Goal: Task Accomplishment & Management: Manage account settings

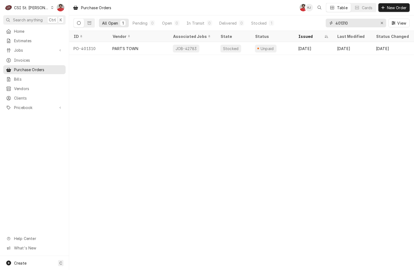
click at [345, 21] on input "401310" at bounding box center [356, 23] width 41 height 9
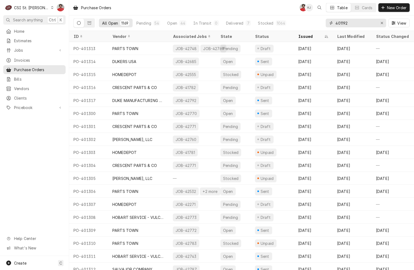
type input "401192"
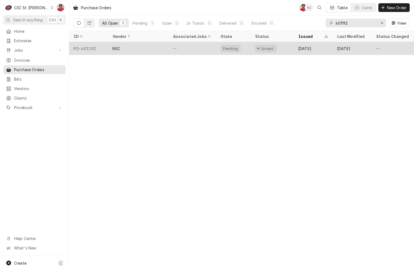
click at [317, 49] on div "Sep 4" at bounding box center [313, 48] width 39 height 13
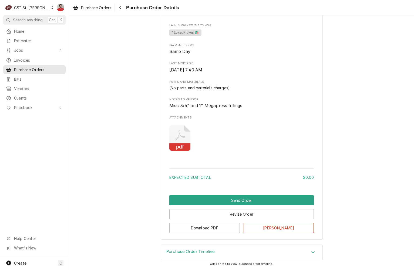
scroll to position [246, 0]
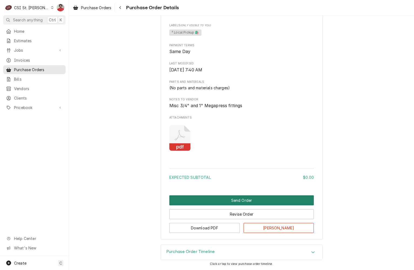
click at [232, 201] on button "Send Order" at bounding box center [241, 200] width 145 height 10
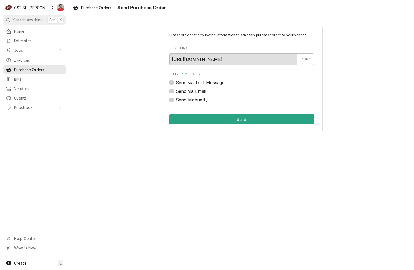
click at [177, 102] on label "Send Manually" at bounding box center [192, 99] width 32 height 6
click at [177, 102] on input "Send Manually" at bounding box center [248, 102] width 145 height 12
checkbox input "true"
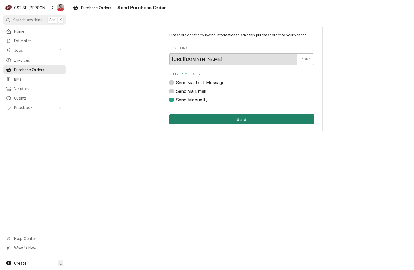
click at [199, 120] on button "Send" at bounding box center [241, 119] width 145 height 10
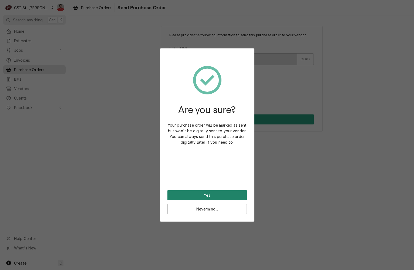
click at [200, 193] on button "Yes" at bounding box center [207, 195] width 79 height 10
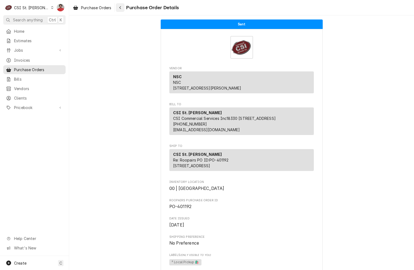
click at [124, 6] on button "Navigate back" at bounding box center [120, 7] width 9 height 9
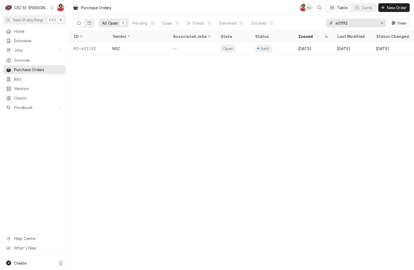
click at [357, 24] on input "401192" at bounding box center [356, 23] width 41 height 9
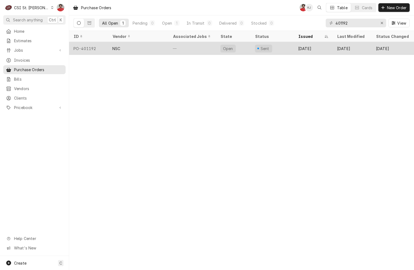
click at [245, 47] on div "Open" at bounding box center [233, 48] width 35 height 13
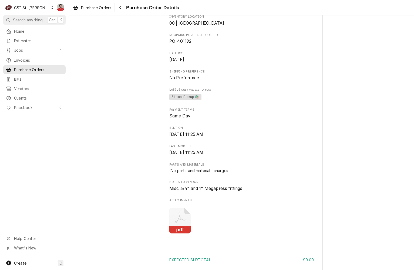
scroll to position [189, 0]
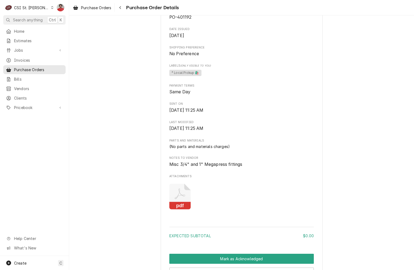
click at [175, 208] on icon "Attachments" at bounding box center [179, 196] width 21 height 26
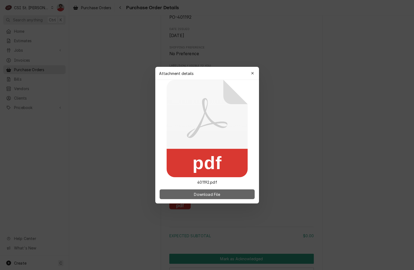
click at [189, 192] on button "Download File" at bounding box center [207, 194] width 95 height 10
click at [251, 74] on icon "button" at bounding box center [252, 73] width 3 height 4
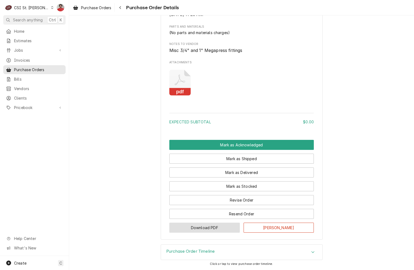
scroll to position [320, 0]
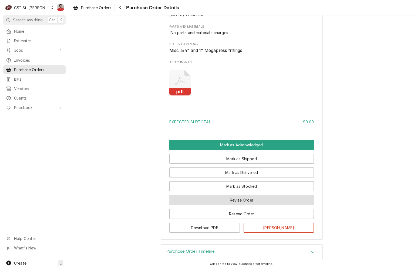
click at [231, 203] on button "Revise Order" at bounding box center [241, 200] width 145 height 10
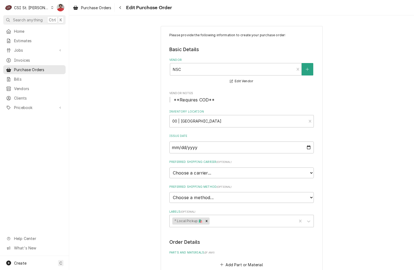
scroll to position [179, 0]
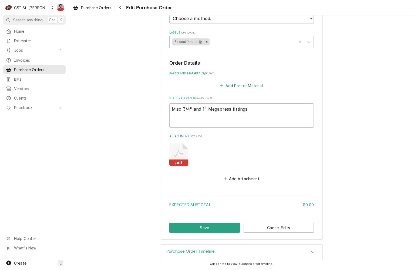
click at [229, 83] on button "Add Part or Material" at bounding box center [241, 86] width 45 height 8
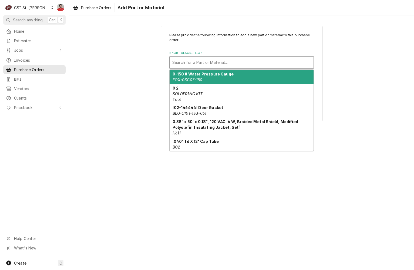
click at [219, 62] on div "Short Description" at bounding box center [241, 63] width 139 height 10
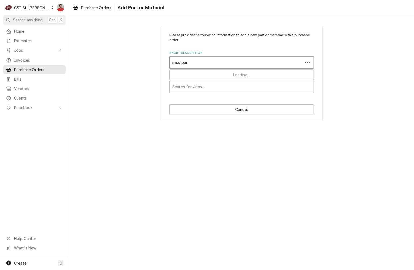
type input "misc part"
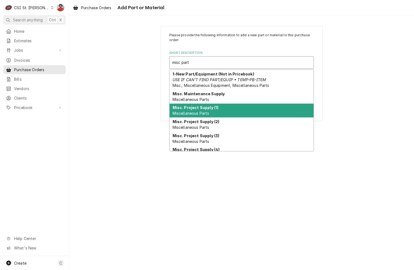
scroll to position [50, 0]
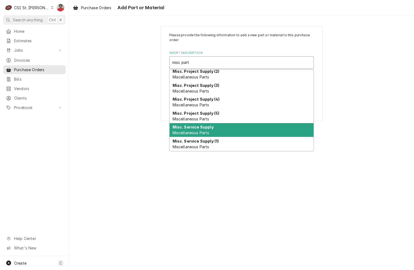
click at [212, 130] on div "Misc. Service Supply Miscellaneous Parts" at bounding box center [242, 130] width 144 height 14
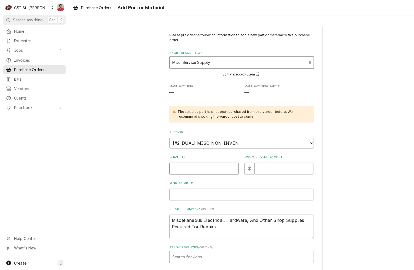
click at [213, 166] on input "Quantity" at bounding box center [203, 168] width 69 height 12
type textarea "x"
type input "1"
type textarea "x"
type input "3"
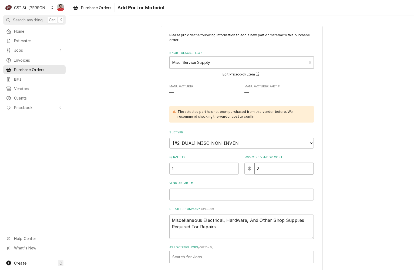
type textarea "x"
type input "35"
type textarea "x"
type input "353"
type textarea "x"
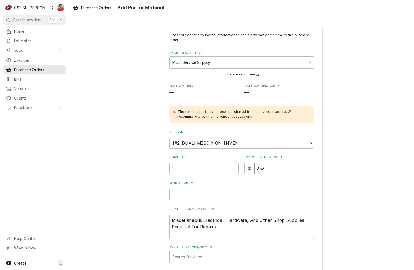
type input "3537"
type textarea "x"
type input "3537.0"
type textarea "x"
type input "3537.01"
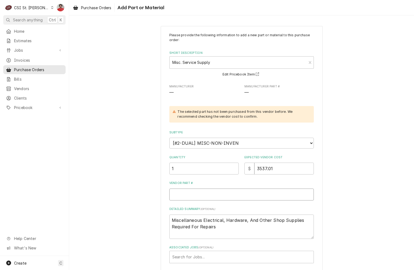
type textarea "x"
type input "W"
type textarea "x"
type input "Wa"
type textarea "x"
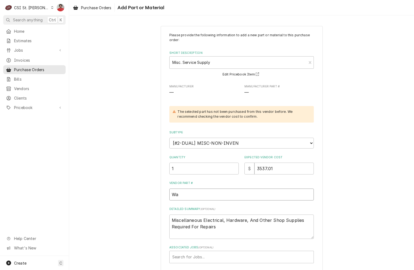
type input "War"
type textarea "x"
type input "Ware"
type textarea "x"
type input "Wareh"
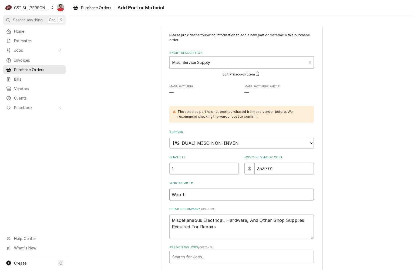
type textarea "x"
type input "Wareho"
type textarea "x"
type input "Warehou"
type textarea "x"
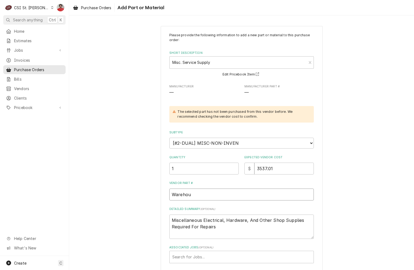
type input "Warehous"
type textarea "x"
type input "Warehouse"
type textarea "x"
type input "Warehouse s"
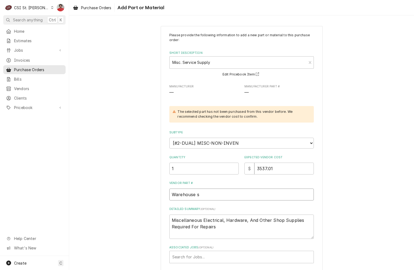
type textarea "x"
type input "Warehouse st"
type textarea "x"
type input "Warehouse sto"
type textarea "x"
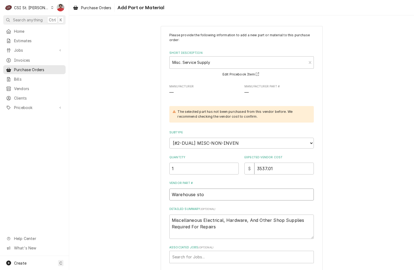
type input "Warehouse stoc"
type textarea "x"
type input "Warehouse stock"
drag, startPoint x: 193, startPoint y: 196, endPoint x: 85, endPoint y: 182, distance: 109.0
click at [85, 182] on div "Please provide the following information to add a new part or material to this …" at bounding box center [241, 158] width 345 height 275
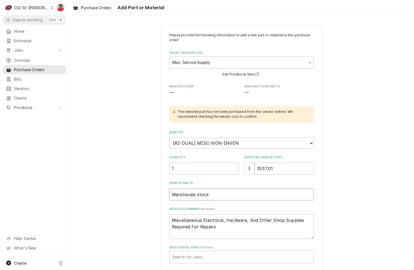
type textarea "x"
type input "S stock"
type textarea "x"
type input "St stock"
type textarea "x"
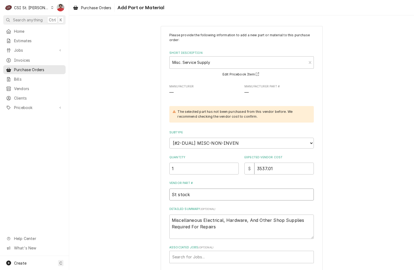
type input "Sto stock"
type textarea "x"
type input "Stoc stock"
type textarea "x"
type input "Stock stock"
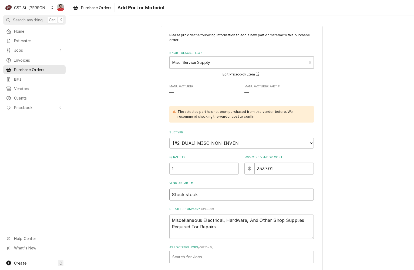
type textarea "x"
type input "Stock stock"
type textarea "x"
type input "Stock stock"
type textarea "x"
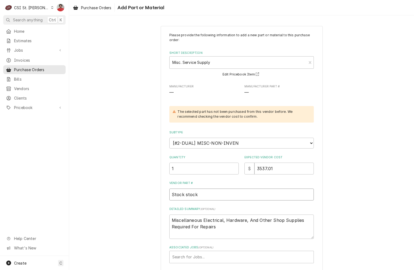
type input "Stoc stock"
type textarea "x"
type input "Sto stock"
type textarea "x"
type input "St stock"
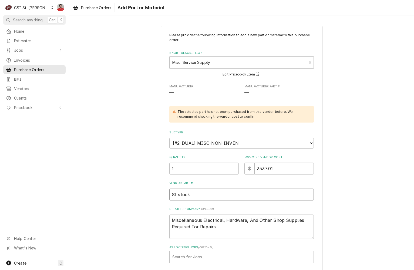
type textarea "x"
type input "S stock"
type textarea "x"
type input "Sh stock"
type textarea "x"
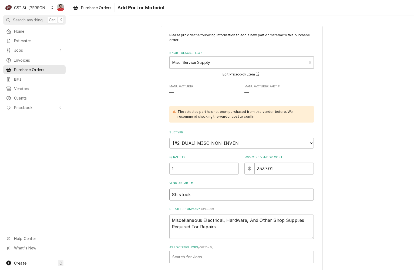
type input "Sho stock"
type textarea "x"
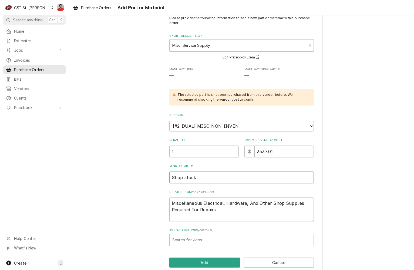
scroll to position [26, 0]
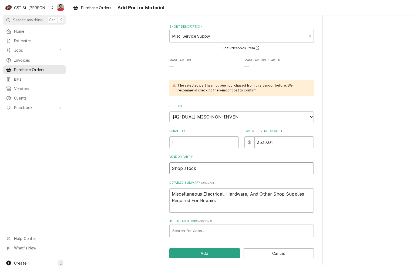
type input "Shop stock"
drag, startPoint x: 227, startPoint y: 200, endPoint x: 102, endPoint y: 178, distance: 126.8
click at [102, 178] on div "Please provide the following information to add a new part or material to this …" at bounding box center [241, 132] width 345 height 275
type textarea "x"
type textarea "F"
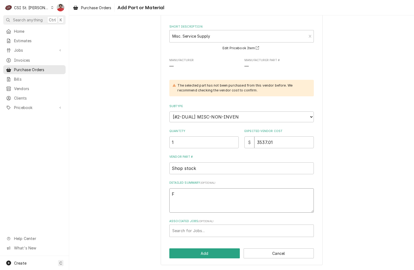
type textarea "x"
type textarea "Fi"
type textarea "x"
type textarea "Fit"
type textarea "x"
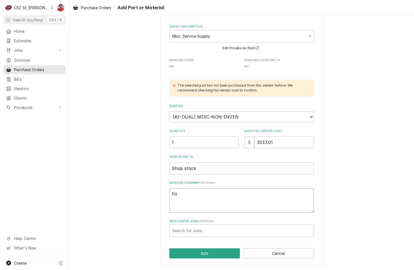
type textarea "Fitt"
type textarea "x"
type textarea "Fitti"
type textarea "x"
type textarea "Fittin"
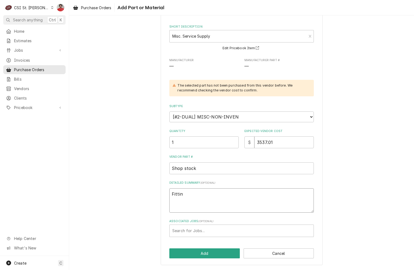
type textarea "x"
type textarea "Fitting"
type textarea "x"
type textarea "Fitting"
type textarea "x"
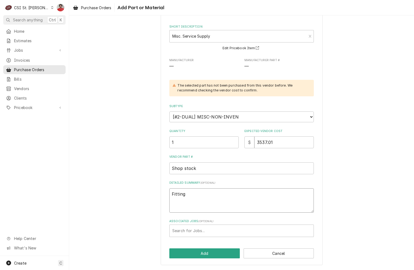
type textarea "Fitting s"
type textarea "x"
type textarea "Fitting"
type textarea "x"
type textarea "Fitting"
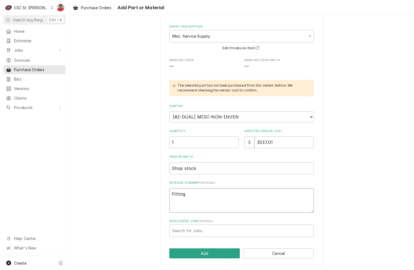
type textarea "x"
type textarea "Fittings"
type textarea "x"
type textarea "Fittings"
type textarea "x"
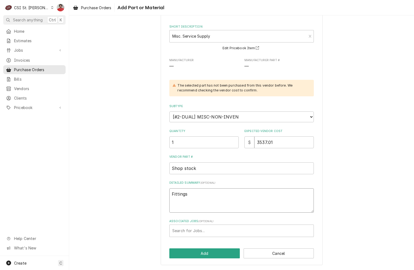
type textarea "Fittings f"
type textarea "x"
type textarea "Fittings fo"
type textarea "x"
type textarea "Fittings for"
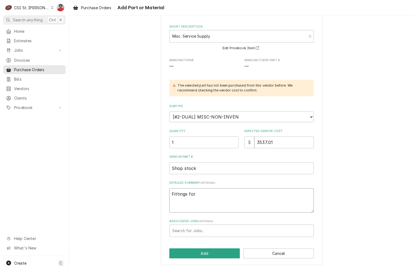
type textarea "x"
type textarea "Fittings for"
type textarea "x"
type textarea "Fittings for s"
type textarea "x"
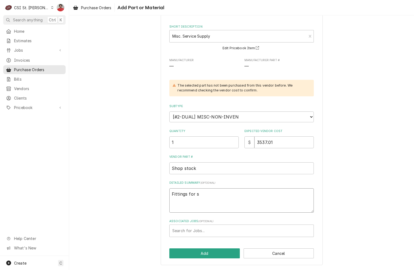
type textarea "Fittings for"
type textarea "x"
type textarea "Fittings for w"
type textarea "x"
type textarea "Fittings for ww"
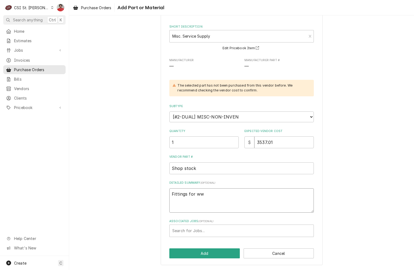
type textarea "x"
type textarea "Fittings for wwa"
type textarea "x"
type textarea "Fittings for ww"
type textarea "x"
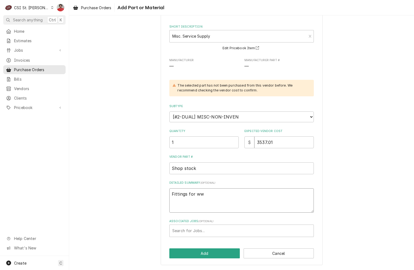
type textarea "Fittings for w"
type textarea "x"
type textarea "Fittings for wa"
type textarea "x"
type textarea "Fittings for war"
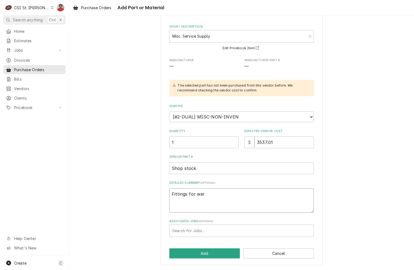
type textarea "x"
type textarea "Fittings for ware"
type textarea "x"
type textarea "Fittings for wareh"
type textarea "x"
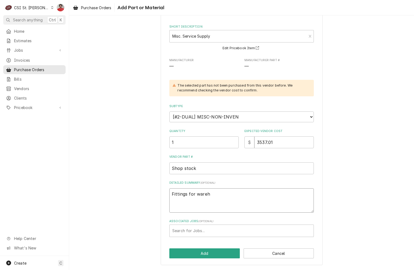
type textarea "Fittings for wareho"
type textarea "x"
type textarea "Fittings for warehou"
type textarea "x"
type textarea "Fittings for warehous"
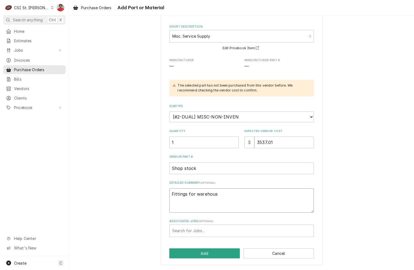
type textarea "x"
type textarea "Fittings for warehouse"
type textarea "x"
type textarea "Fittings for warehouse"
type textarea "x"
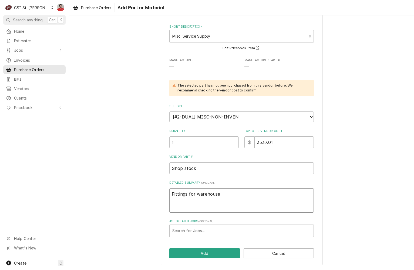
type textarea "Fittings for warehouse"
type textarea "x"
type textarea "Fittings for warehous"
type textarea "x"
type textarea "Fittings for warehou"
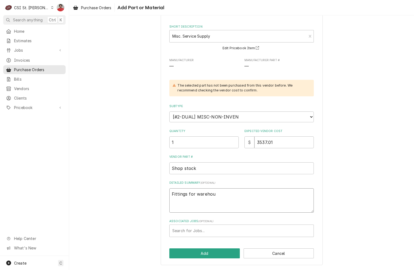
type textarea "x"
type textarea "Fittings for wareho"
type textarea "x"
type textarea "Fittings for wareh"
type textarea "x"
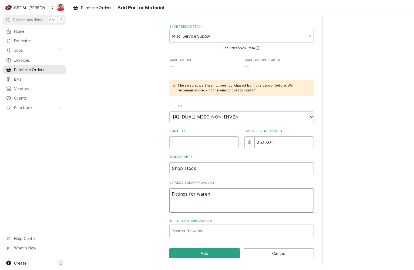
type textarea "Fittings for ware"
type textarea "x"
type textarea "Fittings for war"
type textarea "x"
type textarea "Fittings for wa"
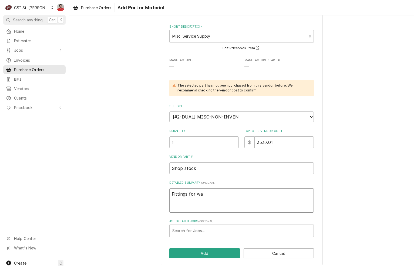
type textarea "x"
type textarea "Fittings for w"
type textarea "x"
type textarea "Fittings for"
type textarea "x"
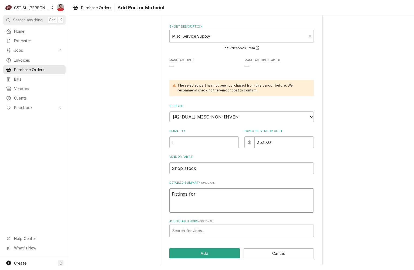
type textarea "Fittings for"
type textarea "x"
type textarea "Fittings f"
type textarea "x"
type textarea "Fittings"
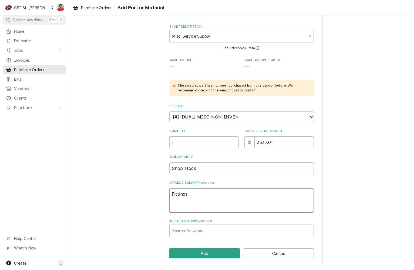
type textarea "x"
type textarea "Fittings a"
type textarea "x"
type textarea "Fittings an"
type textarea "x"
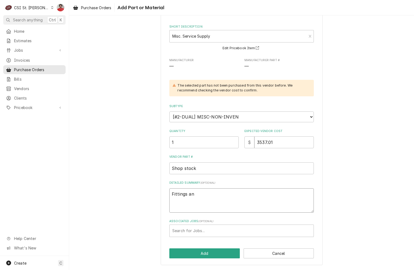
type textarea "Fittings and"
type textarea "x"
type textarea "Fittings and"
type textarea "x"
type textarea "Fittings and p"
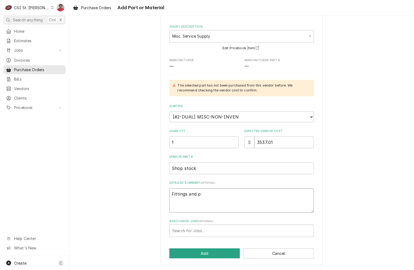
type textarea "x"
type textarea "Fittings and pi"
type textarea "x"
type textarea "Fittings and pip"
type textarea "x"
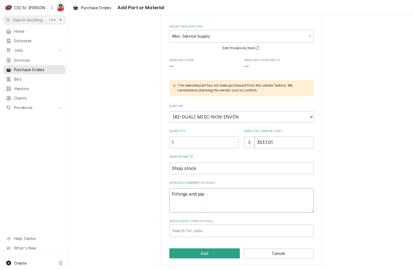
type textarea "Fittings and pipe"
type textarea "x"
type textarea "Fittings and pipes"
click at [199, 257] on button "Add" at bounding box center [204, 253] width 71 height 10
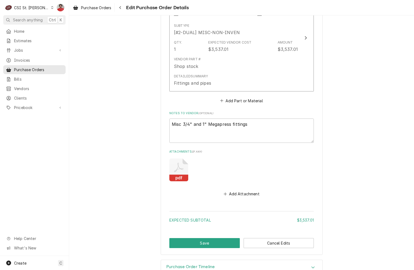
scroll to position [288, 0]
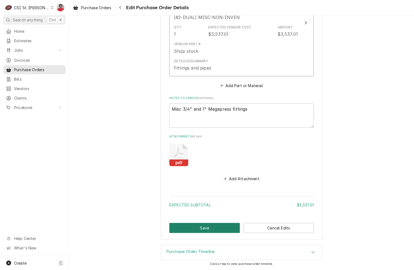
click at [212, 226] on button "Save" at bounding box center [204, 228] width 71 height 10
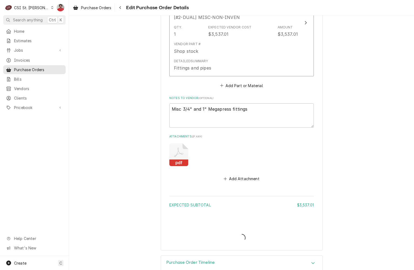
type textarea "x"
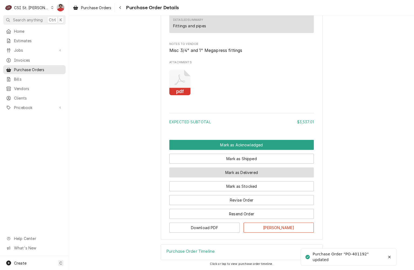
scroll to position [410, 0]
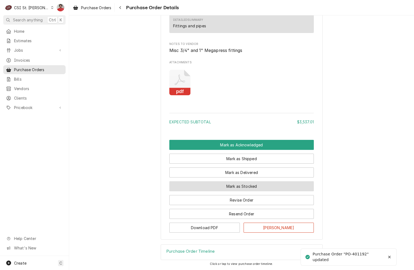
click at [238, 187] on button "Mark as Stocked" at bounding box center [241, 186] width 145 height 10
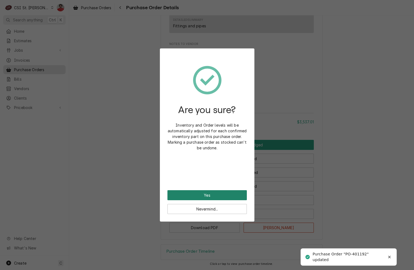
click at [222, 198] on button "Yes" at bounding box center [207, 195] width 79 height 10
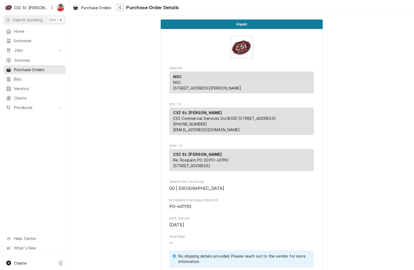
click at [123, 6] on div "Navigate back" at bounding box center [120, 7] width 5 height 5
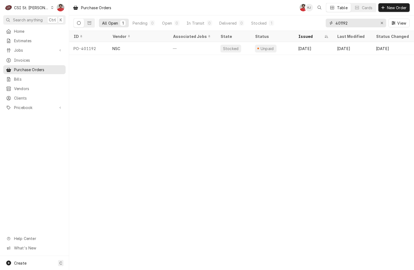
click at [347, 24] on input "401192" at bounding box center [356, 23] width 41 height 9
click at [45, 52] on link "Jobs" at bounding box center [34, 50] width 62 height 9
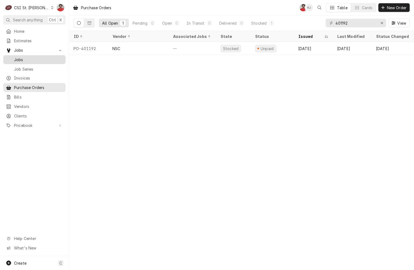
click at [45, 57] on span "Jobs" at bounding box center [38, 60] width 49 height 6
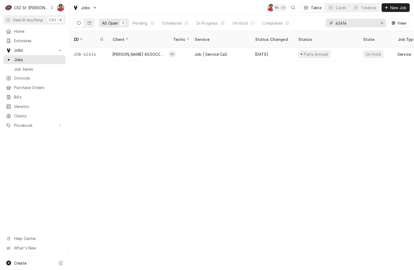
click at [362, 24] on input "42414" at bounding box center [356, 23] width 41 height 9
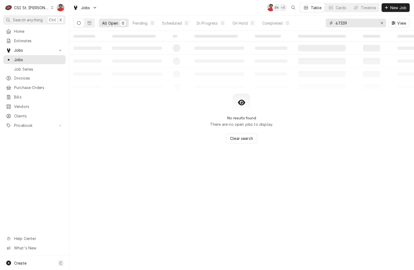
click at [362, 24] on input "47339" at bounding box center [356, 23] width 41 height 9
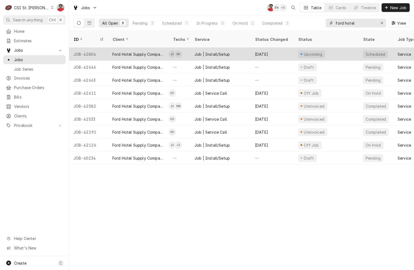
type input "ford hotel"
click at [281, 51] on div "Sep 23" at bounding box center [272, 54] width 43 height 13
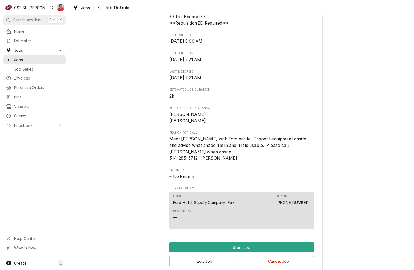
scroll to position [262, 0]
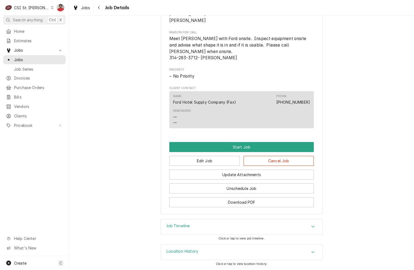
click at [304, 224] on div "Job Timeline" at bounding box center [242, 226] width 162 height 15
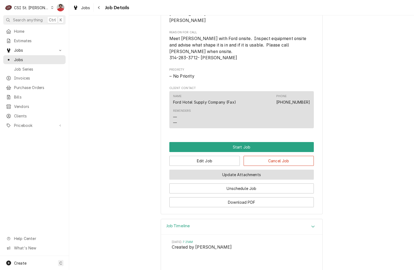
scroll to position [319, 0]
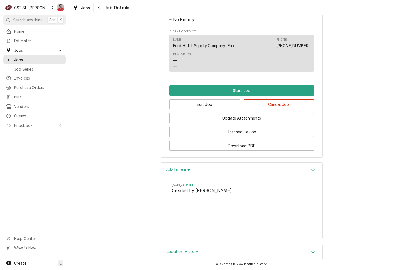
click at [294, 248] on div "Location History" at bounding box center [242, 251] width 162 height 15
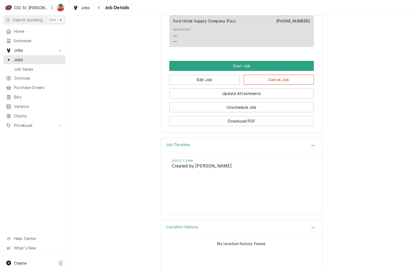
scroll to position [369, 0]
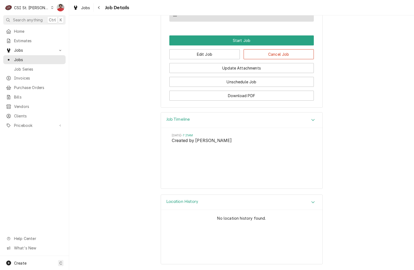
click at [240, 203] on div "Location History" at bounding box center [242, 202] width 162 height 15
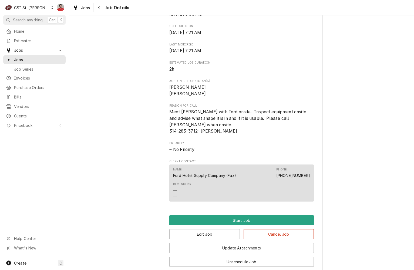
scroll to position [319, 0]
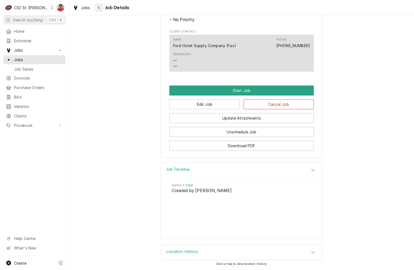
click at [102, 8] on button "Navigate back" at bounding box center [99, 7] width 9 height 9
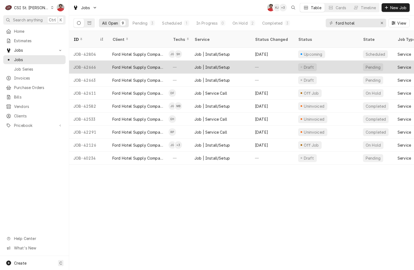
click at [180, 62] on div "—" at bounding box center [180, 67] width 22 height 13
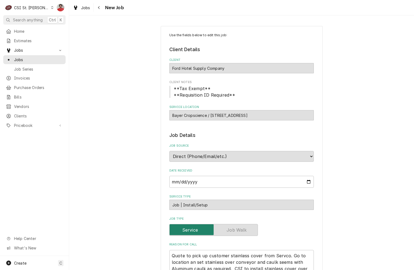
type textarea "x"
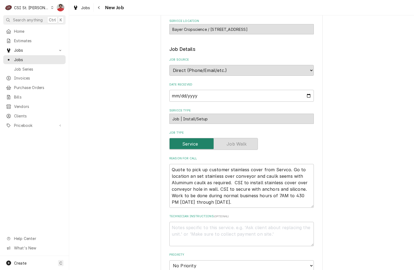
scroll to position [189, 0]
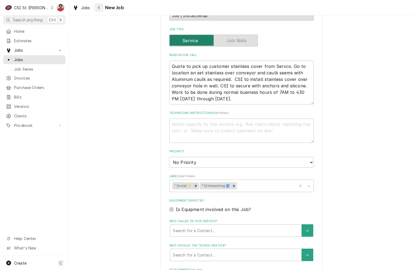
click at [96, 6] on div "Navigate back" at bounding box center [98, 7] width 5 height 5
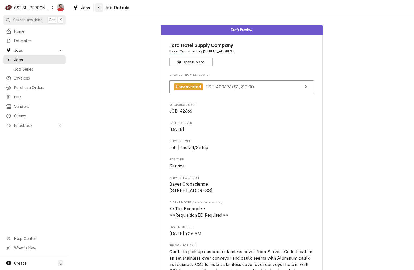
click at [100, 8] on icon "Navigate back" at bounding box center [99, 8] width 2 height 4
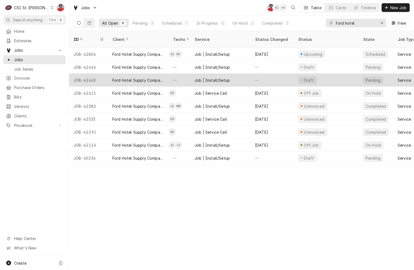
click at [167, 76] on div "Ford Hotel Supply Company" at bounding box center [138, 79] width 61 height 13
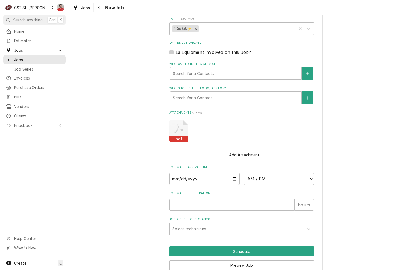
scroll to position [527, 0]
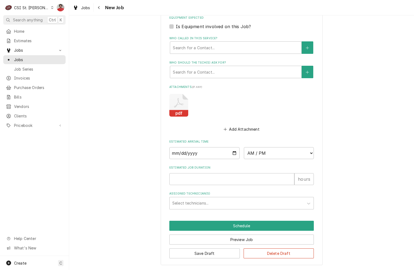
click at [180, 113] on rect "Attachments" at bounding box center [178, 113] width 19 height 7
type textarea "x"
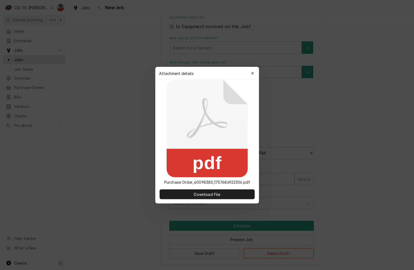
click at [204, 201] on div "Download File" at bounding box center [207, 194] width 104 height 18
click at [203, 196] on span "Download File" at bounding box center [207, 194] width 28 height 6
click at [253, 71] on div "button" at bounding box center [252, 73] width 5 height 5
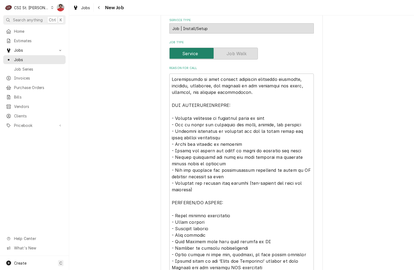
scroll to position [41, 0]
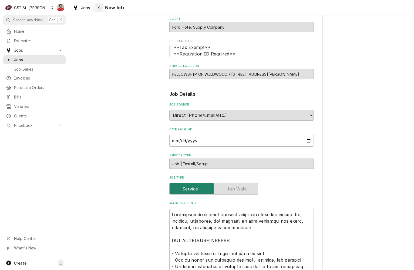
click at [97, 8] on div "Navigate back" at bounding box center [98, 7] width 5 height 5
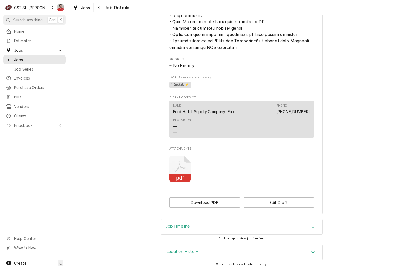
scroll to position [396, 0]
click at [102, 7] on div "Navigate back" at bounding box center [98, 7] width 5 height 5
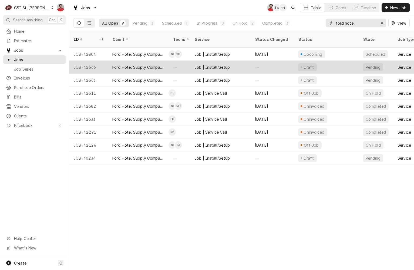
click at [150, 64] on div "Ford Hotel Supply Company" at bounding box center [138, 67] width 52 height 6
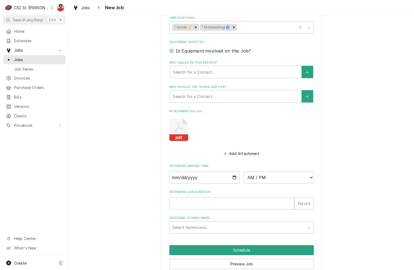
scroll to position [372, 0]
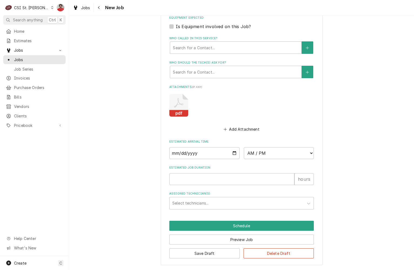
click at [180, 101] on icon "Attachments" at bounding box center [178, 105] width 19 height 23
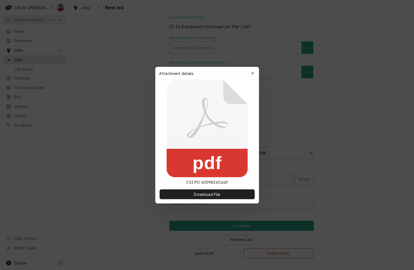
type textarea "x"
click at [206, 195] on span "Download File" at bounding box center [207, 194] width 28 height 6
click at [253, 69] on button "button" at bounding box center [252, 73] width 9 height 9
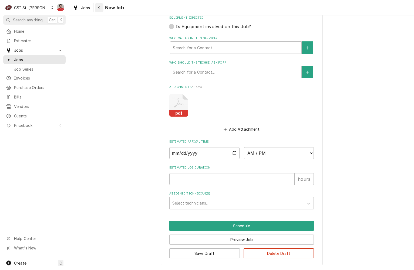
click at [100, 9] on icon "Navigate back" at bounding box center [99, 8] width 2 height 4
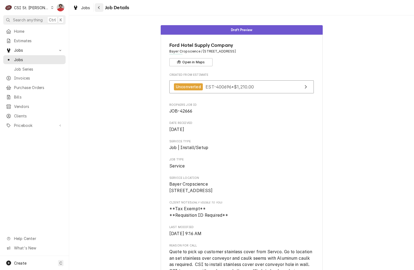
click at [99, 8] on icon "Navigate back" at bounding box center [99, 7] width 2 height 3
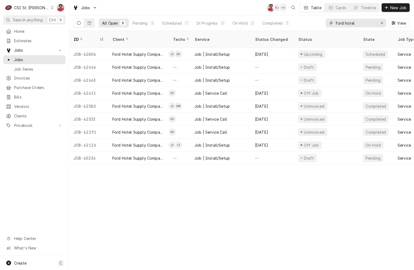
click at [356, 24] on input "ford hotel" at bounding box center [356, 23] width 41 height 9
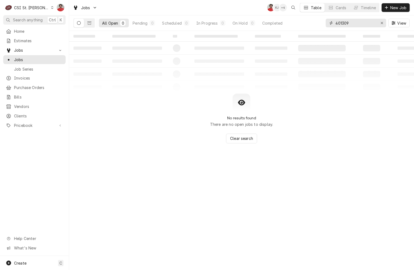
type input "401309"
click at [345, 19] on input "401309" at bounding box center [356, 23] width 41 height 9
click at [35, 85] on span "Purchase Orders" at bounding box center [38, 88] width 49 height 6
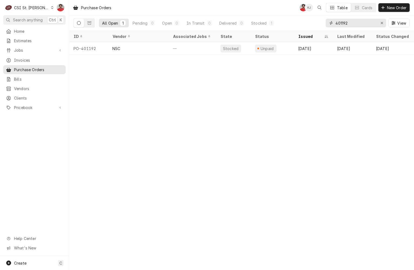
click at [369, 22] on input "401192" at bounding box center [356, 23] width 41 height 9
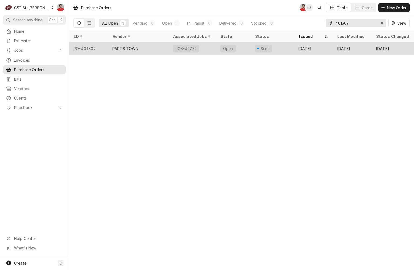
type input "401309"
click at [286, 51] on div "Sent" at bounding box center [272, 48] width 43 height 13
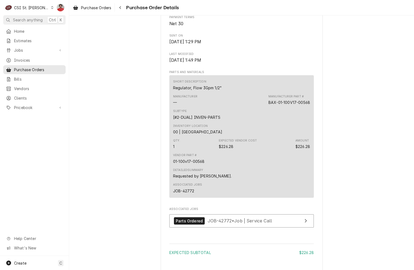
scroll to position [390, 0]
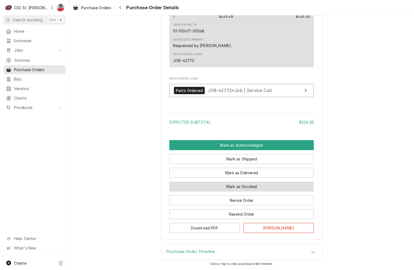
click at [244, 184] on button "Mark as Stocked" at bounding box center [241, 186] width 145 height 10
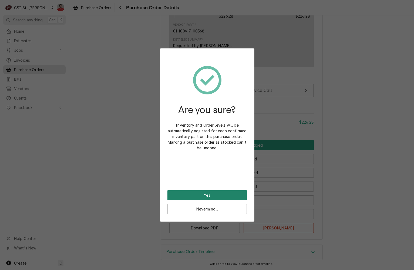
click at [217, 193] on button "Yes" at bounding box center [207, 195] width 79 height 10
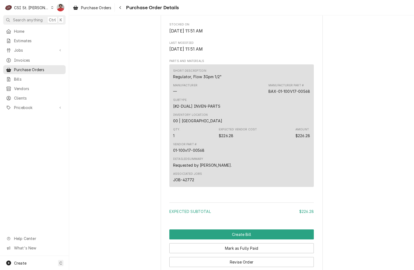
scroll to position [351, 0]
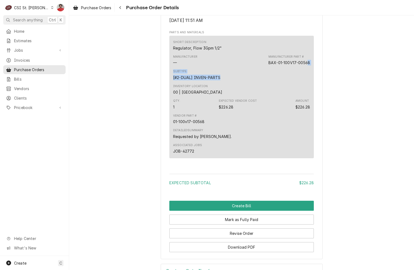
drag, startPoint x: 307, startPoint y: 80, endPoint x: 258, endPoint y: 85, distance: 49.4
click at [258, 85] on div "Short Description Regulator, Flow 3Gpm 1/2" Manufacturer — Manufacturer Part # …" at bounding box center [241, 97] width 145 height 122
drag, startPoint x: 258, startPoint y: 85, endPoint x: 287, endPoint y: 78, distance: 30.3
click at [285, 67] on div "Manufacturer — Manufacturer Part # BAX-01-100V17-00568" at bounding box center [241, 60] width 137 height 15
click at [287, 65] on div "BAX-01-100V17-00568" at bounding box center [290, 63] width 42 height 6
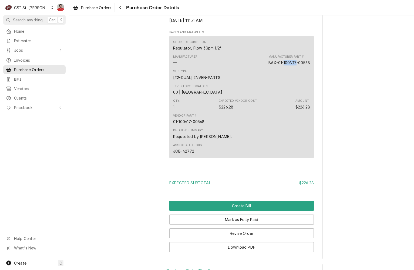
click at [287, 65] on div "BAX-01-100V17-00568" at bounding box center [290, 63] width 42 height 6
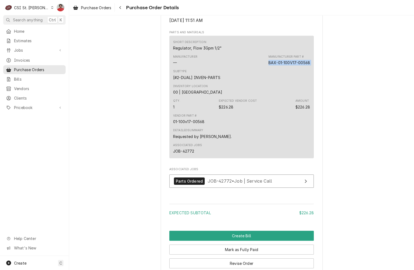
copy div "BAX-01-100V17-00568"
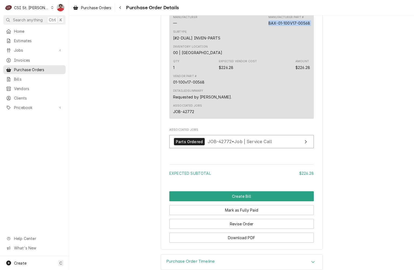
scroll to position [417, 0]
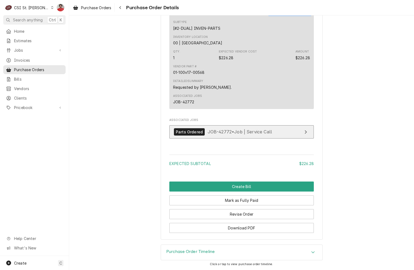
click at [243, 127] on link "Parts Ordered JOB-42772 • Job | Service Call" at bounding box center [241, 131] width 145 height 13
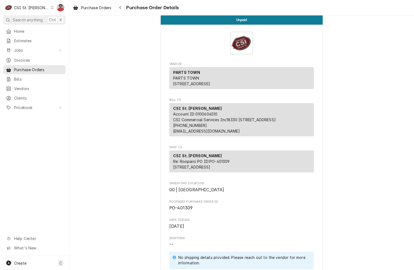
scroll to position [0, 0]
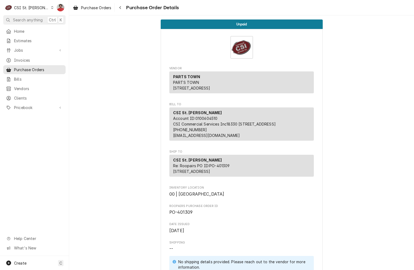
drag, startPoint x: 122, startPoint y: 9, endPoint x: 120, endPoint y: 17, distance: 8.4
click at [122, 9] on icon "Navigate back" at bounding box center [120, 8] width 2 height 4
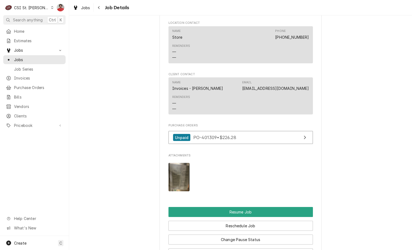
scroll to position [648, 0]
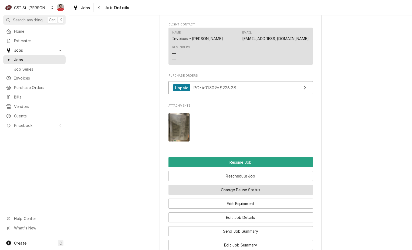
click at [229, 189] on button "Change Pause Status" at bounding box center [241, 190] width 145 height 10
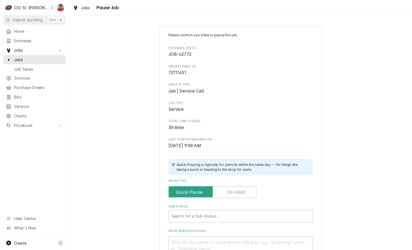
click at [227, 194] on label "Pause Type" at bounding box center [213, 192] width 89 height 12
click at [227, 194] on input "Pause Type" at bounding box center [213, 192] width 84 height 12
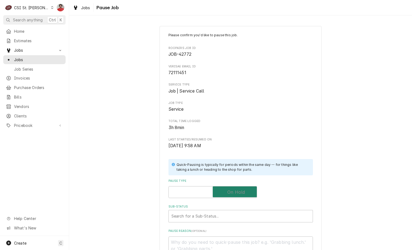
checkbox input "true"
click at [219, 218] on div "Sub-Status" at bounding box center [236, 216] width 128 height 10
type textarea "x"
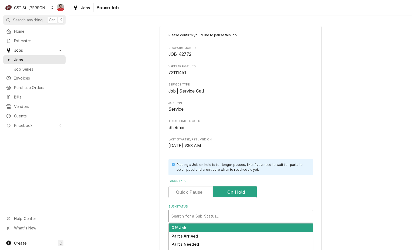
paste input "BAX-01-100V17-00568"
type input "BAX-01-100V17-00568"
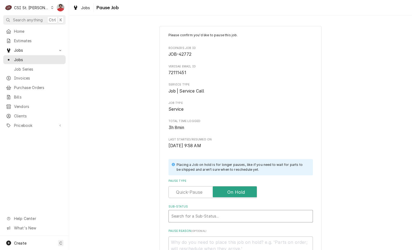
click at [217, 217] on div "Sub-Status" at bounding box center [241, 216] width 139 height 10
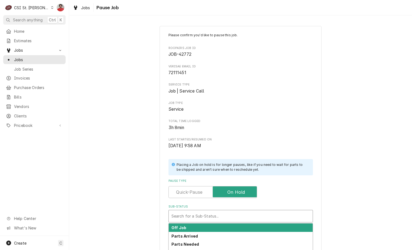
click at [217, 217] on div "Sub-Status" at bounding box center [241, 216] width 139 height 10
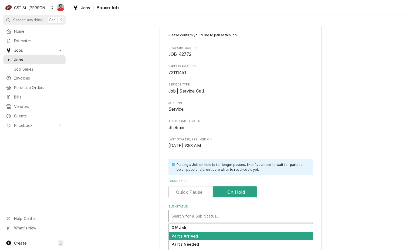
click at [207, 238] on div "Parts Arrived" at bounding box center [241, 236] width 144 height 8
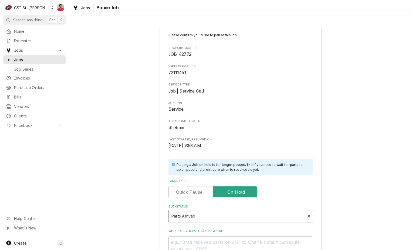
scroll to position [71, 0]
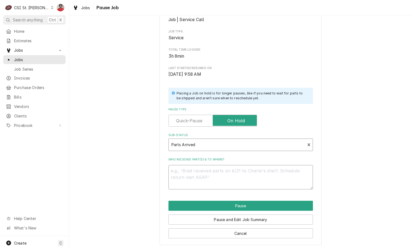
click at [239, 182] on textarea "Who received part(s) & to where?" at bounding box center [241, 177] width 145 height 24
paste textarea "BAX-01-100V17-00568"
type textarea "x"
type textarea "BAX-01-100V17-00568"
type textarea "x"
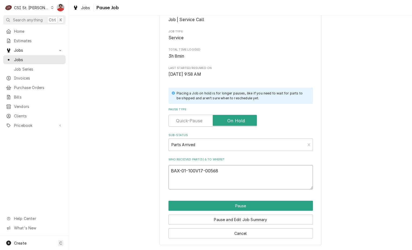
type textarea "BAX-01-100V17-00568"
type textarea "x"
type textarea "BAX-01-100V17-00568 r"
type textarea "x"
type textarea "BAX-01-100V17-00568 re"
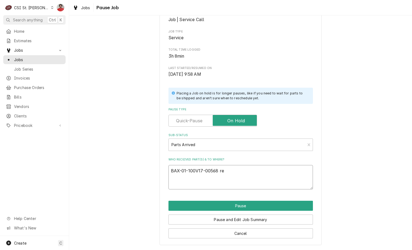
type textarea "x"
type textarea "BAX-01-100V17-00568 rec"
type textarea "x"
type textarea "BAX-01-100V17-00568 rec"
type textarea "x"
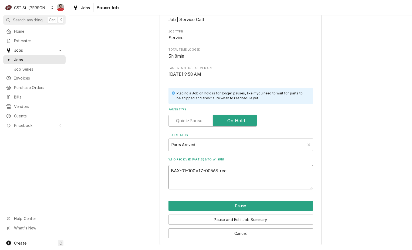
type textarea "BAX-01-100V17-00568 rec t"
type textarea "x"
type textarea "BAX-01-100V17-00568 rec to"
type textarea "x"
type textarea "BAX-01-100V17-00568 rec to"
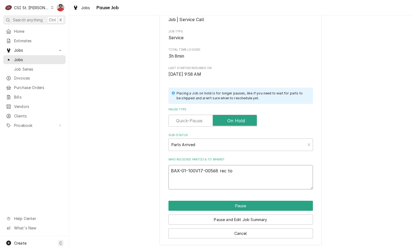
type textarea "x"
type textarea "BAX-01-100V17-00568 rec to K"
type textarea "x"
type textarea "BAX-01-100V17-00568 rec to Ke"
type textarea "x"
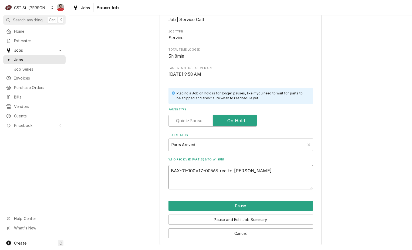
type textarea "BAX-01-100V17-00568 rec to Kev"
type textarea "x"
type textarea "BAX-01-100V17-00568 rec to Kevi"
type textarea "x"
type textarea "BAX-01-100V17-00568 rec to Kevin"
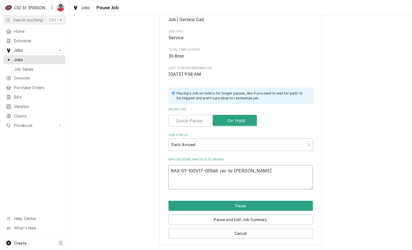
type textarea "x"
type textarea "BAX-01-100V17-00568 rec to Kevin"
type textarea "x"
type textarea "BAX-01-100V17-00568 rec to Kevin F"
type textarea "x"
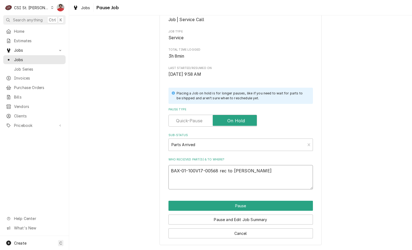
type textarea "BAX-01-100V17-00568 rec to Kevin F'"
type textarea "x"
type textarea "BAX-01-100V17-00568 rec to Kevin F's"
type textarea "x"
type textarea "BAX-01-100V17-00568 rec to Kevin F's"
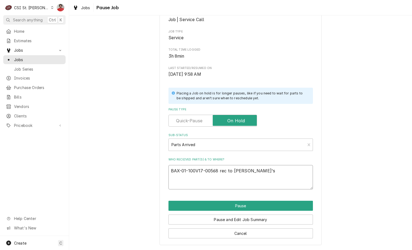
type textarea "x"
type textarea "BAX-01-100V17-00568 rec to Kevin F's s"
type textarea "x"
type textarea "BAX-01-100V17-00568 rec to Kevin F's sh"
type textarea "x"
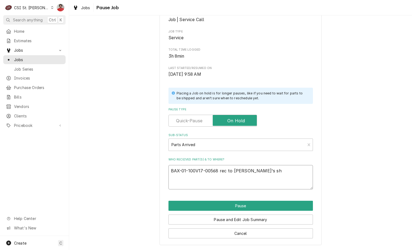
type textarea "BAX-01-100V17-00568 rec to Kevin F's she"
type textarea "x"
type textarea "BAX-01-100V17-00568 rec to Kevin F's shel"
type textarea "x"
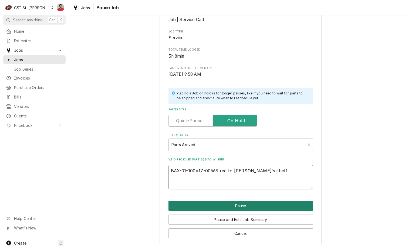
type textarea "BAX-01-100V17-00568 rec to Kevin F's shelf"
click at [252, 205] on button "Pause" at bounding box center [241, 205] width 145 height 10
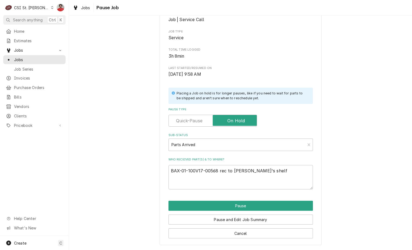
type textarea "x"
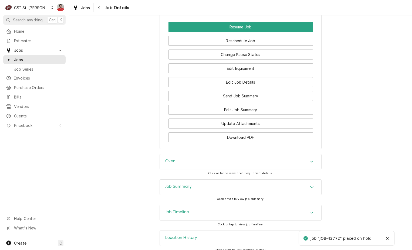
scroll to position [789, 0]
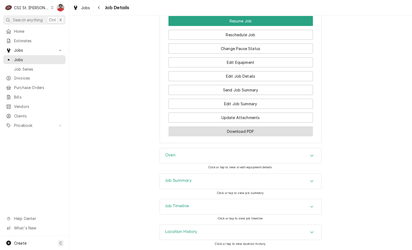
click at [229, 128] on button "Download PDF" at bounding box center [241, 131] width 145 height 10
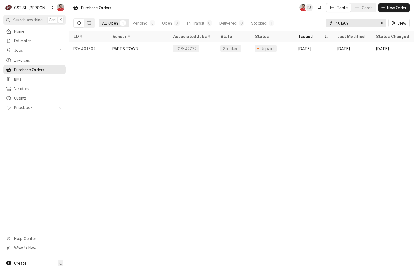
click at [346, 24] on input "401309" at bounding box center [356, 23] width 41 height 9
type input "401300"
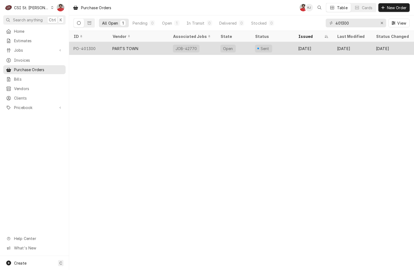
click at [282, 48] on div "Sent" at bounding box center [272, 48] width 43 height 13
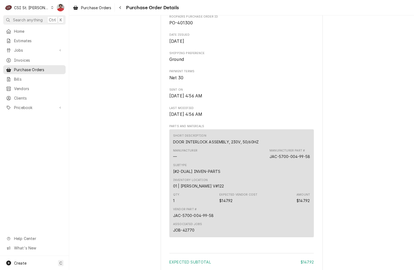
scroll to position [346, 0]
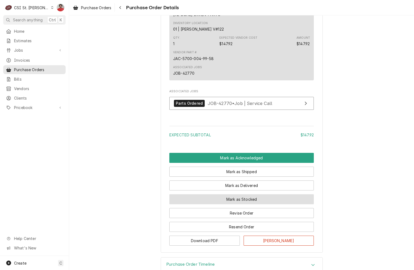
click at [240, 204] on button "Mark as Stocked" at bounding box center [241, 199] width 145 height 10
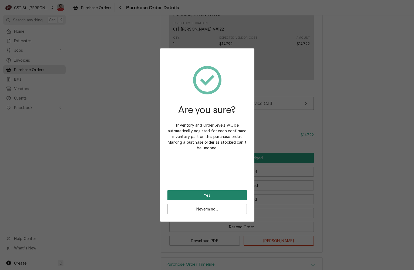
click at [229, 191] on button "Yes" at bounding box center [207, 195] width 79 height 10
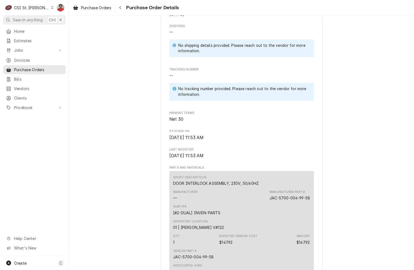
scroll to position [373, 0]
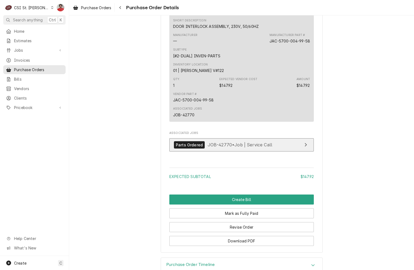
click at [228, 151] on link "Parts Ordered JOB-42770 • Job | Service Call" at bounding box center [241, 144] width 145 height 13
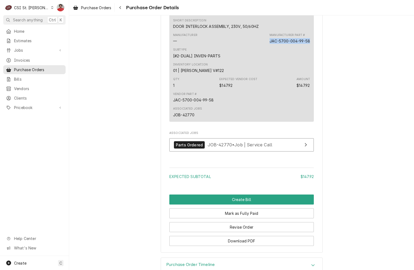
drag, startPoint x: 308, startPoint y: 58, endPoint x: 254, endPoint y: 62, distance: 53.9
click at [254, 62] on div "Short Description DOOR INTERLOCK ASSEMBLY, 230V, 50/60HZ Manufacturer — Manufac…" at bounding box center [241, 68] width 145 height 108
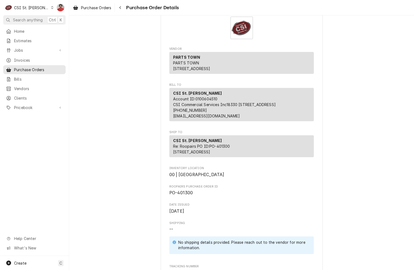
scroll to position [0, 0]
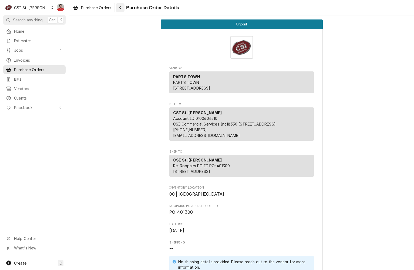
click at [118, 6] on div "Navigate back" at bounding box center [120, 7] width 5 height 5
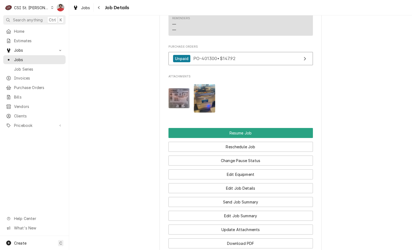
scroll to position [648, 0]
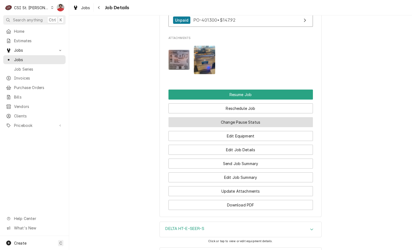
click at [254, 127] on button "Change Pause Status" at bounding box center [241, 122] width 145 height 10
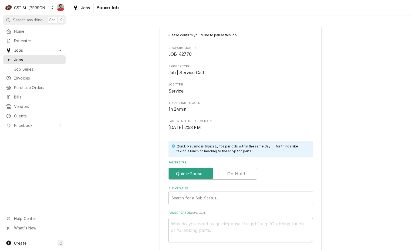
click at [240, 171] on label "Pause Type" at bounding box center [213, 174] width 89 height 12
click at [240, 171] on input "Pause Type" at bounding box center [213, 174] width 84 height 12
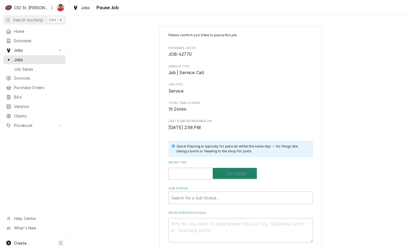
checkbox input "true"
click at [227, 196] on div "Sub-Status" at bounding box center [241, 198] width 139 height 10
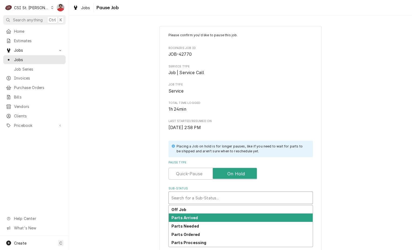
click at [218, 215] on div "Parts Arrived" at bounding box center [241, 217] width 144 height 8
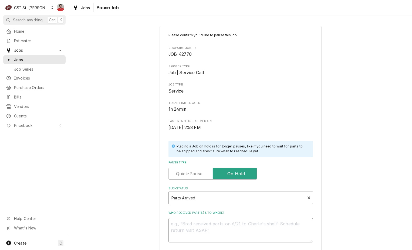
click at [217, 226] on textarea "Who received part(s) & to where?" at bounding box center [241, 230] width 145 height 24
type textarea "x"
type textarea "P"
type textarea "x"
type textarea "Pl"
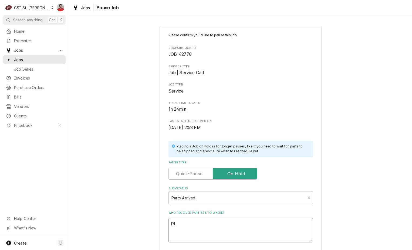
type textarea "x"
type textarea "Ple"
type textarea "x"
type textarea "Plea"
type textarea "x"
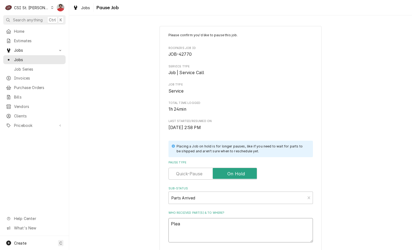
type textarea "Pleas"
type textarea "x"
type textarea "Please"
type textarea "x"
type textarea "Please"
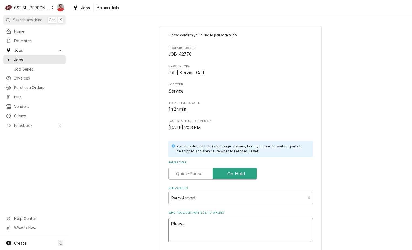
type textarea "x"
type textarea "Please s"
type textarea "x"
type textarea "Please sh"
type textarea "x"
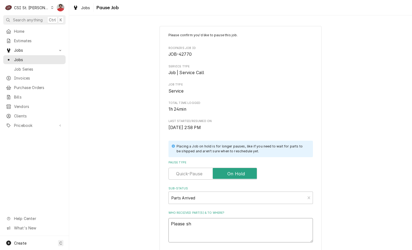
type textarea "Please shi"
type textarea "x"
type textarea "Please sh"
type textarea "x"
type textarea "Please s"
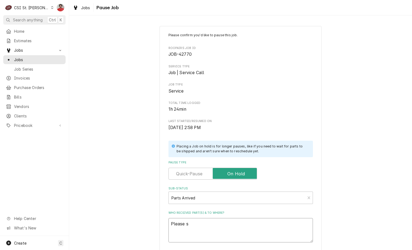
type textarea "x"
type textarea "Please"
type textarea "x"
type textarea "Please"
type textarea "x"
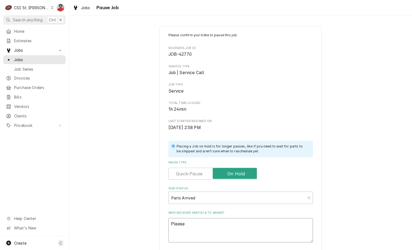
type textarea "Pleas"
type textarea "x"
type textarea "Plea"
type textarea "x"
type textarea "Ple"
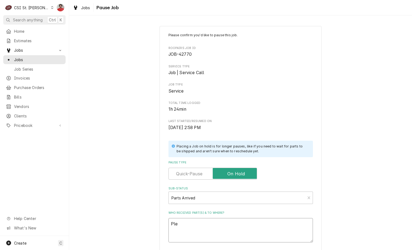
type textarea "x"
type textarea "Pl"
type textarea "x"
type textarea "P"
type textarea "x"
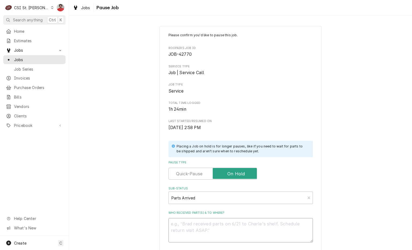
type textarea "x"
type textarea "R"
type textarea "x"
type textarea "RE"
type textarea "x"
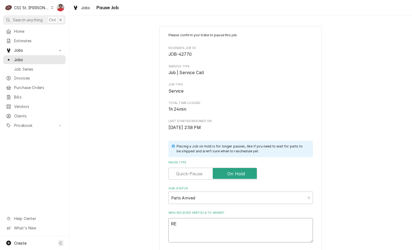
type textarea "REc"
type textarea "x"
type textarea "REc"
click at [197, 225] on textarea "REc" at bounding box center [241, 230] width 145 height 24
paste textarea "JAC-5700-004-99-58"
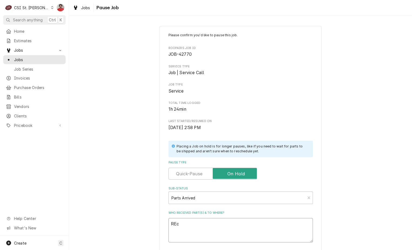
type textarea "x"
type textarea "REc JAC-5700-004-99-58"
type textarea "x"
type textarea "REc JAC-5700-004-99-58"
type textarea "x"
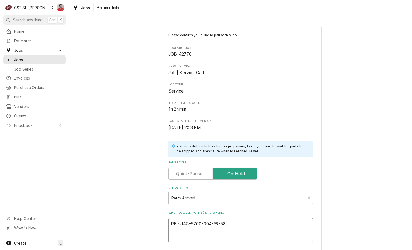
type textarea "REc JAC-5700-004-99-58 t"
type textarea "x"
type textarea "REc JAC-5700-004-99-58 to"
type textarea "x"
type textarea "REc JAC-5700-004-99-58 to"
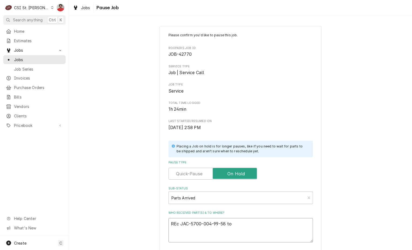
type textarea "x"
type textarea "REc JAC-5700-004-99-58 to M"
type textarea "x"
type textarea "REc JAC-5700-004-99-58 to Mo"
type textarea "x"
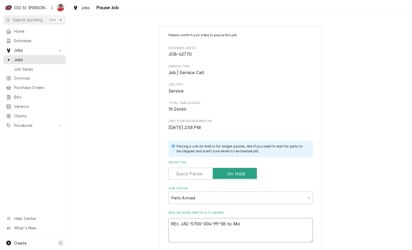
type textarea "REc JAC-5700-004-99-58 to Moe"
type textarea "x"
type textarea "REc JAC-5700-004-99-58 to Moe'"
type textarea "x"
type textarea "REc JAC-5700-004-99-58 to Moe's"
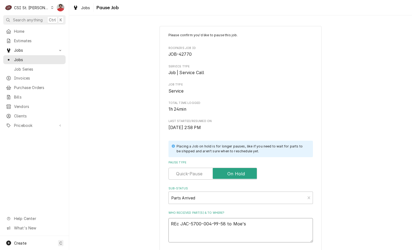
type textarea "x"
type textarea "REc JAC-5700-004-99-58 to Moe's"
type textarea "x"
type textarea "REc JAC-5700-004-99-58 to Moe's s"
type textarea "x"
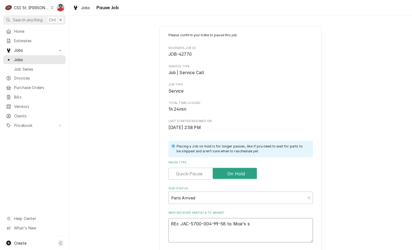
type textarea "REc JAC-5700-004-99-58 to Moe's sh"
type textarea "x"
type textarea "REc JAC-5700-004-99-58 to Moe's she"
type textarea "x"
type textarea "REc JAC-5700-004-99-58 to Moe's shel"
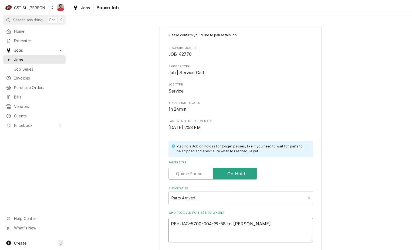
type textarea "x"
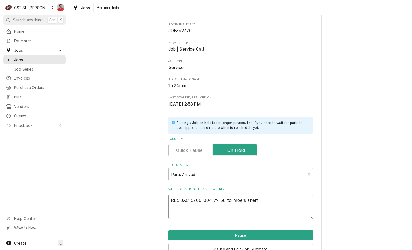
scroll to position [53, 0]
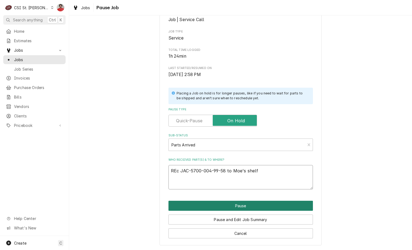
type textarea "REc JAC-5700-004-99-58 to Moe's shelf"
click at [200, 209] on button "Pause" at bounding box center [241, 205] width 145 height 10
type textarea "x"
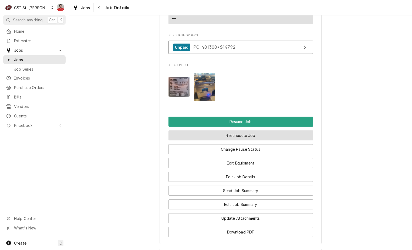
scroll to position [728, 0]
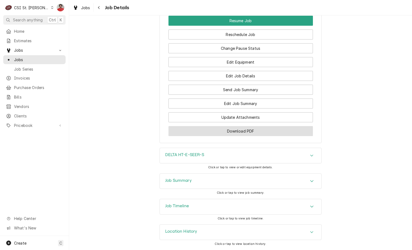
click at [225, 130] on button "Download PDF" at bounding box center [241, 131] width 145 height 10
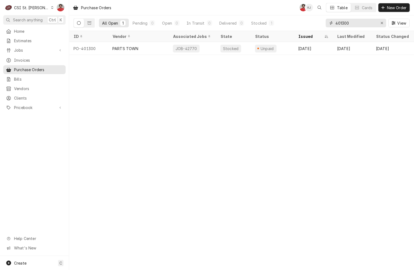
click at [357, 23] on input "401300" at bounding box center [356, 23] width 41 height 9
click at [22, 49] on span "Jobs" at bounding box center [34, 50] width 41 height 6
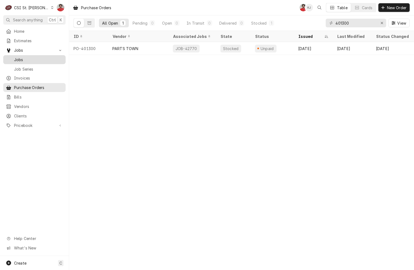
click at [23, 57] on span "Jobs" at bounding box center [38, 60] width 49 height 6
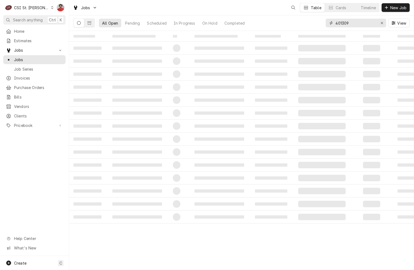
click at [361, 25] on input "401309" at bounding box center [356, 23] width 41 height 9
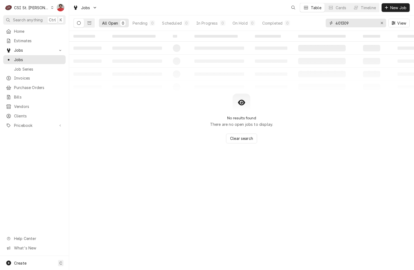
click at [361, 25] on input "401309" at bounding box center [356, 23] width 41 height 9
click at [359, 23] on input "convotherm" at bounding box center [356, 23] width 41 height 9
type input "u"
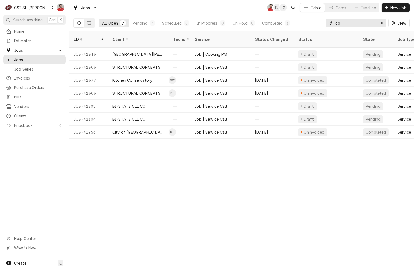
type input "c"
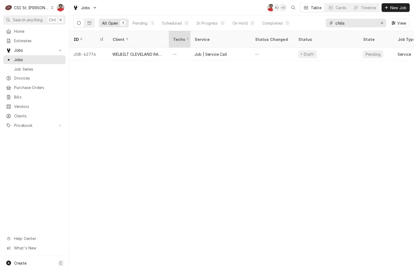
type input "chilis"
click at [169, 41] on th "Techs" at bounding box center [180, 39] width 22 height 17
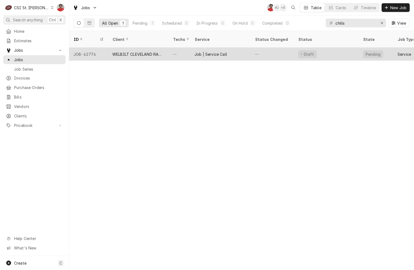
click at [159, 51] on div "WELBILT CLEVELAND RANGE" at bounding box center [138, 54] width 52 height 6
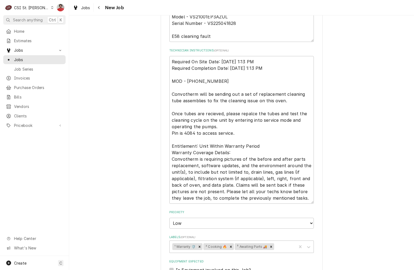
scroll to position [216, 0]
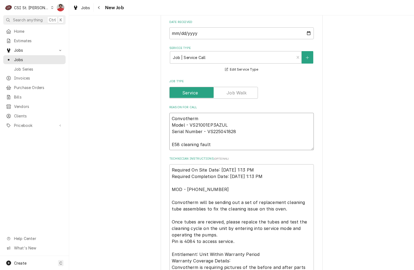
click at [237, 120] on textarea "Convotherm Model - VS21001EP3AZUL Serial Number - VS225041828 E58 cleaning fault" at bounding box center [241, 131] width 145 height 37
type textarea "x"
type textarea "Convotherm Model - VS21001EP3AZUL Serial Number - VS225041828 E58 cleaning fault"
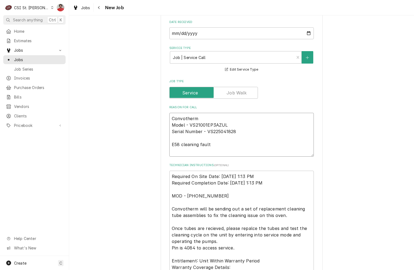
type textarea "x"
type textarea "P Convotherm Model - VS21001EP3AZUL Serial Number - VS225041828 E58 cleaning fa…"
type textarea "x"
type textarea "Pa Convotherm Model - VS21001EP3AZUL Serial Number - VS225041828 E58 cleaning f…"
type textarea "x"
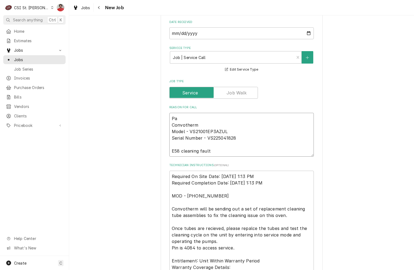
type textarea "Par Convotherm Model - VS21001EP3AZUL Serial Number - VS225041828 E58 cleaning …"
type textarea "x"
type textarea "Part Convotherm Model - VS21001EP3AZUL Serial Number - VS225041828 E58 cleaning…"
type textarea "x"
type textarea "Parts Convotherm Model - VS21001EP3AZUL Serial Number - VS225041828 E58 cleanin…"
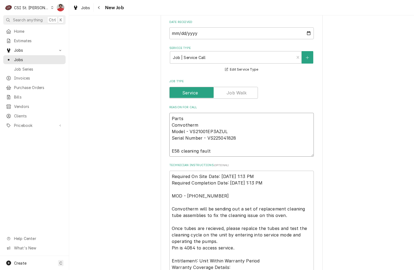
type textarea "x"
type textarea "Parts Convotherm Model - VS21001EP3AZUL Serial Number - VS225041828 E58 cleanin…"
type textarea "x"
type textarea "Parts r Convotherm Model - VS21001EP3AZUL Serial Number - VS225041828 E58 clean…"
type textarea "x"
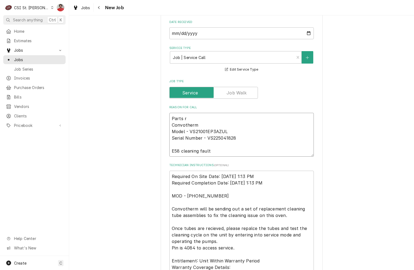
type textarea "Parts re Convotherm Model - VS21001EP3AZUL Serial Number - VS225041828 E58 clea…"
type textarea "x"
type textarea "Parts rec Convotherm Model - VS21001EP3AZUL Serial Number - VS225041828 E58 cle…"
type textarea "x"
type textarea "Parts rece Convotherm Model - VS21001EP3AZUL Serial Number - VS225041828 E58 cl…"
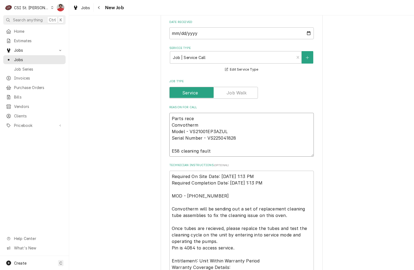
type textarea "x"
type textarea "Parts recev Convotherm Model - VS21001EP3AZUL Serial Number - VS225041828 E58 c…"
type textarea "x"
type textarea "Parts recevi Convotherm Model - VS21001EP3AZUL Serial Number - VS225041828 E58 …"
type textarea "x"
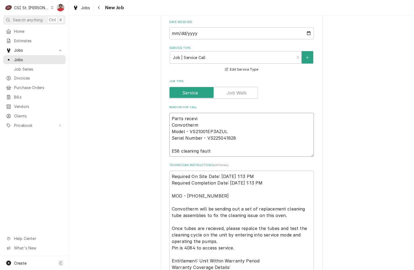
type textarea "Parts recevie Convotherm Model - VS21001EP3AZUL Serial Number - VS225041828 E58…"
type textarea "x"
type textarea "Parts recevied Convotherm Model - VS21001EP3AZUL Serial Number - VS225041828 E5…"
type textarea "x"
type textarea "Parts recevied Convotherm Model - VS21001EP3AZUL Serial Number - VS225041828 E5…"
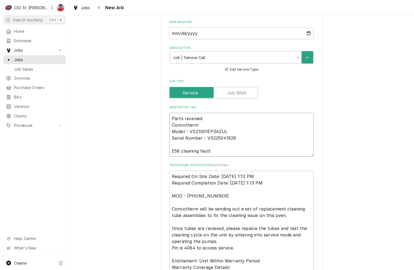
type textarea "x"
type textarea "Parts recevied t Convotherm Model - VS21001EP3AZUL Serial Number - VS225041828 …"
type textarea "x"
type textarea "Parts recevied to Convotherm Model - VS21001EP3AZUL Serial Number - VS225041828…"
type textarea "x"
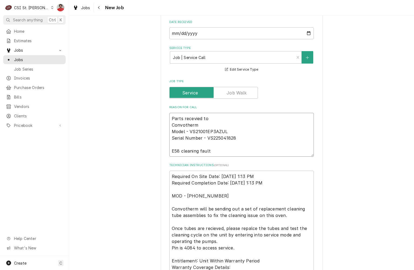
type textarea "Parts recevied to Convotherm Model - VS21001EP3AZUL Serial Number - VS225041828…"
type textarea "x"
type textarea "Parts recevied to Convotherm Model - VS21001EP3AZUL Serial Number - VS225041828…"
type textarea "x"
type textarea "Parts recevied t Convotherm Model - VS21001EP3AZUL Serial Number - VS225041828 …"
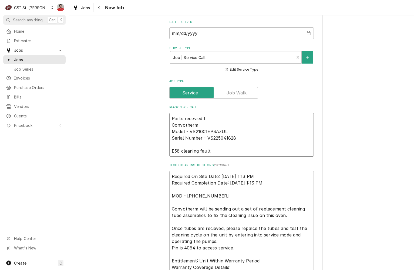
type textarea "x"
type textarea "Parts recevied Convotherm Model - VS21001EP3AZUL Serial Number - VS225041828 E5…"
type textarea "x"
type textarea "Parts recevied Convotherm Model - VS21001EP3AZUL Serial Number - VS225041828 E5…"
type textarea "x"
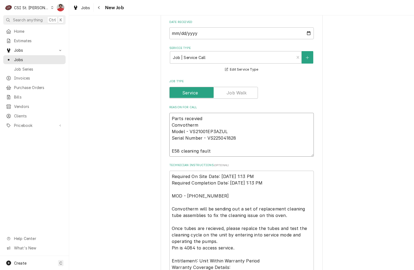
type textarea "Parts recevie Convotherm Model - VS21001EP3AZUL Serial Number - VS225041828 E58…"
type textarea "x"
type textarea "Parts recevi Convotherm Model - VS21001EP3AZUL Serial Number - VS225041828 E58 …"
type textarea "x"
type textarea "Parts rece Convotherm Model - VS21001EP3AZUL Serial Number - VS225041828 E58 cl…"
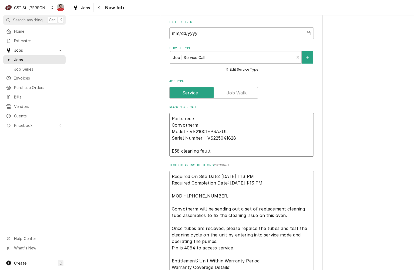
type textarea "x"
type textarea "Parts rec Convotherm Model - VS21001EP3AZUL Serial Number - VS225041828 E58 cle…"
type textarea "x"
type textarea "Parts reci Convotherm Model - VS21001EP3AZUL Serial Number - VS225041828 E58 cl…"
type textarea "x"
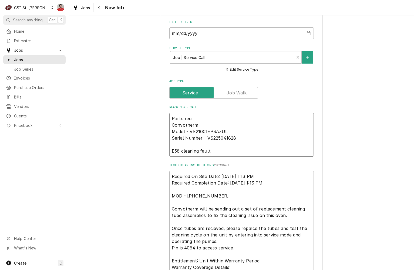
type textarea "Parts recie Convotherm Model - VS21001EP3AZUL Serial Number - VS225041828 E58 c…"
type textarea "x"
type textarea "Parts reciev Convotherm Model - VS21001EP3AZUL Serial Number - VS225041828 E58 …"
type textarea "x"
type textarea "Parts recieve Convotherm Model - VS21001EP3AZUL Serial Number - VS225041828 E58…"
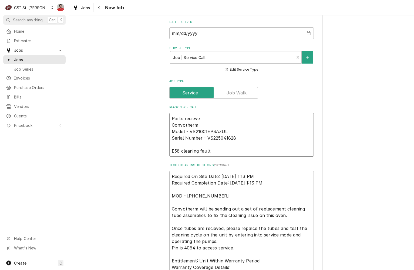
type textarea "x"
type textarea "Parts recieved Convotherm Model - VS21001EP3AZUL Serial Number - VS225041828 E5…"
type textarea "x"
type textarea "Parts recieved Convotherm Model - VS21001EP3AZUL Serial Number - VS225041828 E5…"
type textarea "x"
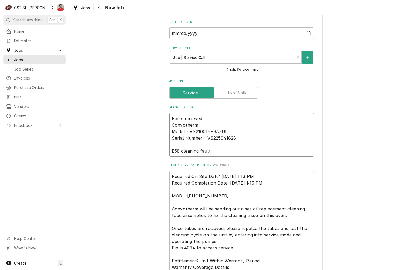
type textarea "Parts recieved t Convotherm Model - VS21001EP3AZUL Serial Number - VS225041828 …"
type textarea "x"
type textarea "Parts recieved to Convotherm Model - VS21001EP3AZUL Serial Number - VS225041828…"
type textarea "x"
type textarea "Parts recieved to Convotherm Model - VS21001EP3AZUL Serial Number - VS225041828…"
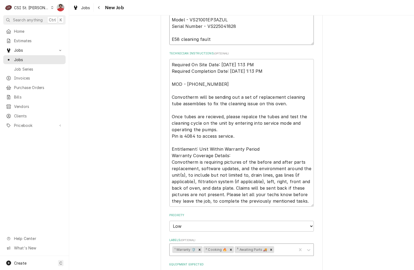
scroll to position [166, 0]
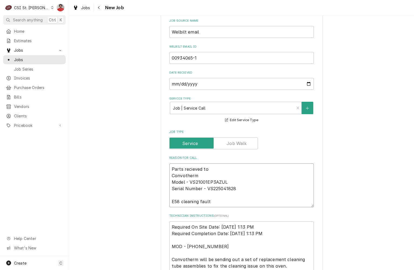
type textarea "x"
type textarea "Parts receved to Convotherm Model - VS21001EP3AZUL Serial Number - VS225041828 …"
type textarea "x"
type textarea "Parts receeved to Convotherm Model - VS21001EP3AZUL Serial Number - VS225041828…"
type textarea "x"
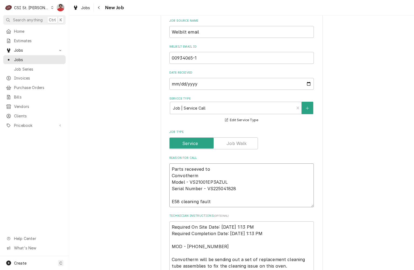
type textarea "Parts receved to Convotherm Model - VS21001EP3AZUL Serial Number - VS225041828 …"
type textarea "x"
type textarea "Parts received to Convotherm Model - VS21001EP3AZUL Serial Number - VS225041828…"
type textarea "x"
type textarea "Parts received to R Convotherm Model - VS21001EP3AZUL Serial Number - VS2250418…"
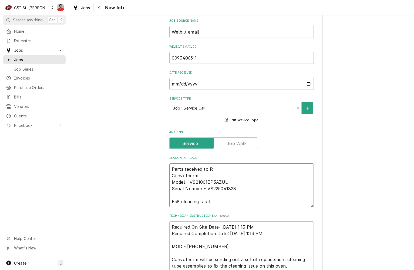
type textarea "x"
type textarea "Parts received to Re Convotherm Model - VS21001EP3AZUL Serial Number - VS225041…"
type textarea "x"
type textarea "Parts received to Res Convotherm Model - VS21001EP3AZUL Serial Number - VS22504…"
type textarea "x"
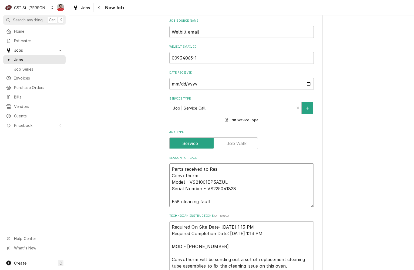
type textarea "Parts received to Rese Convotherm Model - VS21001EP3AZUL Serial Number - VS2250…"
type textarea "x"
type textarea "Parts received to Reserv Convotherm Model - VS21001EP3AZUL Serial Number - VS22…"
type textarea "x"
type textarea "Parts received to Reserve Convotherm Model - VS21001EP3AZUL Serial Number - VS2…"
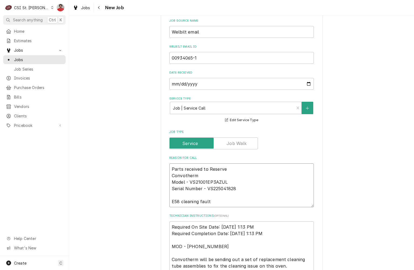
type textarea "x"
type textarea "Parts received to Reserve Convotherm Model - VS21001EP3AZUL Serial Number - VS2…"
type textarea "x"
type textarea "Parts received to Reserve S Convotherm Model - VS21001EP3AZUL Serial Number - V…"
type textarea "x"
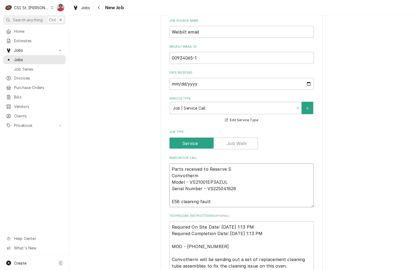
type textarea "Parts received to Reserve Sh Convotherm Model - VS21001EP3AZUL Serial Number - …"
type textarea "x"
type textarea "Parts received to Reserve She Convotherm Model - VS21001EP3AZUL Serial Number -…"
type textarea "x"
type textarea "Parts received to Reserve Shel Convotherm Model - VS21001EP3AZUL Serial Number …"
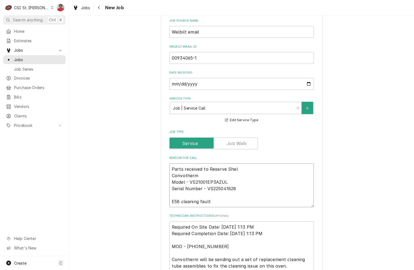
type textarea "x"
type textarea "Parts received to Reserve Shelf Convotherm Model - VS21001EP3AZUL Serial Number…"
type textarea "x"
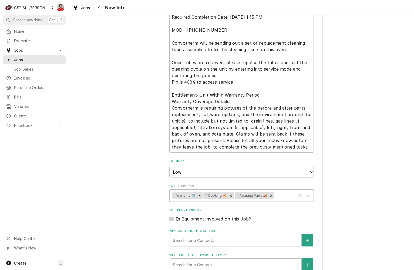
scroll to position [544, 0]
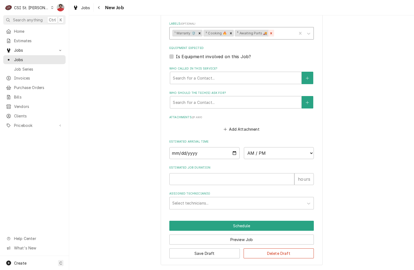
click at [270, 32] on icon "Remove ³ Awaiting Parts 🚚" at bounding box center [271, 33] width 4 height 4
type textarea "Parts received to Reserve Shelf Convotherm Model - VS21001EP3AZUL Serial Number…"
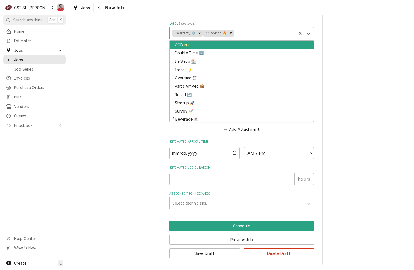
click at [267, 35] on div "Labels" at bounding box center [264, 33] width 59 height 10
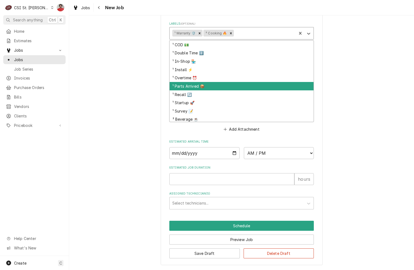
click at [232, 84] on div "¹ Parts Arrived 📦" at bounding box center [242, 86] width 144 height 8
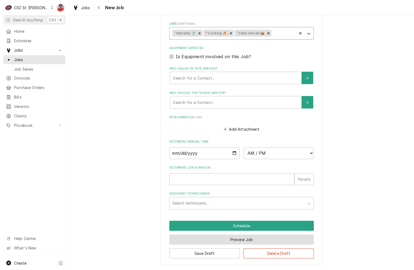
click at [234, 241] on button "Preview Job" at bounding box center [241, 239] width 145 height 10
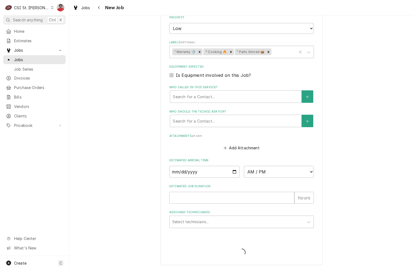
scroll to position [525, 0]
type textarea "x"
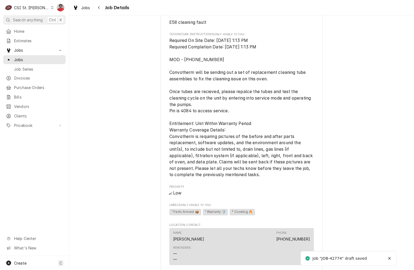
scroll to position [382, 0]
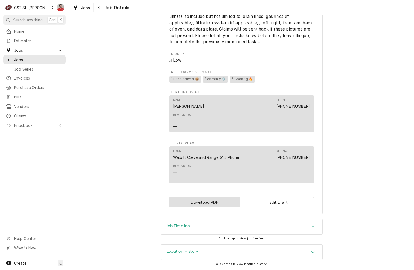
click at [218, 202] on button "Download PDF" at bounding box center [204, 202] width 71 height 10
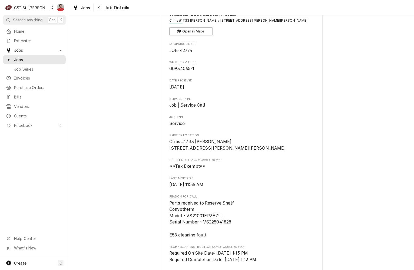
scroll to position [0, 0]
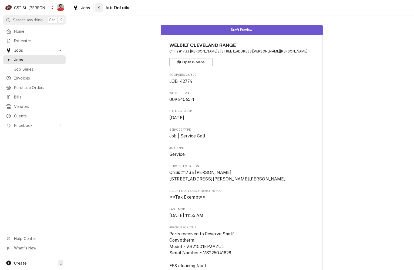
click at [98, 10] on div "Navigate back" at bounding box center [98, 7] width 5 height 5
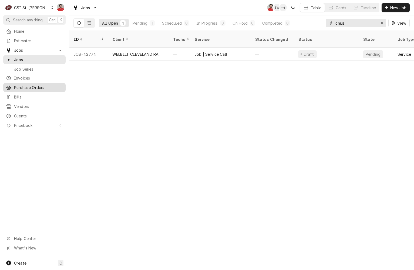
click at [26, 85] on span "Purchase Orders" at bounding box center [38, 88] width 49 height 6
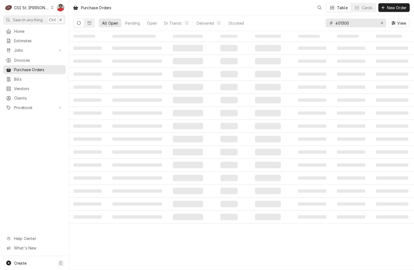
click at [365, 23] on input "401300" at bounding box center [356, 23] width 41 height 9
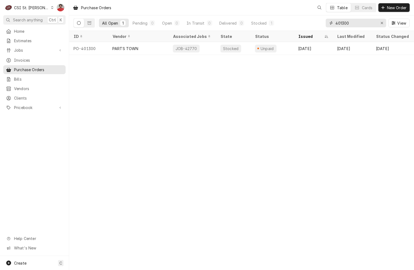
click at [365, 23] on input "401300" at bounding box center [356, 23] width 41 height 9
type input "401306"
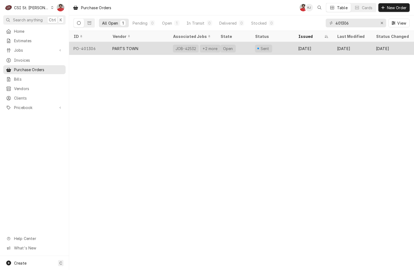
click at [249, 49] on div "Open" at bounding box center [233, 48] width 35 height 13
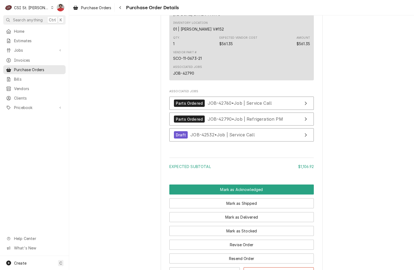
scroll to position [877, 0]
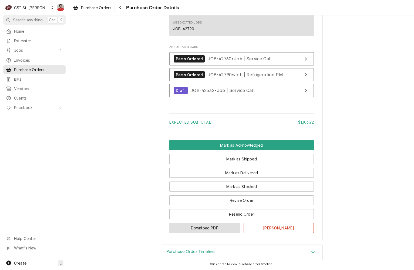
click at [219, 230] on button "Download PDF" at bounding box center [204, 228] width 71 height 10
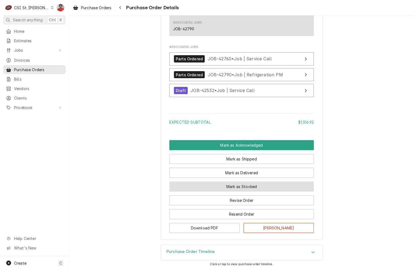
click at [277, 187] on button "Mark as Stocked" at bounding box center [241, 186] width 145 height 10
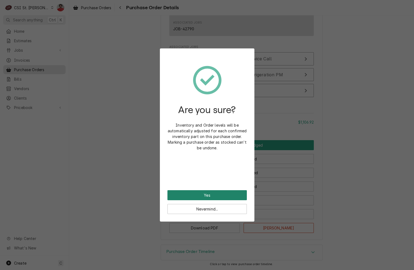
click at [212, 194] on button "Yes" at bounding box center [207, 195] width 79 height 10
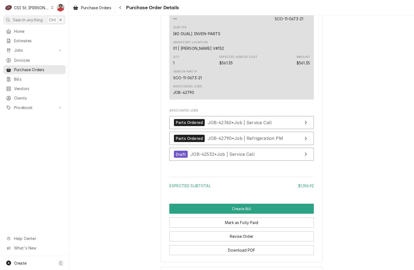
scroll to position [904, 0]
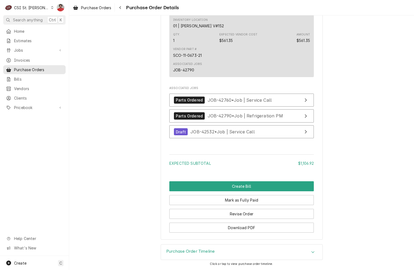
click at [223, 255] on div "Purchase Order Timeline" at bounding box center [242, 251] width 162 height 15
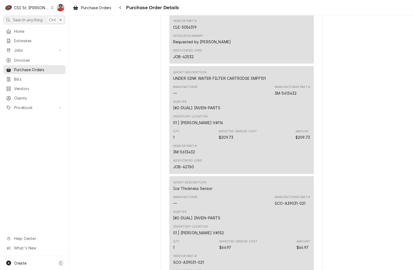
scroll to position [786, 0]
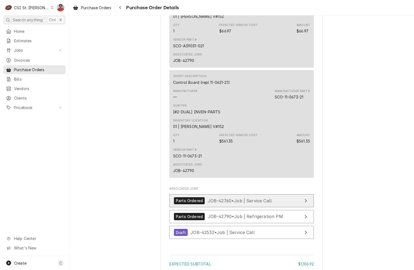
click at [234, 203] on span "JOB-42760 • Job | Service Call" at bounding box center [240, 199] width 64 height 5
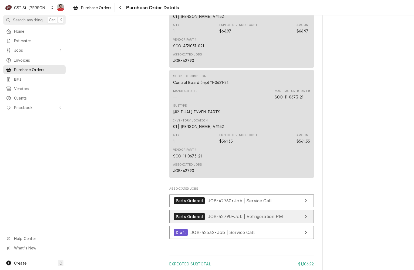
click at [233, 220] on div "Parts Ordered JOB-42790 • Job | Refrigeration PM" at bounding box center [228, 216] width 109 height 7
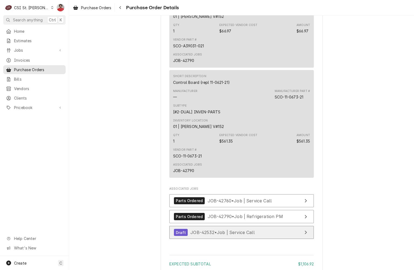
click at [233, 235] on span "JOB-42532 • Job | Service Call" at bounding box center [222, 231] width 64 height 5
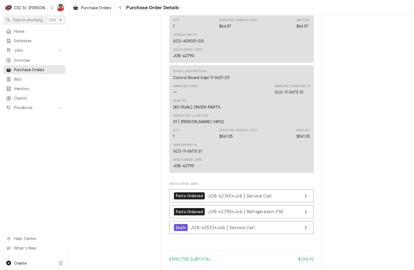
scroll to position [840, 0]
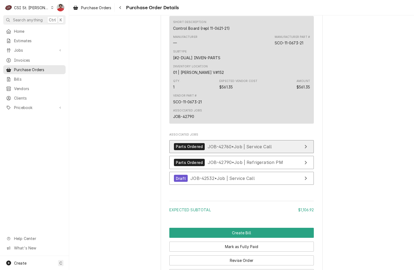
click at [213, 149] on span "JOB-42760 • Job | Service Call" at bounding box center [240, 145] width 64 height 5
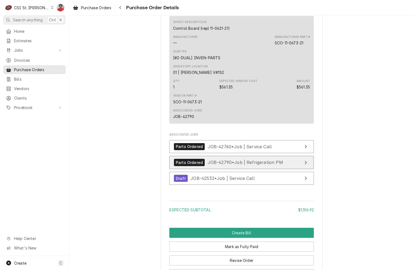
click at [212, 165] on span "JOB-42790 • Job | Refrigeration PM" at bounding box center [245, 161] width 75 height 5
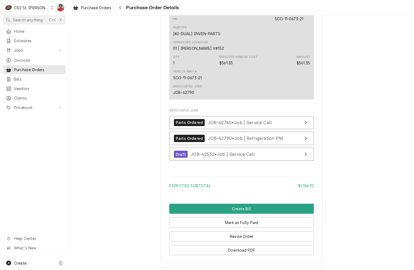
scroll to position [1003, 0]
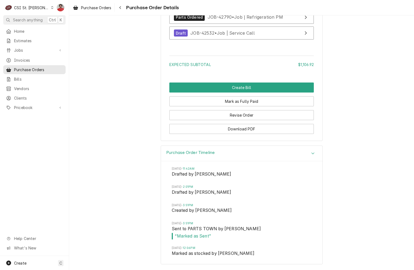
click at [290, 153] on div "Purchase Order Timeline" at bounding box center [242, 153] width 162 height 15
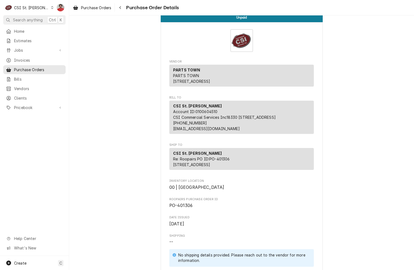
scroll to position [0, 0]
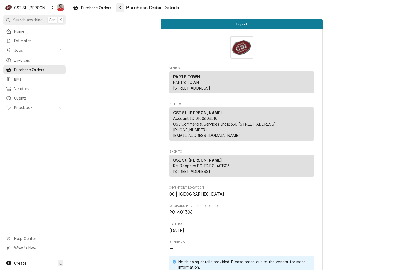
click at [123, 6] on div "Navigate back" at bounding box center [120, 7] width 5 height 5
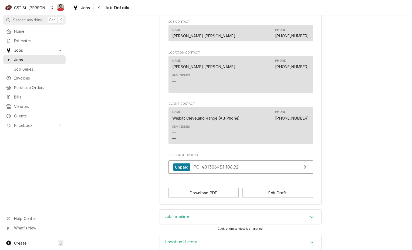
scroll to position [444, 0]
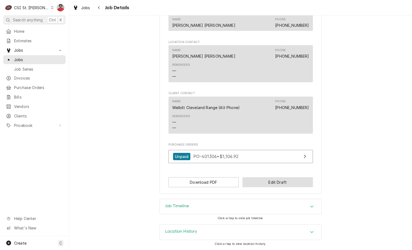
click at [285, 181] on button "Edit Draft" at bounding box center [278, 182] width 71 height 10
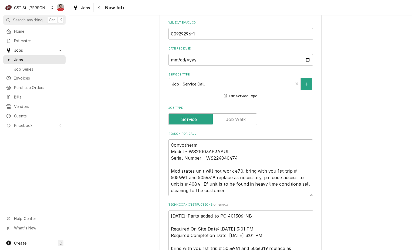
scroll to position [189, 0]
click at [233, 145] on textarea "Convotherm Model - WS21003AP3AAUL Serial Number - WS224040474 Mod states unit w…" at bounding box center [241, 168] width 145 height 57
type textarea "x"
type textarea "Convotherm Model - WS21003AP3AAUL Serial Number - WS224040474 Mod states unit w…"
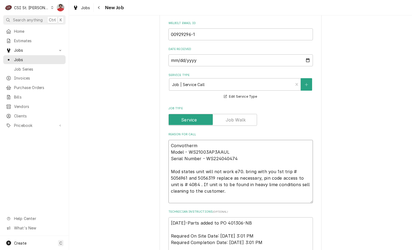
type textarea "x"
type textarea "C Convotherm Model - WS21003AP3AAUL Serial Number - WS224040474 Mod states unit…"
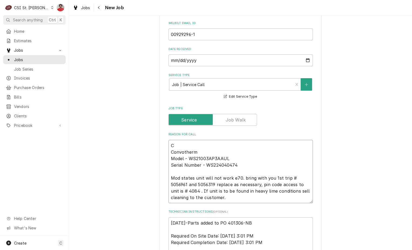
type textarea "x"
type textarea "CL Convotherm Model - WS21003AP3AAUL Serial Number - WS224040474 Mod states uni…"
type textarea "x"
type textarea "CLE Convotherm Model - WS21003AP3AAUL Serial Number - WS224040474 Mod states un…"
type textarea "x"
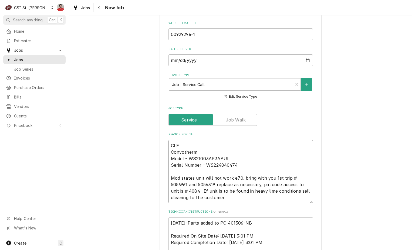
type textarea "CLE- Convotherm Model - WS21003AP3AAUL Serial Number - WS224040474 Mod states u…"
type textarea "x"
type textarea "CLE-5 Convotherm Model - WS21003AP3AAUL Serial Number - WS224040474 Mod states …"
type textarea "x"
type textarea "CLE-50 Convotherm Model - WS21003AP3AAUL Serial Number - WS224040474 Mod states…"
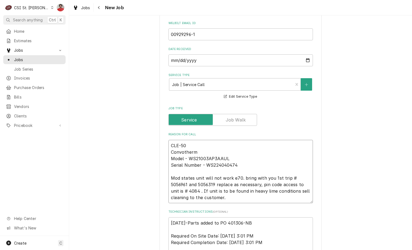
type textarea "x"
type textarea "CLE-505 Convotherm Model - WS21003AP3AAUL Serial Number - WS224040474 Mod state…"
type textarea "x"
type textarea "CLE-5059 Convotherm Model - WS21003AP3AAUL Serial Number - WS224040474 Mod stat…"
type textarea "x"
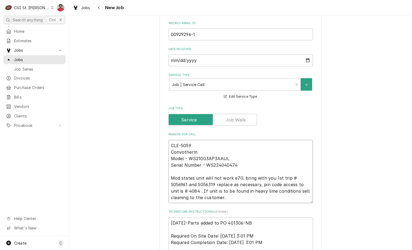
type textarea "CLE-50596 Convotherm Model - WS21003AP3AAUL Serial Number - WS224040474 Mod sta…"
type textarea "x"
type textarea "CLE-505969 Convotherm Model - WS21003AP3AAUL Serial Number - WS224040474 Mod st…"
type textarea "x"
type textarea "CLE-5059696 Convotherm Model - WS21003AP3AAUL Serial Number - WS224040474 Mod s…"
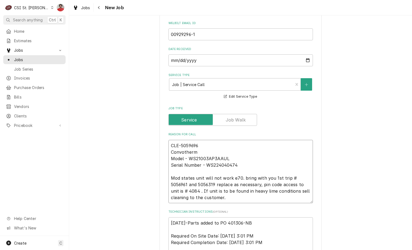
type textarea "x"
type textarea "CLE-50596961 Convotherm Model - WS21003AP3AAUL Serial Number - WS224040474 Mod …"
type textarea "x"
type textarea "CLE-50596961 Convotherm Model - WS21003AP3AAUL Serial Number - WS224040474 Mod …"
type textarea "x"
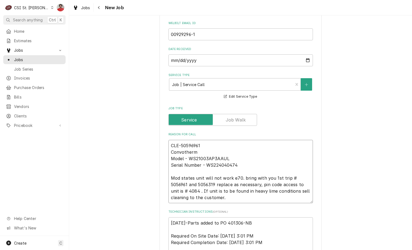
type textarea "CLE-50596961 a Convotherm Model - WS21003AP3AAUL Serial Number - WS224040474 Mo…"
type textarea "x"
type textarea "CLE-50596961 an Convotherm Model - WS21003AP3AAUL Serial Number - WS224040474 M…"
type textarea "x"
type textarea "CLE-50596961 and Convotherm Model - WS21003AP3AAUL Serial Number - WS224040474 …"
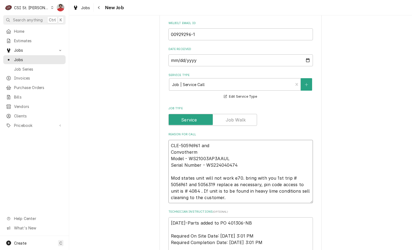
type textarea "x"
type textarea "CLE-50596961 and Convotherm Model - WS21003AP3AAUL Serial Number - WS224040474 …"
type textarea "x"
type textarea "CLE-50596961 and C Convotherm Model - WS21003AP3AAUL Serial Number - WS22404047…"
type textarea "x"
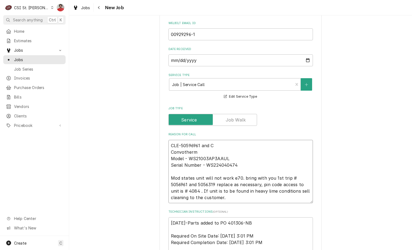
type textarea "CLE-50596961 and CL Convotherm Model - WS21003AP3AAUL Serial Number - WS2240404…"
type textarea "x"
type textarea "CLE-50596961 and CLE Convotherm Model - WS21003AP3AAUL Serial Number - WS224040…"
type textarea "x"
type textarea "CLE-50596961 and CLE- Convotherm Model - WS21003AP3AAUL Serial Number - WS22404…"
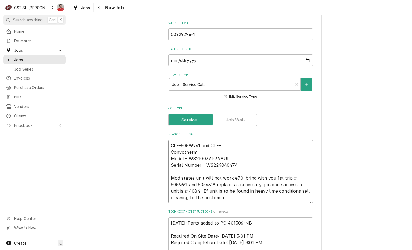
type textarea "x"
type textarea "CLE-50596961 and CLE-5 Convotherm Model - WS21003AP3AAUL Serial Number - WS2240…"
type textarea "x"
type textarea "CLE-50596961 and CLE-50 Convotherm Model - WS21003AP3AAUL Serial Number - WS224…"
type textarea "x"
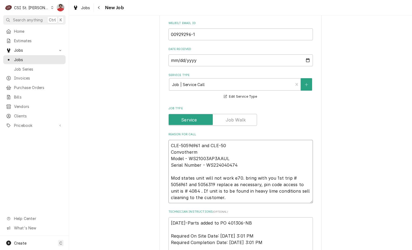
type textarea "CLE-50596961 and CLE-505 Convotherm Model - WS21003AP3AAUL Serial Number - WS22…"
type textarea "x"
type textarea "CLE-50596961 and CLE-5056 Convotherm Model - WS21003AP3AAUL Serial Number - WS2…"
type textarea "x"
type textarea "CLE-50596961 and CLE-50563 Convotherm Model - WS21003AP3AAUL Serial Number - WS…"
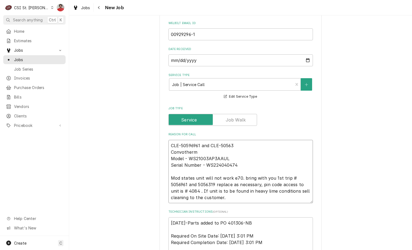
type textarea "x"
type textarea "CLE-50596961 and CLE-505631 Convotherm Model - WS21003AP3AAUL Serial Number - W…"
type textarea "x"
type textarea "CLE-50596961 and CLE-5056319 Convotherm Model - WS21003AP3AAUL Serial Number - …"
type textarea "x"
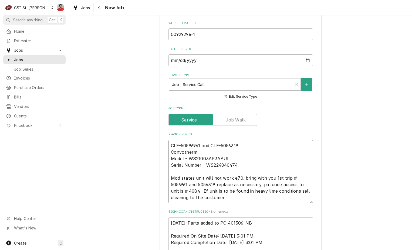
type textarea "CLE-50596961 and CLE-5056319 Convotherm Model - WS21003AP3AAUL Serial Number - …"
type textarea "x"
type textarea "CLE-50596961 and CLE-5056319 r Convotherm Model - WS21003AP3AAUL Serial Number …"
type textarea "x"
type textarea "CLE-50596961 and CLE-5056319 re Convotherm Model - WS21003AP3AAUL Serial Number…"
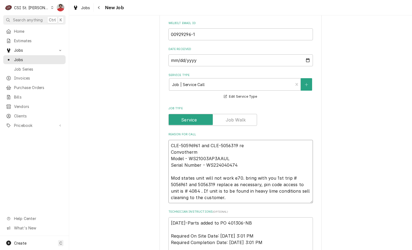
type textarea "x"
type textarea "CLE-50596961 and CLE-5056319 rec Convotherm Model - WS21003AP3AAUL Serial Numbe…"
type textarea "x"
type textarea "CLE-50596961 and CLE-5056319 rec Convotherm Model - WS21003AP3AAUL Serial Numbe…"
type textarea "x"
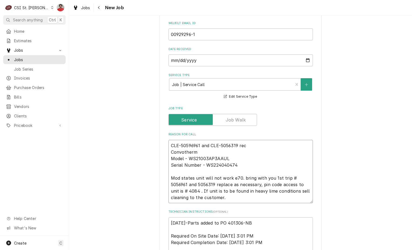
type textarea "CLE-50596961 and CLE-5056319 rec t Convotherm Model - WS21003AP3AAUL Serial Num…"
type textarea "x"
type textarea "CLE-50596961 and CLE-5056319 rec to Convotherm Model - WS21003AP3AAUL Serial Nu…"
type textarea "x"
type textarea "CLE-50596961 and CLE-5056319 rec to Convotherm Model - WS21003AP3AAUL Serial Nu…"
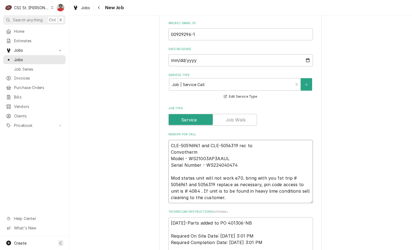
type textarea "x"
type textarea "CLE-50596961 and CLE-5056319 rec to R Convotherm Model - WS21003AP3AAUL Serial …"
type textarea "x"
type textarea "CLE-50596961 and CLE-5056319 rec to Re Convotherm Model - WS21003AP3AAUL Serial…"
type textarea "x"
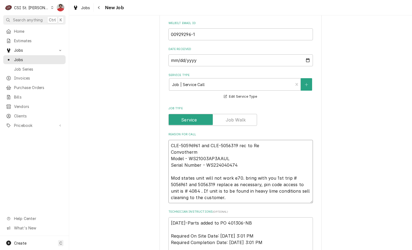
type textarea "CLE-50596961 and CLE-5056319 rec to Res Convotherm Model - WS21003AP3AAUL Seria…"
type textarea "x"
type textarea "CLE-50596961 and CLE-5056319 rec to Rese Convotherm Model - WS21003AP3AAUL Seri…"
type textarea "x"
type textarea "CLE-50596961 and CLE-5056319 rec to Reserv Convotherm Model - WS21003AP3AAUL Se…"
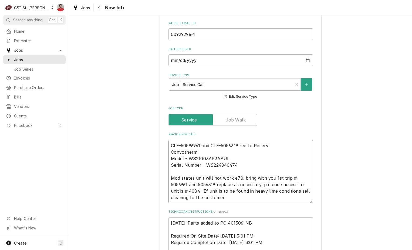
type textarea "x"
type textarea "CLE-50596961 and CLE-5056319 rec to Reserve Convotherm Model - WS21003AP3AAUL S…"
type textarea "x"
type textarea "CLE-50596961 and CLE-5056319 rec to Reserve Convotherm Model - WS21003AP3AAUL S…"
type textarea "x"
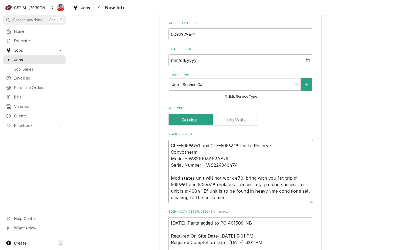
type textarea "CLE-50596961 and CLE-5056319 rec to Reserve S Convotherm Model - WS21003AP3AAUL…"
type textarea "x"
type textarea "CLE-50596961 and CLE-5056319 rec to Reserve She Convotherm Model - WS21003AP3AA…"
type textarea "x"
type textarea "CLE-50596961 and CLE-5056319 rec to Reserve Shelf Convotherm Model - WS21003AP3…"
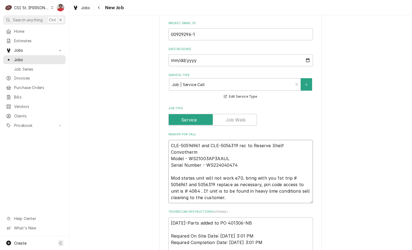
type textarea "x"
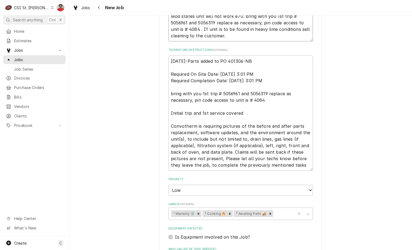
scroll to position [378, 0]
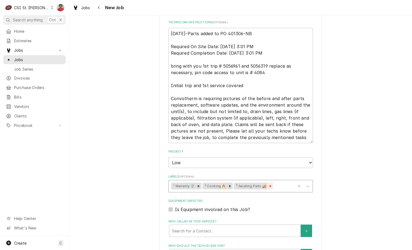
click at [269, 185] on icon "Remove ³ Awaiting Parts 🚚" at bounding box center [271, 186] width 4 height 4
type textarea "CLE-50596961 and CLE-5056319 rec to Reserve Shelf Convotherm Model - WS21003AP3…"
click at [267, 185] on div "Labels" at bounding box center [263, 186] width 59 height 10
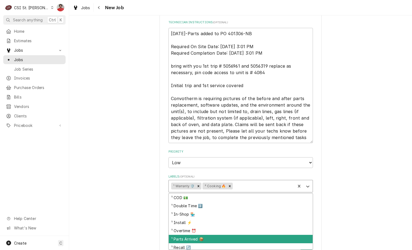
click at [223, 238] on div "¹ Parts Arrived 📦" at bounding box center [241, 239] width 144 height 8
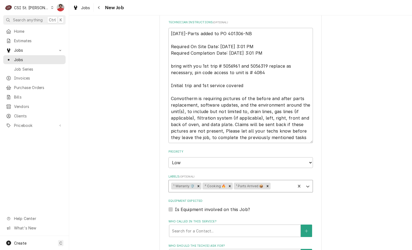
scroll to position [551, 0]
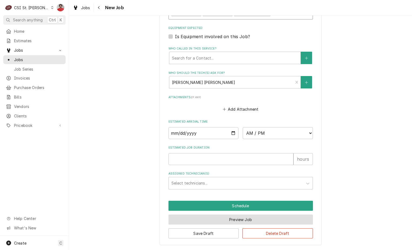
click at [251, 218] on button "Preview Job" at bounding box center [241, 219] width 145 height 10
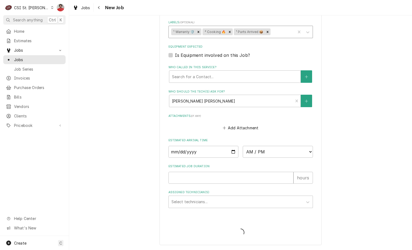
type textarea "x"
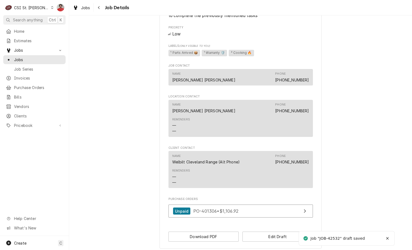
scroll to position [450, 0]
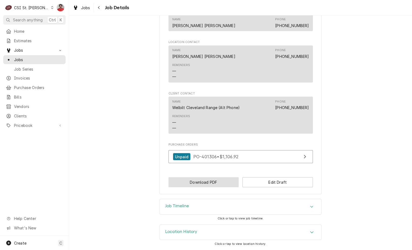
click at [218, 182] on button "Download PDF" at bounding box center [204, 182] width 71 height 10
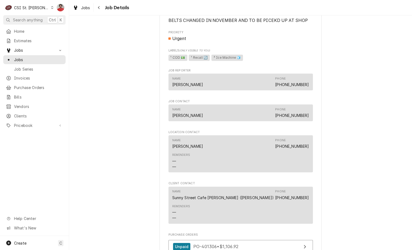
scroll to position [810, 0]
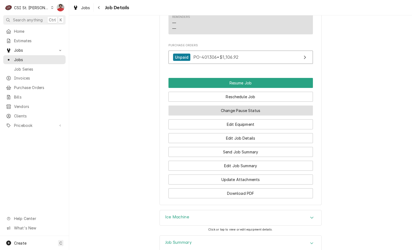
click at [248, 112] on button "Change Pause Status" at bounding box center [241, 110] width 145 height 10
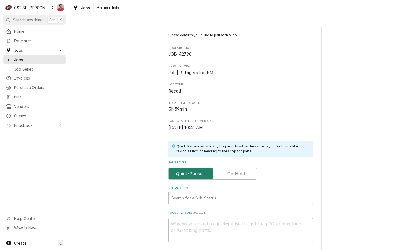
click at [236, 177] on input "Pause Type" at bounding box center [213, 174] width 84 height 12
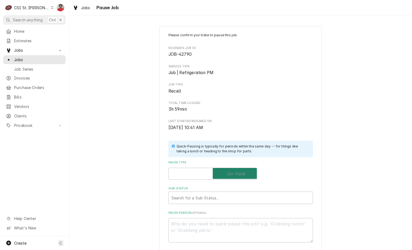
checkbox input "true"
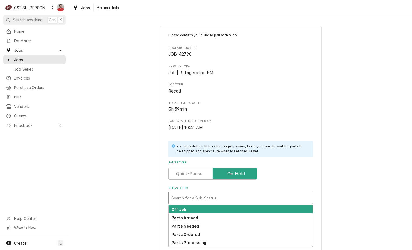
click at [231, 196] on div "Sub-Status" at bounding box center [241, 198] width 139 height 10
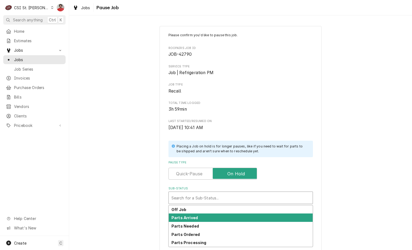
click at [225, 221] on div "Parts Arrived" at bounding box center [241, 217] width 144 height 8
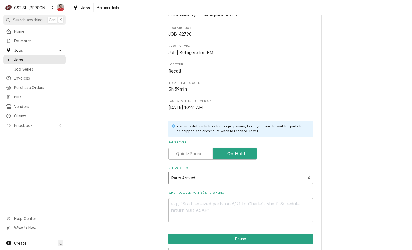
scroll to position [53, 0]
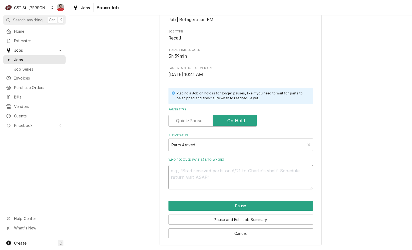
click at [229, 174] on textarea "Who received part(s) & to where?" at bounding box center [241, 177] width 145 height 24
type textarea "x"
type textarea "P"
type textarea "x"
type textarea "Pl"
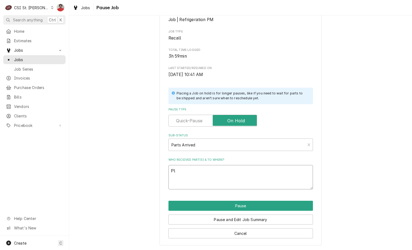
type textarea "x"
type textarea "Ple"
type textarea "x"
type textarea "Plea"
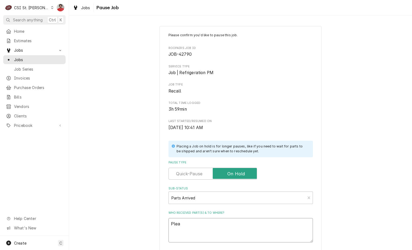
type textarea "x"
type textarea "Ple"
type textarea "x"
type textarea "Pl"
type textarea "x"
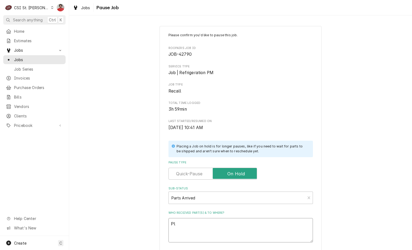
type textarea "P"
type textarea "x"
type textarea "R"
type textarea "x"
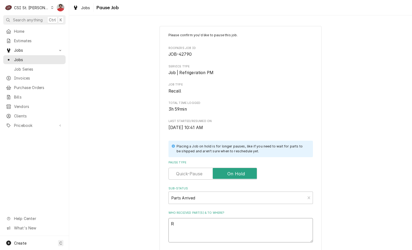
type textarea "RE"
type textarea "x"
type textarea "REc"
type textarea "x"
type textarea "REc"
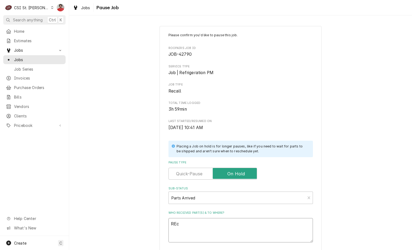
type textarea "x"
type textarea "REc"
type textarea "x"
type textarea "RE"
type textarea "x"
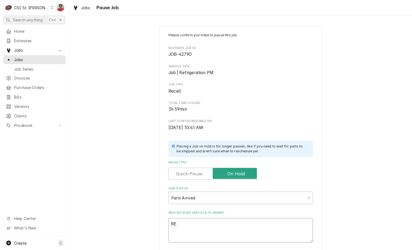
type textarea "R"
type textarea "x"
type textarea "Re"
type textarea "x"
type textarea "Rec"
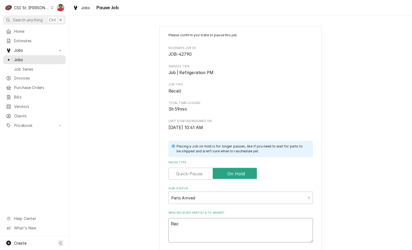
type textarea "x"
type textarea "Rec"
type textarea "x"
type textarea "Rec 4"
type textarea "x"
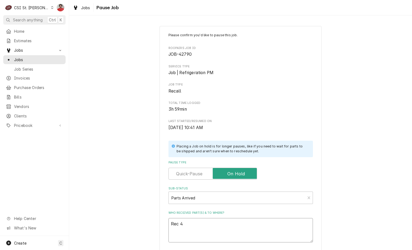
type textarea "Rec 42"
type textarea "x"
type textarea "Rec 427"
type textarea "x"
type textarea "Rec 4279"
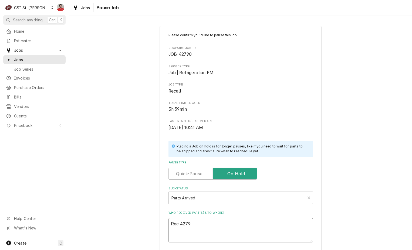
type textarea "x"
type textarea "Rec 42790"
type textarea "x"
type textarea "Rec 4279"
type textarea "x"
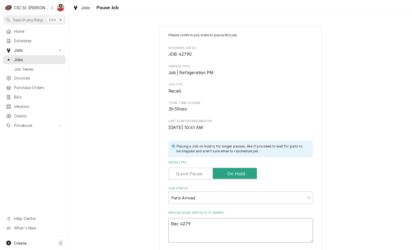
type textarea "Rec 427"
type textarea "x"
type textarea "Rec 42"
type textarea "x"
type textarea "Rec 4"
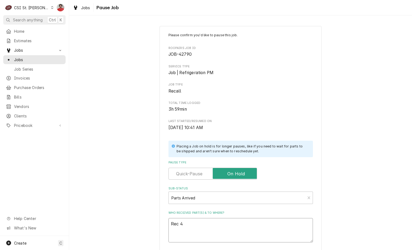
type textarea "x"
type textarea "Rec"
type textarea "x"
type textarea "Rec S"
type textarea "x"
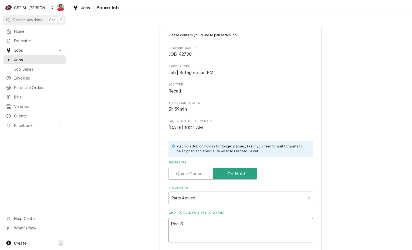
type textarea "Rec SC"
type textarea "x"
type textarea "Rec SCO"
type textarea "x"
type textarea "Rec SCO-"
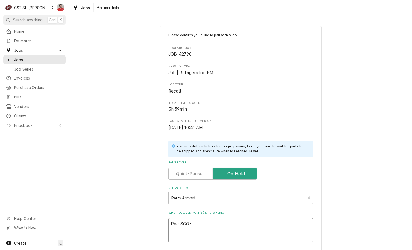
type textarea "x"
type textarea "Rec SCO-A"
type textarea "x"
type textarea "Rec SCO-AC"
type textarea "x"
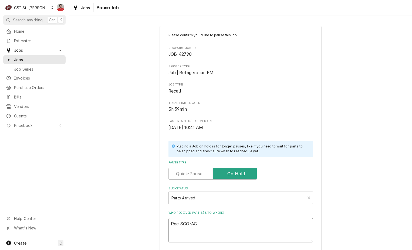
type textarea "Rec SCO-A"
type textarea "x"
type textarea "Rec SCO-A3"
type textarea "x"
type textarea "Rec SCO-A39"
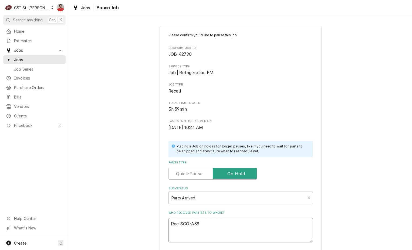
type textarea "x"
type textarea "Rec SCO-A390"
type textarea "x"
type textarea "Rec SCO-A3903"
type textarea "x"
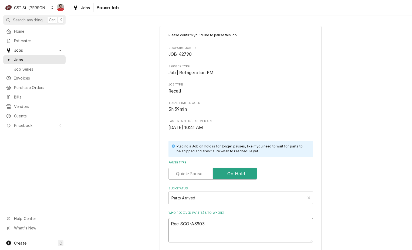
type textarea "Rec SCO-A39031"
type textarea "x"
type textarea "Rec SCO-A39031-"
type textarea "x"
type textarea "Rec SCO-A39031-0"
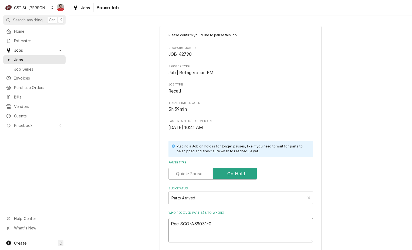
type textarea "x"
type textarea "Rec SCO-A39031-01"
type textarea "x"
type textarea "Rec SCO-A39031-012"
type textarea "x"
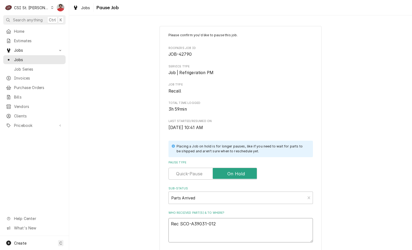
type textarea "Rec SCO-A39031-01"
type textarea "x"
type textarea "Rec SCO-A39031-0"
type textarea "x"
type textarea "Rec SCO-A39031-02"
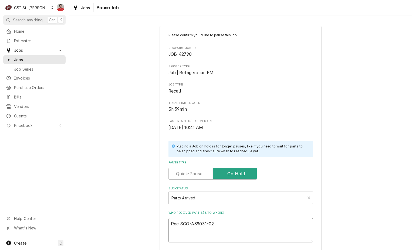
type textarea "x"
type textarea "Rec SCO-A39031-021"
type textarea "x"
type textarea "Rec SCO-A39031-021"
type textarea "x"
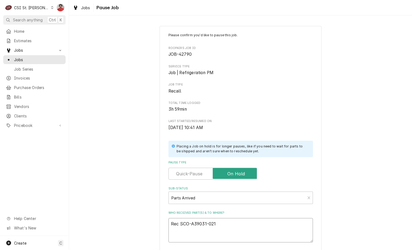
type textarea "Rec SCO-A39031-021 a"
type textarea "x"
type textarea "Rec SCO-A39031-021 an"
type textarea "x"
type textarea "Rec SCO-A39031-021 and"
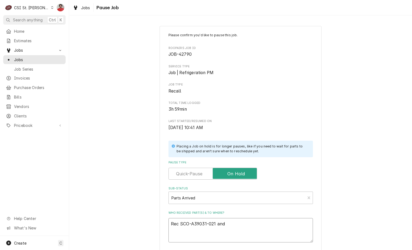
type textarea "x"
type textarea "Rec SCO-A39031-021 and"
type textarea "x"
type textarea "Rec SCO-A39031-021 and S"
type textarea "x"
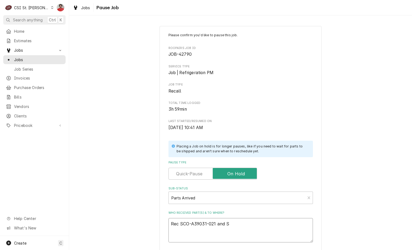
type textarea "Rec SCO-A39031-021 and SC"
type textarea "x"
type textarea "Rec SCO-A39031-021 and SCO"
type textarea "x"
type textarea "Rec SCO-A39031-021 and SCO-"
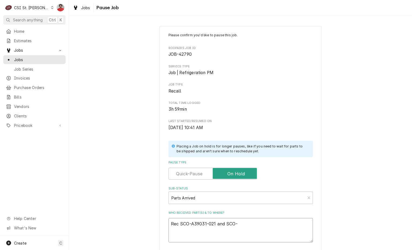
type textarea "x"
type textarea "Rec SCO-A39031-021 and SCO-1"
type textarea "x"
type textarea "Rec SCO-A39031-021 and SCO-11"
type textarea "x"
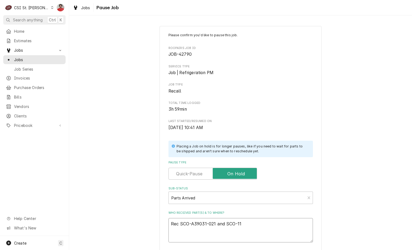
type textarea "Rec SCO-A39031-021 and SCO-11-"
type textarea "x"
type textarea "Rec SCO-A39031-021 and SCO-11-0"
type textarea "x"
type textarea "Rec SCO-A39031-021 and SCO-11-06"
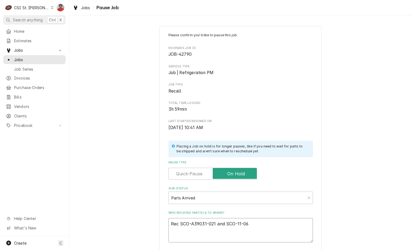
type textarea "x"
type textarea "Rec SCO-A39031-021 and SCO-11-067"
type textarea "x"
type textarea "Rec SCO-A39031-021 and SCO-11-0673"
type textarea "x"
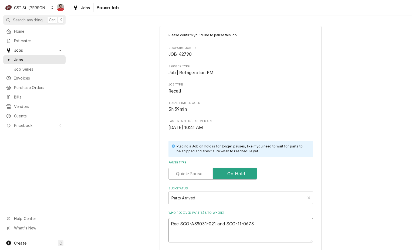
type textarea "Rec SCO-A39031-021 and SCO-11-0673-"
type textarea "x"
type textarea "Rec SCO-A39031-021 and SCO-11-0673-2"
type textarea "x"
type textarea "Rec SCO-A39031-021 and SCO-11-0673-21"
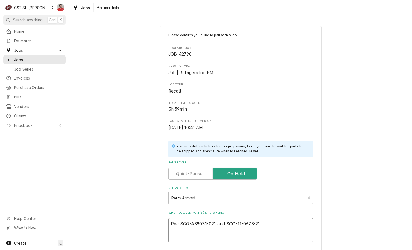
type textarea "x"
type textarea "Rec SCO-A39031-021 and SCO-11-0673-21"
type textarea "x"
type textarea "Rec SCO-A39031-021 and SCO-11-0673-21 t"
type textarea "x"
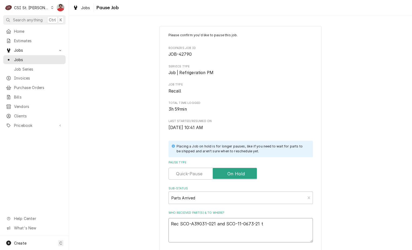
type textarea "Rec SCO-A39031-021 and SCO-11-0673-21 to"
type textarea "x"
type textarea "Rec SCO-A39031-021 and SCO-11-0673-21 to"
type textarea "x"
type textarea "Rec SCO-A39031-021 and SCO-11-0673-21 to E"
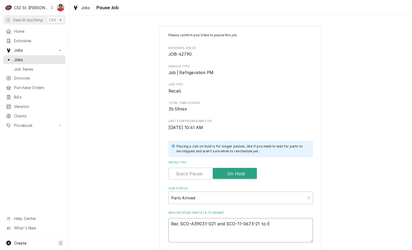
type textarea "x"
type textarea "Rec SCO-A39031-021 and SCO-11-0673-21 to Er"
type textarea "x"
type textarea "Rec SCO-A39031-021 and SCO-11-0673-21 to Eri"
type textarea "x"
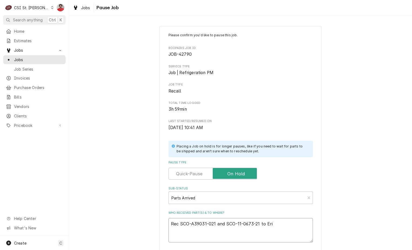
type textarea "Rec SCO-A39031-021 and SCO-11-0673-21 to Eric"
type textarea "x"
type textarea "Rec SCO-A39031-021 and SCO-11-0673-21 to Erick"
type textarea "x"
type textarea "Rec SCO-A39031-021 and SCO-11-0673-21 to Erick"
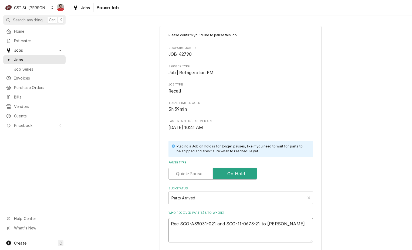
type textarea "x"
type textarea "Rec SCO-A39031-021 and SCO-11-0673-21 to Erick H"
type textarea "x"
type textarea "Rec SCO-A39031-021 and SCO-11-0673-21 to Erick H'"
type textarea "x"
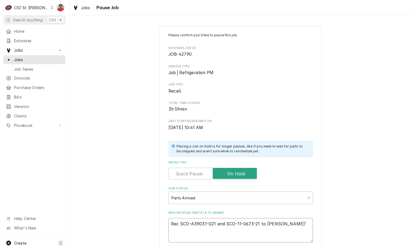
type textarea "Rec SCO-A39031-021 and SCO-11-0673-21 to Erick H's"
type textarea "x"
type textarea "Rec SCO-A39031-021 and SCO-11-0673-21 to Erick H's"
type textarea "x"
type textarea "Rec SCO-A39031-021 and SCO-11-0673-21 to Erick H's s"
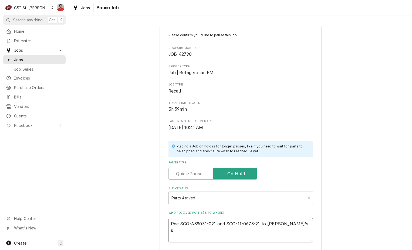
type textarea "x"
type textarea "Rec SCO-A39031-021 and SCO-11-0673-21 to Erick H's sh"
type textarea "x"
type textarea "Rec SCO-A39031-021 and SCO-11-0673-21 to Erick H's she"
type textarea "x"
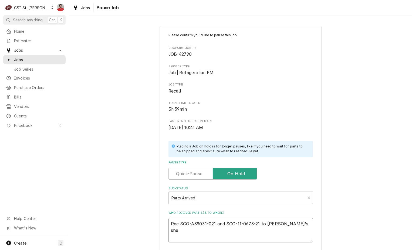
type textarea "Rec SCO-A39031-021 and SCO-11-0673-21 to Erick H's shel"
type textarea "x"
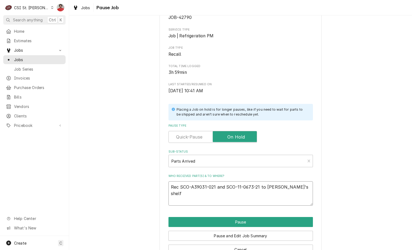
scroll to position [53, 0]
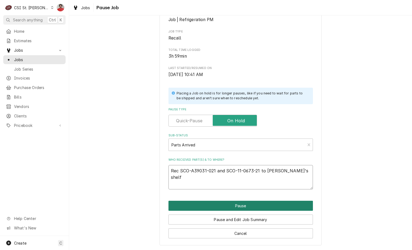
type textarea "Rec SCO-A39031-021 and SCO-11-0673-21 to Erick H's shelf"
click at [222, 207] on button "Pause" at bounding box center [241, 205] width 145 height 10
type textarea "x"
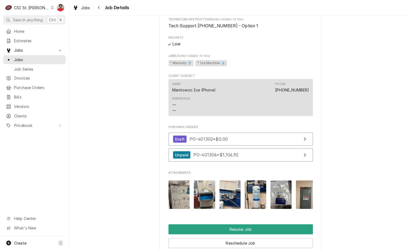
scroll to position [648, 0]
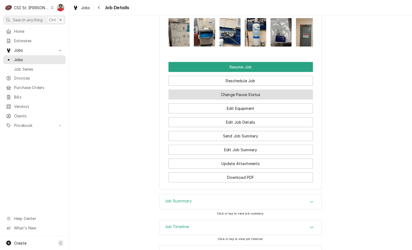
click at [231, 99] on button "Change Pause Status" at bounding box center [241, 94] width 145 height 10
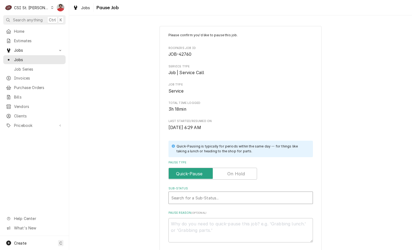
type textarea "x"
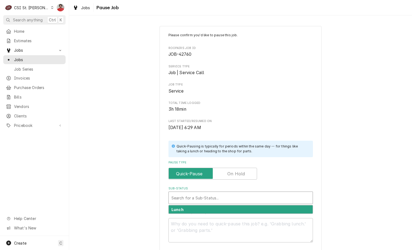
click at [197, 194] on div "Sub-Status" at bounding box center [241, 198] width 139 height 10
click at [221, 173] on input "Pause Type" at bounding box center [213, 174] width 84 height 12
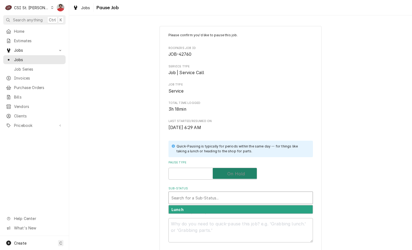
checkbox input "true"
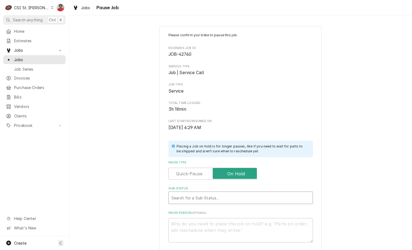
click at [215, 195] on div "Sub-Status" at bounding box center [241, 198] width 139 height 10
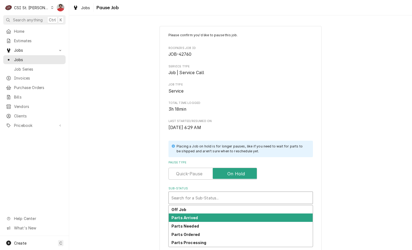
click at [207, 215] on div "Parts Arrived" at bounding box center [241, 217] width 144 height 8
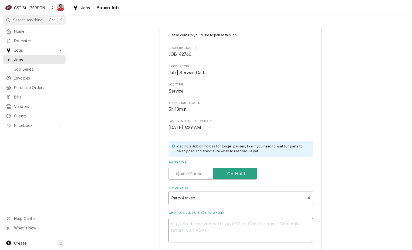
click at [206, 225] on textarea "Who received part(s) & to where?" at bounding box center [241, 230] width 145 height 24
type textarea "x"
type textarea "R"
type textarea "x"
type textarea "RE"
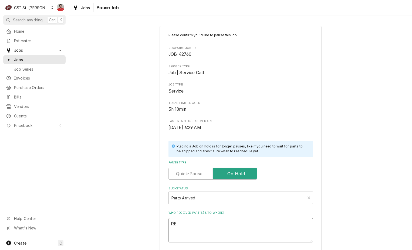
type textarea "x"
type textarea "REc"
type textarea "x"
type textarea "REc"
type textarea "x"
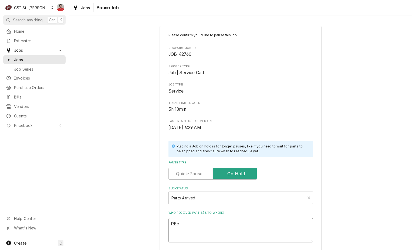
type textarea "REc 3"
type textarea "x"
type textarea "REc 3M"
type textarea "x"
type textarea "REc 3M-"
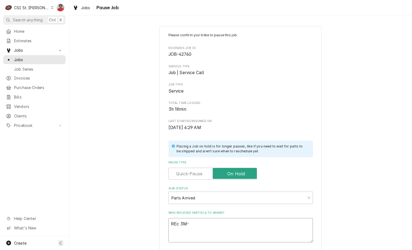
type textarea "x"
type textarea "REc 3M-5"
type textarea "x"
type textarea "REc 3M-56"
type textarea "x"
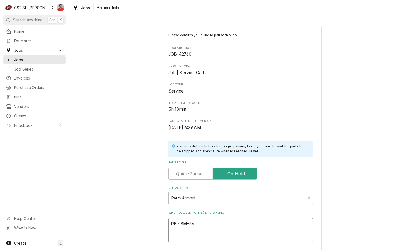
type textarea "REc 3M-561"
type textarea "x"
type textarea "REc 3M-5613"
type textarea "x"
type textarea "REc 3M-56134"
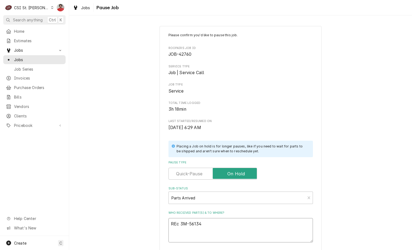
type textarea "x"
type textarea "REc 3M-561343"
type textarea "x"
type textarea "REc 3M-5613432"
type textarea "x"
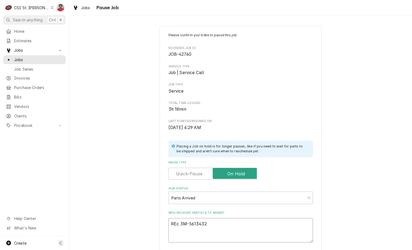
type textarea "REc 3M-5613432"
type textarea "x"
type textarea "REc 3M-5613432 t"
type textarea "x"
type textarea "REc 3M-5613432 to"
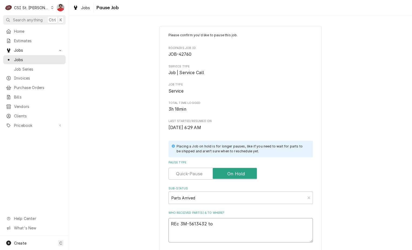
type textarea "x"
type textarea "REc 3M-5613432 to"
type textarea "x"
type textarea "REc 3M-5613432 to T"
type textarea "x"
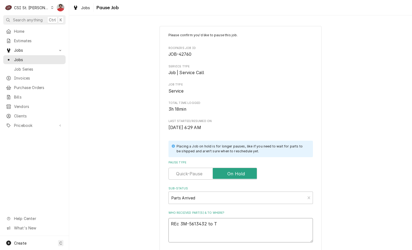
type textarea "REc 3M-5613432 to Th"
type textarea "x"
type textarea "REc 3M-5613432 to Tho"
type textarea "x"
type textarea "REc 3M-5613432 to Thom"
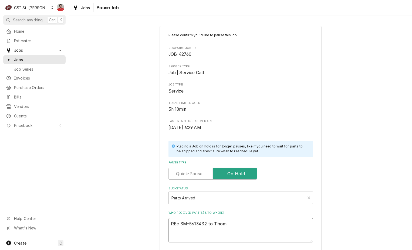
type textarea "x"
type textarea "REc 3M-5613432 to [PERSON_NAME]"
type textarea "x"
type textarea "REc 3M-5613432 to [PERSON_NAME]"
type textarea "x"
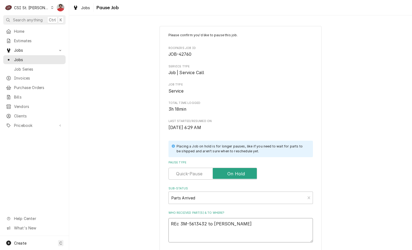
type textarea "REc 3M-5613432 to [PERSON_NAME]"
type textarea "x"
type textarea "REc 3M-5613432 to [PERSON_NAME]"
type textarea "x"
type textarea "REc 3M-5613432 to [PERSON_NAME]'"
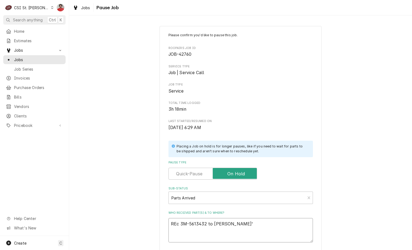
type textarea "x"
type textarea "REc 3M-5613432 to [PERSON_NAME]'s"
type textarea "x"
type textarea "REc 3M-5613432 to [PERSON_NAME]'s"
type textarea "x"
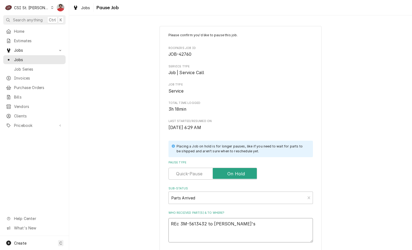
type textarea "REc 3M-5613432 to [PERSON_NAME]'s s"
type textarea "x"
type textarea "REc 3M-5613432 to [PERSON_NAME]'s sh"
type textarea "x"
type textarea "REc 3M-5613432 to Thomas F's she"
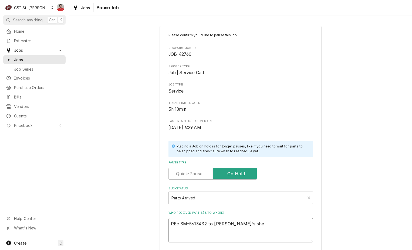
type textarea "x"
type textarea "REc 3M-5613432 to Thomas F's shel"
type textarea "x"
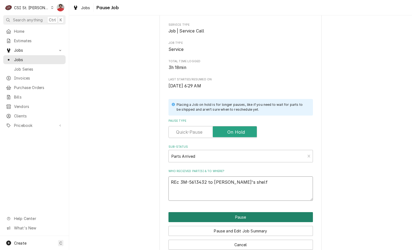
scroll to position [53, 0]
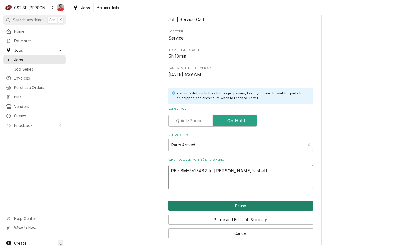
type textarea "REc 3M-5613432 to Thomas F's shelf"
click at [209, 209] on button "Pause" at bounding box center [241, 205] width 145 height 10
type textarea "x"
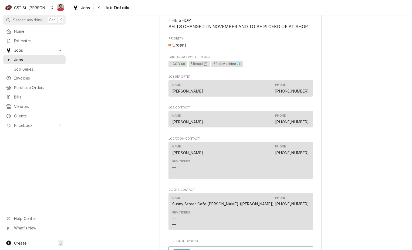
scroll to position [838, 0]
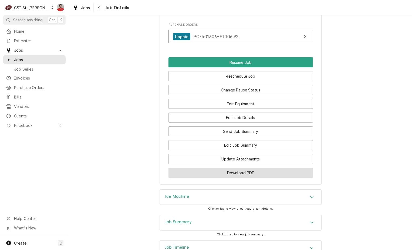
click at [214, 168] on button "Download PDF" at bounding box center [241, 173] width 145 height 10
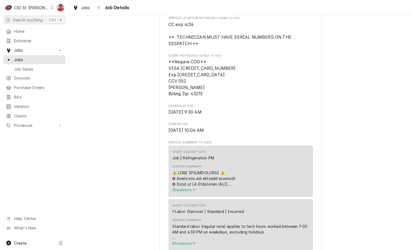
scroll to position [0, 0]
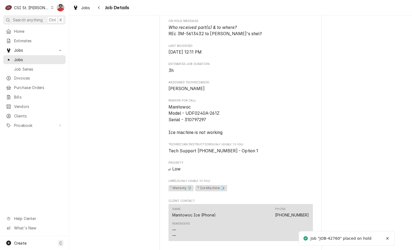
scroll to position [621, 0]
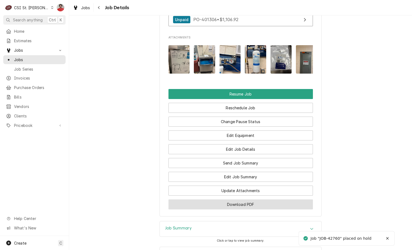
click at [223, 209] on button "Download PDF" at bounding box center [241, 204] width 145 height 10
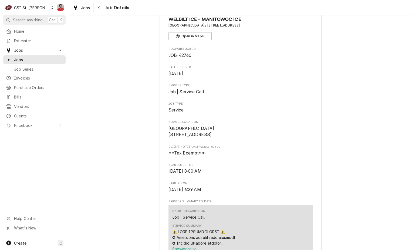
scroll to position [0, 0]
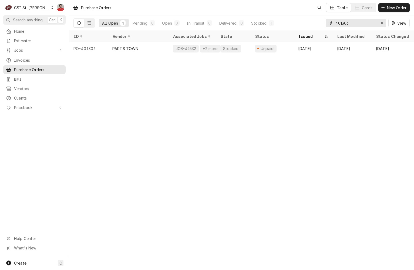
click at [361, 25] on input "401306" at bounding box center [356, 23] width 41 height 9
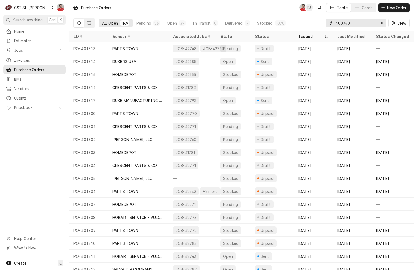
type input "400740"
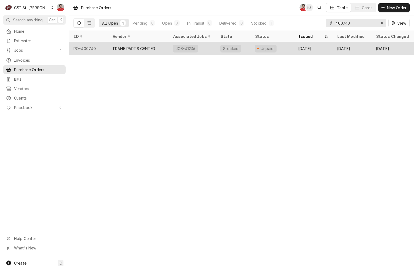
click at [276, 47] on div "Unpaid" at bounding box center [272, 48] width 43 height 13
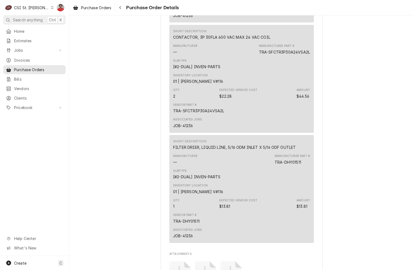
scroll to position [507, 0]
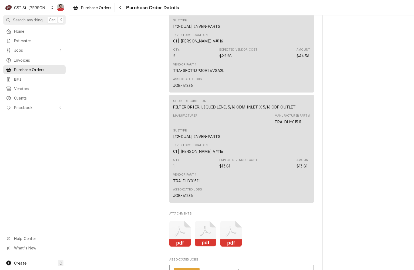
click at [207, 73] on div "TRA-SFCTR3P30A24VSA2L" at bounding box center [198, 71] width 51 height 6
copy div "SFCTR3P30A24VSA2L"
click at [186, 183] on div "TRA-DHY01511" at bounding box center [186, 181] width 26 height 6
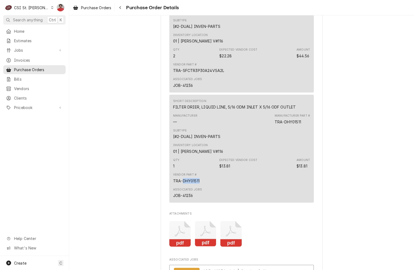
copy div "DHY01511"
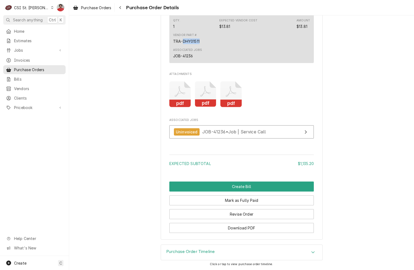
scroll to position [534, 0]
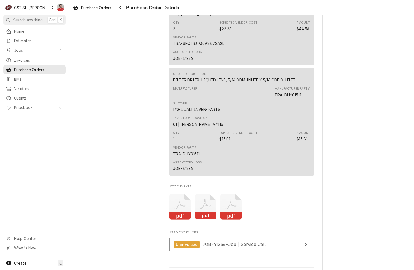
click at [189, 171] on div "JOB-41236" at bounding box center [183, 168] width 20 height 6
copy div "41236"
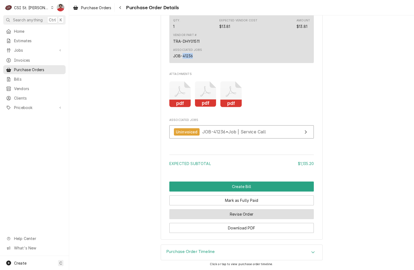
click at [230, 216] on button "Revise Order" at bounding box center [241, 214] width 145 height 10
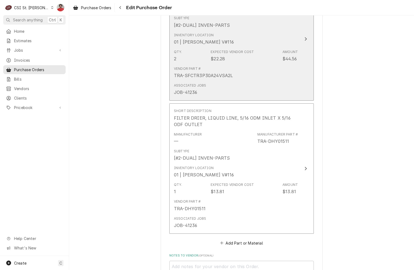
scroll to position [589, 0]
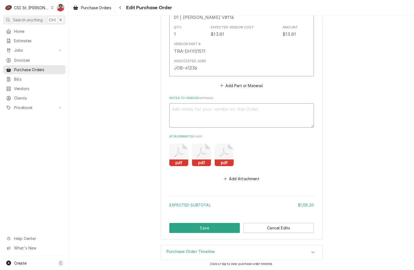
click at [200, 107] on textarea "Notes to Vendor ( optional )" at bounding box center [241, 115] width 145 height 24
type textarea "x"
type textarea "R"
type textarea "x"
type textarea "RE"
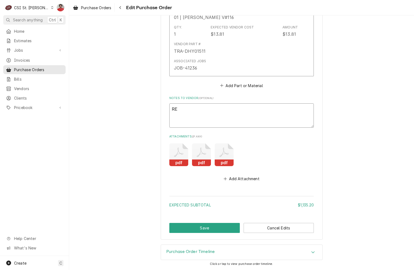
type textarea "x"
type textarea "REt"
type textarea "x"
type textarea "REtu"
type textarea "x"
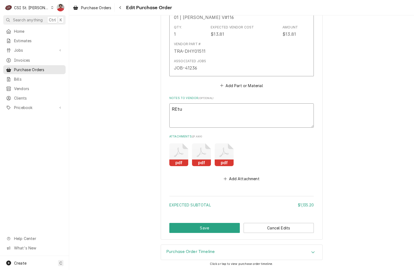
type textarea "REtur"
type textarea "x"
type textarea "REturn"
type textarea "x"
type textarea "REturnn"
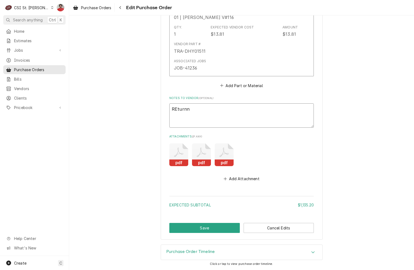
type textarea "x"
type textarea "REturn"
type textarea "x"
type textarea "REturni"
type textarea "x"
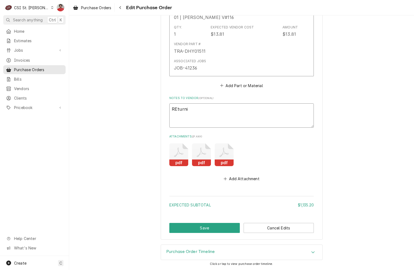
type textarea "REturnin"
type textarea "x"
type textarea "REturning"
type textarea "x"
type textarea "REturning"
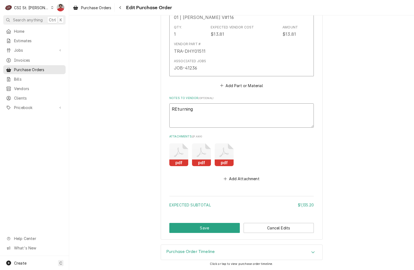
type textarea "x"
type textarea "REturning p"
type textarea "x"
type textarea "REturning"
type textarea "x"
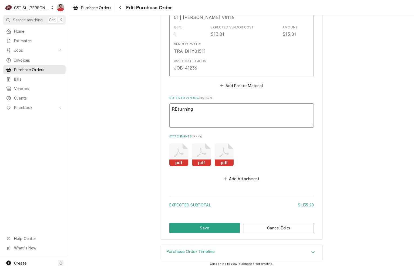
type textarea "REturning"
type textarea "x"
type textarea "REturnin"
type textarea "x"
type textarea "REturni"
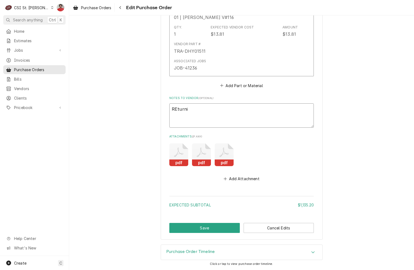
type textarea "x"
type textarea "REturn"
type textarea "x"
type textarea "REtur"
type textarea "x"
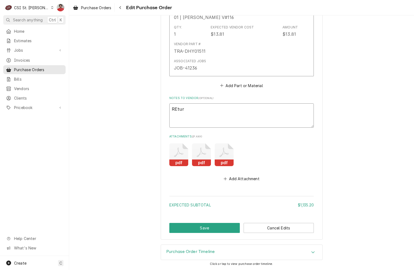
type textarea "REtu"
type textarea "x"
type textarea "REt"
type textarea "x"
type textarea "R"
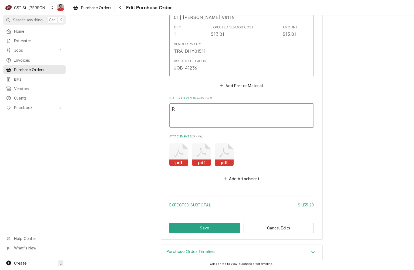
type textarea "x"
type textarea "Re"
type textarea "x"
type textarea "Ret"
type textarea "x"
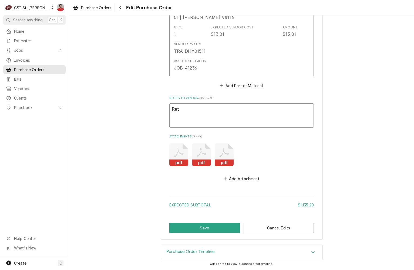
type textarea "Retu"
type textarea "x"
type textarea "Retur"
type textarea "x"
type textarea "Return"
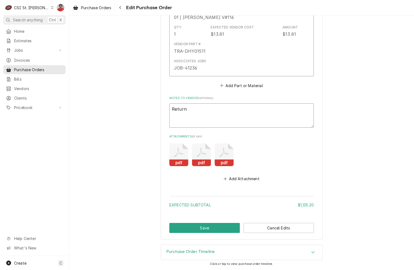
type textarea "x"
type textarea "Returni"
type textarea "x"
type textarea "Returnin"
type textarea "x"
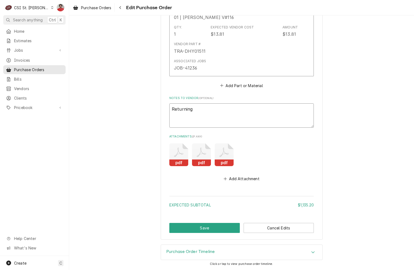
type textarea "Returning"
type textarea "x"
type textarea "Returning p"
type textarea "x"
type textarea "Returning pa"
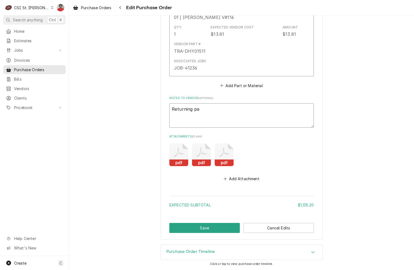
type textarea "x"
type textarea "Returning par"
type textarea "x"
type textarea "Returning part"
type textarea "x"
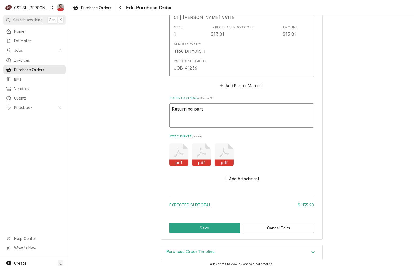
type textarea "Returning parts"
type textarea "x"
type textarea "Returning parts"
type textarea "x"
type textarea "Returning parts o"
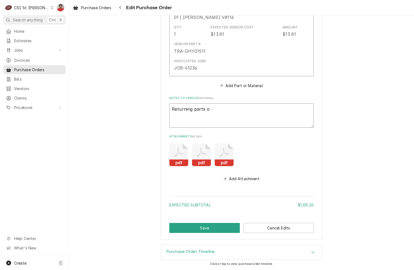
type textarea "x"
type textarea "Returning parts on"
type textarea "x"
type textarea "Returning parts on"
type textarea "x"
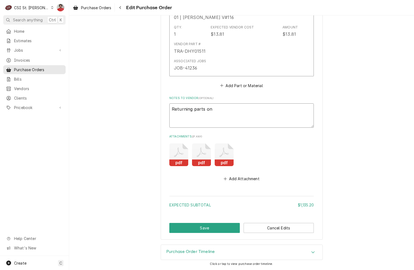
type textarea "Returning parts on V"
type textarea "x"
type textarea "Returning parts on VC"
type textarea "x"
paste textarea "38928"
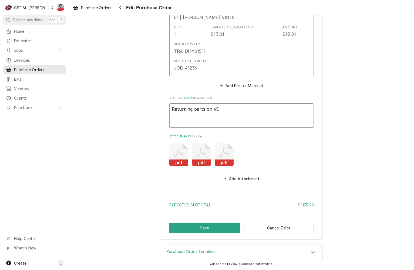
type textarea "Returning parts on VC 38928"
type textarea "x"
type textarea "Returning parts on VC 38928"
click at [198, 225] on button "Save" at bounding box center [204, 228] width 71 height 10
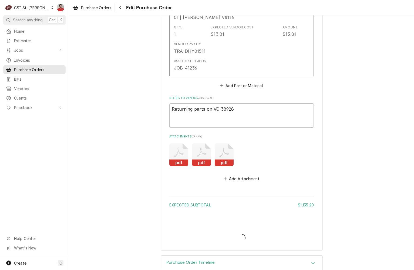
type textarea "x"
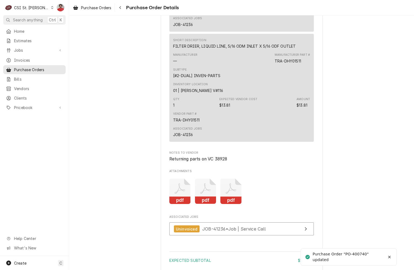
scroll to position [687, 0]
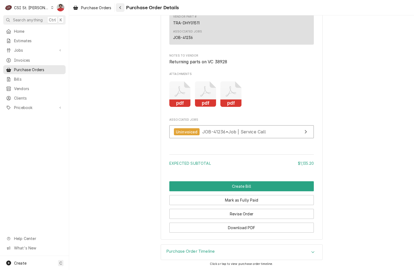
click at [122, 5] on div "Navigate back" at bounding box center [120, 7] width 5 height 5
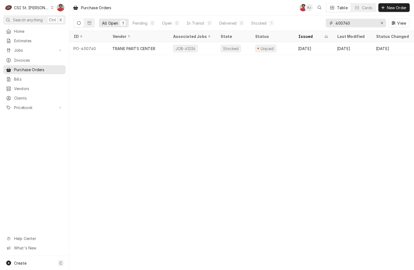
click at [348, 23] on input "400740" at bounding box center [356, 23] width 41 height 9
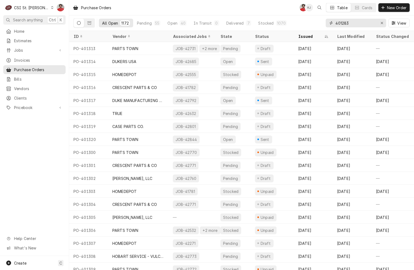
type input "401283"
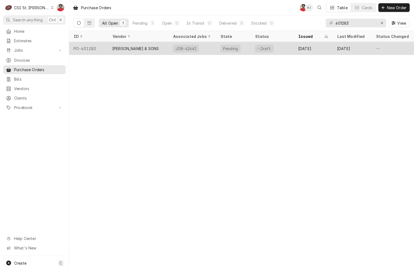
click at [202, 50] on div "JOB-42643" at bounding box center [193, 48] width 48 height 13
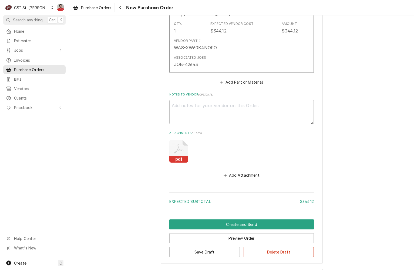
scroll to position [339, 0]
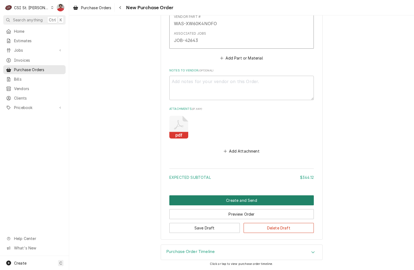
click at [246, 202] on button "Create and Send" at bounding box center [241, 200] width 145 height 10
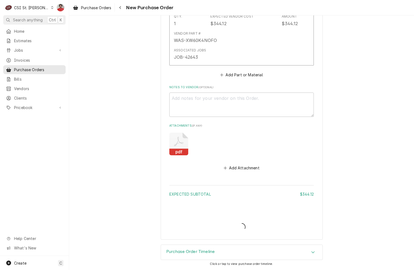
type textarea "x"
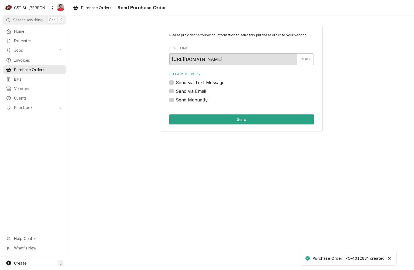
click at [186, 101] on label "Send Manually" at bounding box center [192, 99] width 32 height 6
click at [186, 101] on input "Send Manually" at bounding box center [248, 102] width 145 height 12
checkbox input "true"
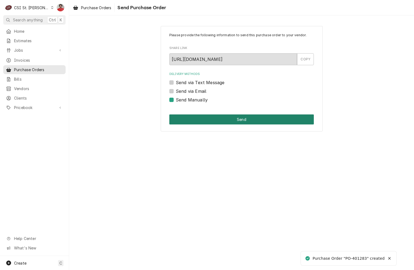
click at [209, 117] on button "Send" at bounding box center [241, 119] width 145 height 10
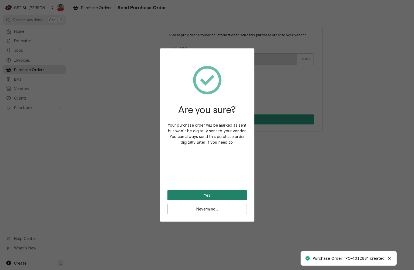
click at [209, 192] on button "Yes" at bounding box center [207, 195] width 79 height 10
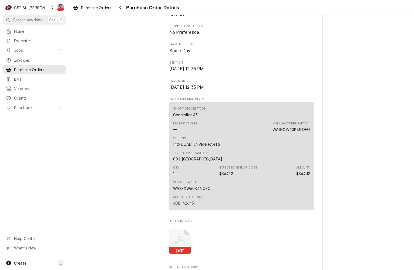
scroll to position [378, 0]
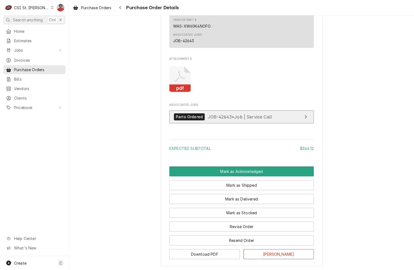
click at [224, 123] on link "Parts Ordered JOB-42643 • Job | Service Call" at bounding box center [241, 116] width 145 height 13
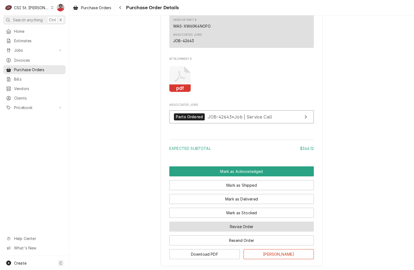
click at [255, 231] on button "Revise Order" at bounding box center [241, 226] width 145 height 10
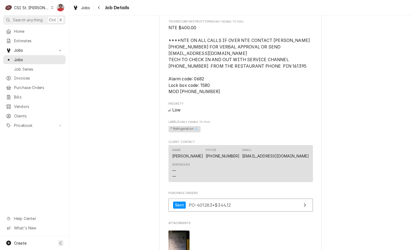
scroll to position [810, 0]
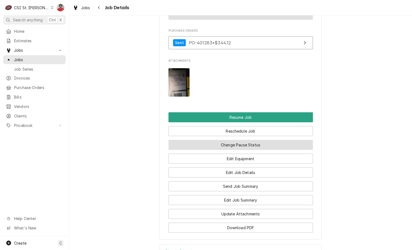
click at [216, 140] on button "Change Pause Status" at bounding box center [241, 145] width 145 height 10
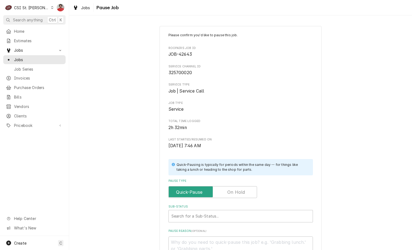
click at [229, 192] on label "Pause Type" at bounding box center [213, 192] width 89 height 12
click at [229, 192] on input "Pause Type" at bounding box center [213, 192] width 84 height 12
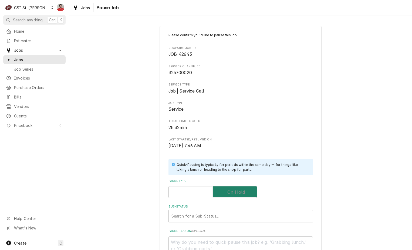
checkbox input "true"
click at [223, 217] on div "Sub-Status" at bounding box center [241, 216] width 139 height 10
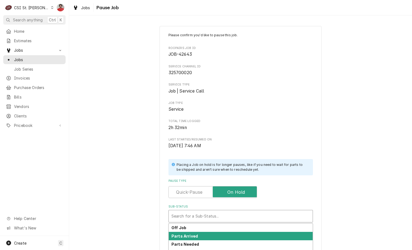
click at [218, 235] on div "Parts Arrived" at bounding box center [241, 236] width 144 height 8
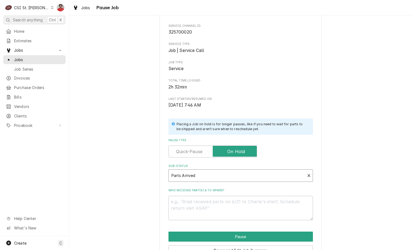
scroll to position [71, 0]
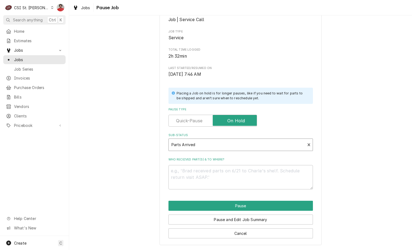
click at [215, 164] on div "Who received part(s) & to where?" at bounding box center [241, 173] width 145 height 32
click at [213, 173] on textarea "Who received part(s) & to where?" at bounding box center [241, 177] width 145 height 24
click at [198, 170] on textarea "Who received part(s) & to where?" at bounding box center [241, 177] width 145 height 24
paste textarea "WAS-XW60K4NOFO"
type textarea "x"
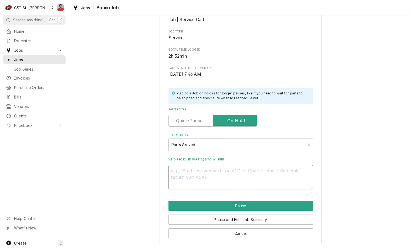
type textarea "WAS-XW60K4NOFO"
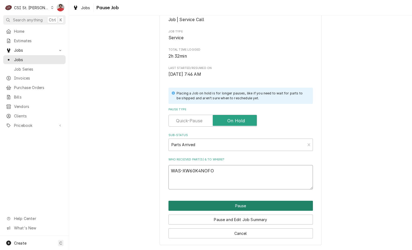
type textarea "x"
type textarea "WAS-XW60K4NOFO"
type textarea "x"
type textarea "WAS-XW60K4NOFO r"
type textarea "x"
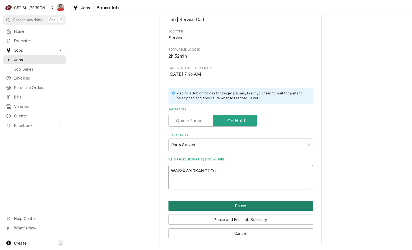
type textarea "WAS-XW60K4NOFO re"
type textarea "x"
type textarea "WAS-XW60K4NOFO rec"
type textarea "x"
type textarea "WAS-XW60K4NOFO rec"
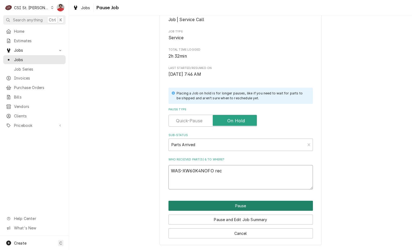
type textarea "x"
type textarea "WAS-XW60K4NOFO rec t"
type textarea "x"
type textarea "WAS-XW60K4NOFO rec to"
type textarea "x"
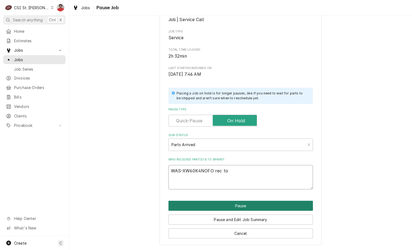
type textarea "WAS-XW60K4NOFO rec to"
type textarea "x"
type textarea "WAS-XW60K4NOFO rec to B"
type textarea "x"
type textarea "WAS-XW60K4NOFO rec to Br"
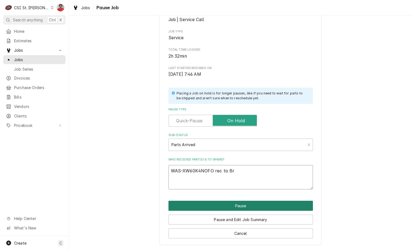
type textarea "x"
type textarea "WAS-XW60K4NOFO rec to Bra"
type textarea "x"
type textarea "WAS-XW60K4NOFO rec to [PERSON_NAME]"
type textarea "x"
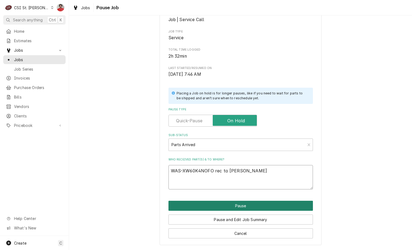
type textarea "WAS-XW60K4NOFO rec to Brad"
type textarea "x"
type textarea "WAS-XW60K4NOFO rec to Brad C"
type textarea "x"
type textarea "WAS-XW60K4NOFO rec to Brad C'"
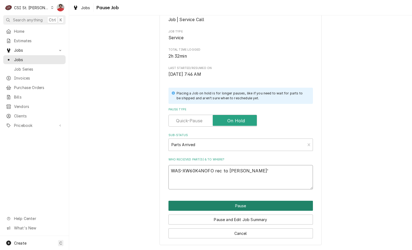
type textarea "x"
type textarea "WAS-XW60K4NOFO rec to Brad C's"
type textarea "x"
type textarea "WAS-XW60K4NOFO rec to Brad C's"
type textarea "x"
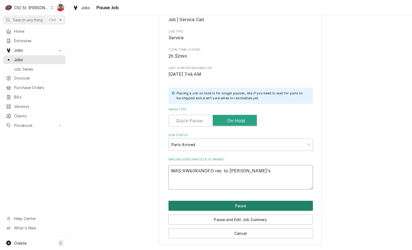
type textarea "WAS-XW60K4NOFO rec to Brad C's s"
type textarea "x"
type textarea "WAS-XW60K4NOFO rec to Brad C's sh"
type textarea "x"
type textarea "WAS-XW60K4NOFO rec to Brad C's she"
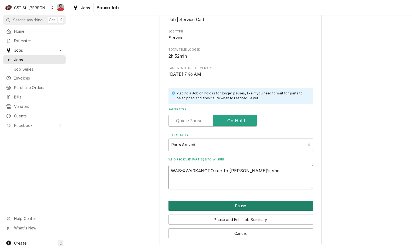
type textarea "x"
type textarea "WAS-XW60K4NOFO rec to Brad C's shel"
type textarea "x"
type textarea "WAS-XW60K4NOFO rec to Brad C's shelf"
click at [224, 209] on button "Pause" at bounding box center [241, 205] width 145 height 10
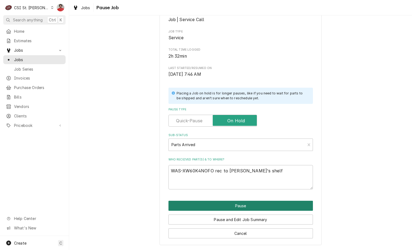
type textarea "x"
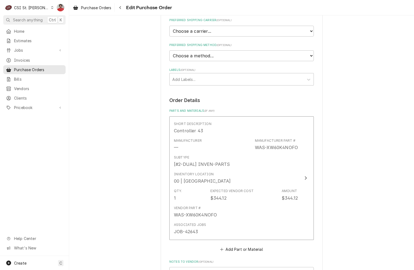
scroll to position [189, 0]
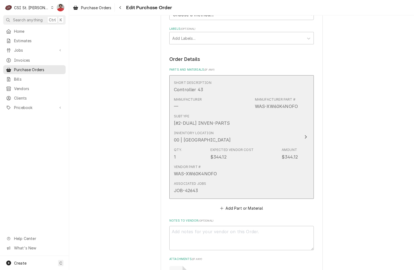
click at [206, 160] on div "Qty. 1 Expected Vendor Cost $344.12 Amount $344.12" at bounding box center [236, 153] width 124 height 17
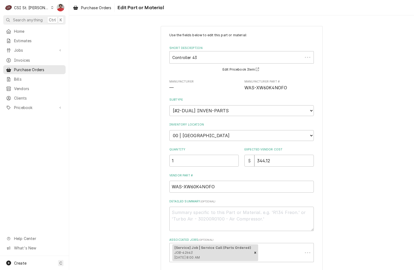
type textarea "x"
click at [207, 135] on select "Choose a location... 00 | STL WAREHOUSE 01 | CHUCK WAMBOLDT V#93 01 | COURTNEY …" at bounding box center [241, 135] width 145 height 11
select select "1419"
click at [169, 130] on select "Choose a location... 00 | STL WAREHOUSE 01 | CHUCK WAMBOLDT V#93 01 | COURTNEY …" at bounding box center [241, 135] width 145 height 11
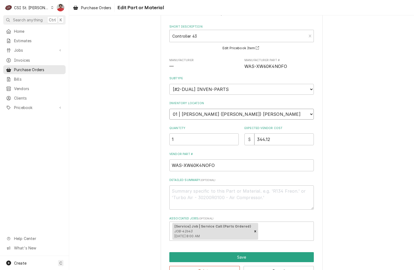
scroll to position [39, 0]
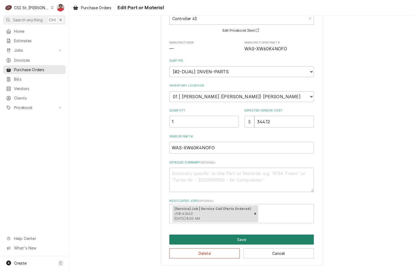
click at [236, 240] on button "Save" at bounding box center [241, 239] width 145 height 10
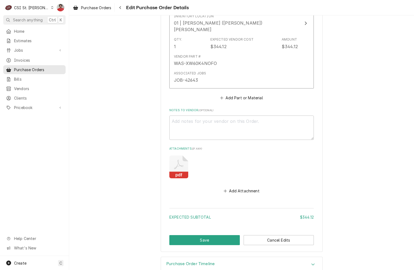
scroll to position [312, 0]
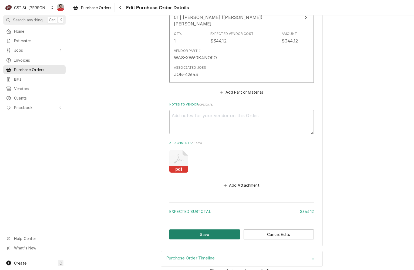
click at [223, 230] on button "Save" at bounding box center [204, 234] width 71 height 10
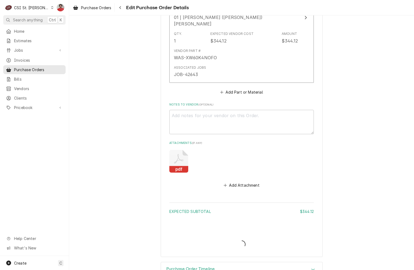
type textarea "x"
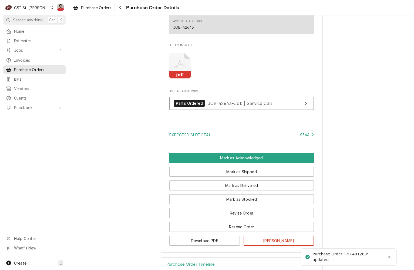
scroll to position [422, 0]
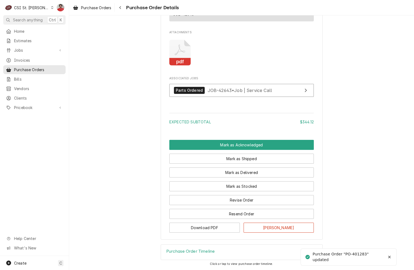
click at [214, 255] on div "Purchase Order Timeline" at bounding box center [242, 251] width 162 height 15
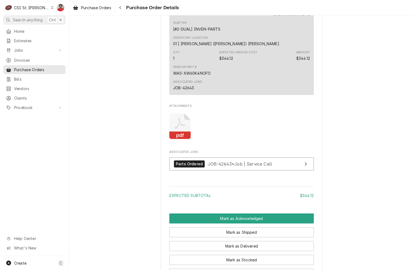
scroll to position [466, 0]
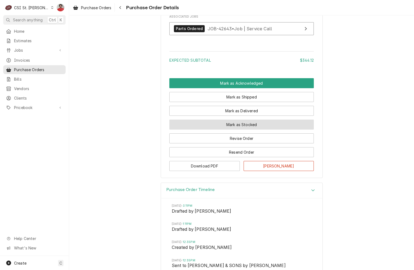
click at [236, 129] on button "Mark as Stocked" at bounding box center [241, 124] width 145 height 10
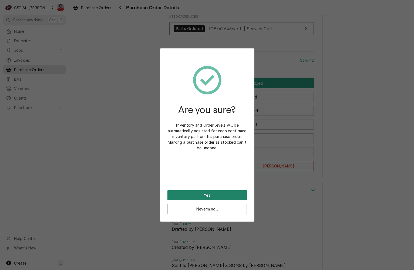
click at [230, 196] on button "Yes" at bounding box center [207, 195] width 79 height 10
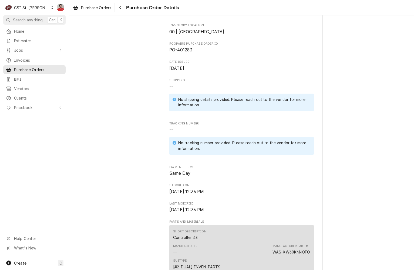
scroll to position [351, 0]
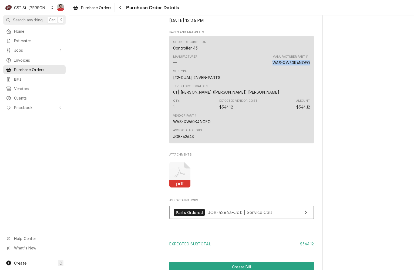
drag, startPoint x: 307, startPoint y: 79, endPoint x: 233, endPoint y: 81, distance: 74.1
click at [233, 81] on div "Short Description Controller 43 Manufacturer — Manufacturer Part # WAS-XW60K4NO…" at bounding box center [241, 90] width 145 height 108
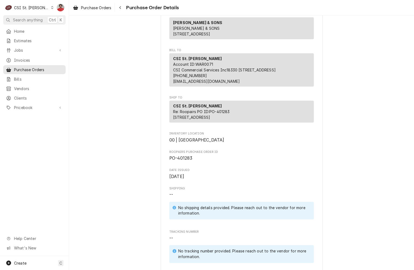
scroll to position [0, 0]
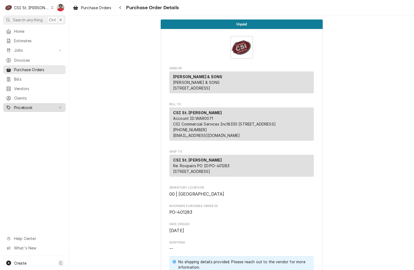
click at [30, 105] on span "Pricebook" at bounding box center [34, 108] width 41 height 6
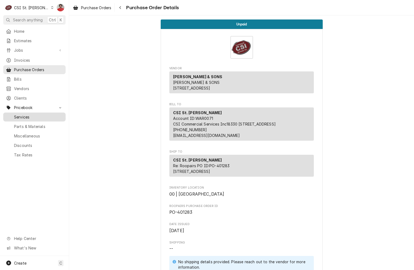
click at [29, 115] on span "Services" at bounding box center [38, 117] width 49 height 6
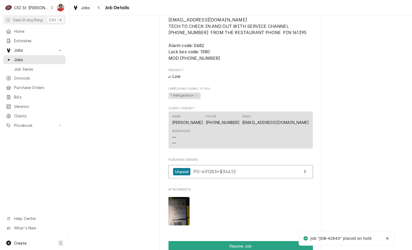
scroll to position [892, 0]
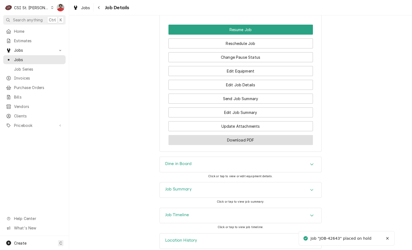
click at [229, 143] on button "Download PDF" at bounding box center [241, 140] width 145 height 10
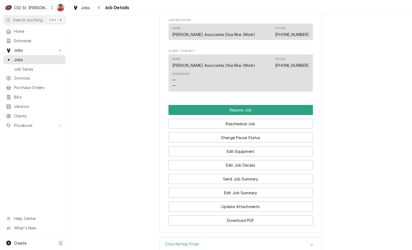
scroll to position [679, 0]
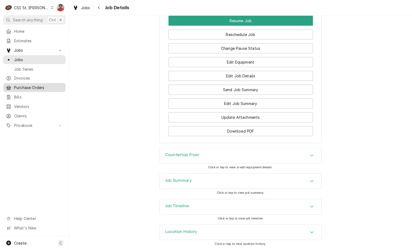
click at [33, 85] on span "Purchase Orders" at bounding box center [38, 88] width 49 height 6
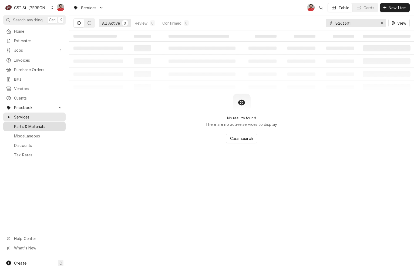
click at [26, 126] on link "Parts & Materials" at bounding box center [34, 126] width 62 height 9
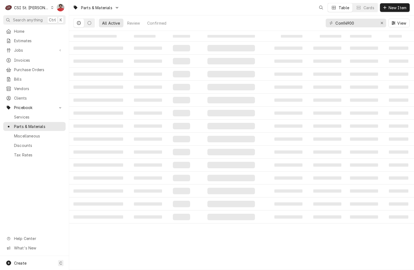
click at [353, 29] on div "Com14900 View" at bounding box center [368, 22] width 84 height 15
click at [348, 20] on input "Com14900" at bounding box center [356, 23] width 41 height 9
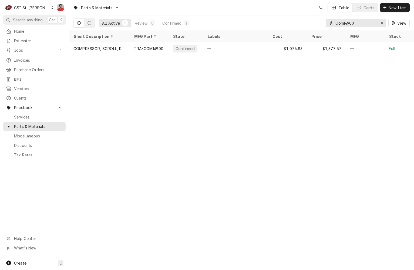
click at [348, 20] on input "Com14900" at bounding box center [356, 23] width 41 height 9
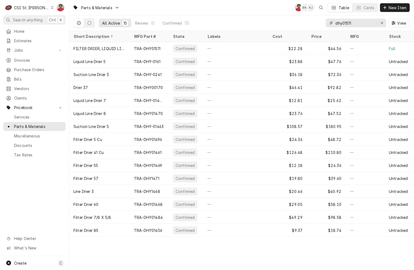
type input "dhy01511"
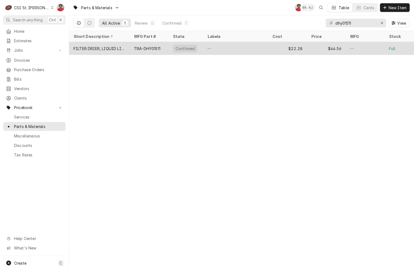
click at [217, 49] on div "—" at bounding box center [235, 48] width 65 height 13
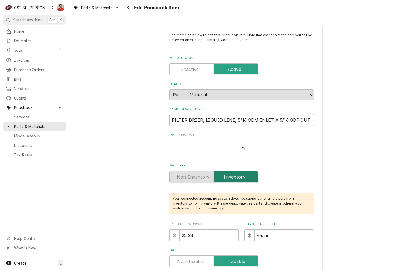
type textarea "x"
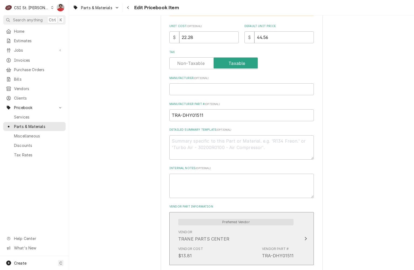
scroll to position [405, 0]
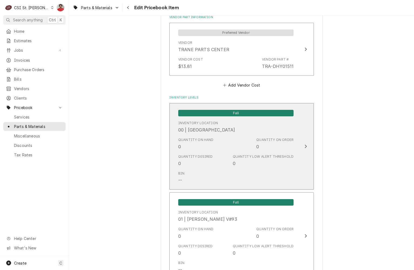
click at [229, 143] on div "Quantity on Hand 0 Quantity on Order 0" at bounding box center [235, 143] width 115 height 17
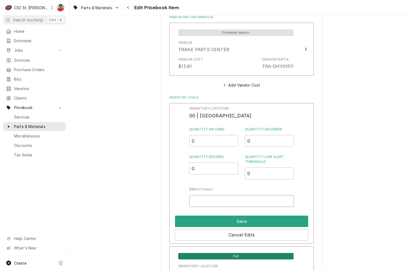
click at [219, 202] on input "Bin ( optional )" at bounding box center [241, 201] width 105 height 12
type input "3-E4"
click at [180, 138] on div "Inventory Location 00 | STL WAREHOUSE Quantity on Hand 0 Quantity on Order 0 Qu…" at bounding box center [241, 173] width 145 height 140
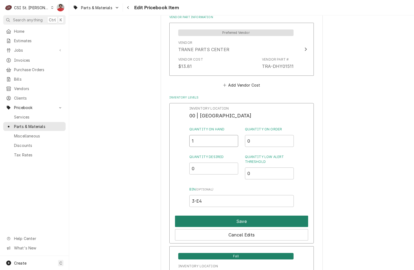
type input "1"
click at [197, 218] on button "Save" at bounding box center [241, 220] width 133 height 11
type textarea "x"
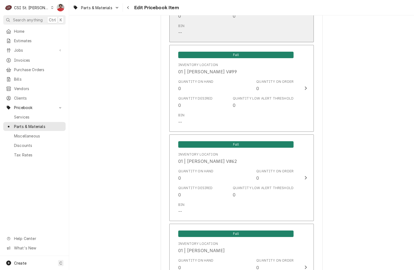
scroll to position [2026, 0]
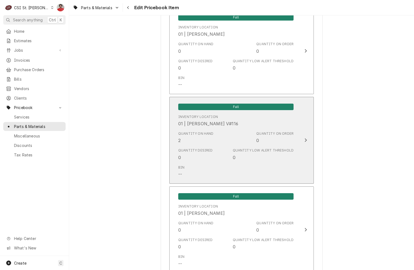
click at [188, 131] on div "Quantity on Hand" at bounding box center [195, 133] width 35 height 5
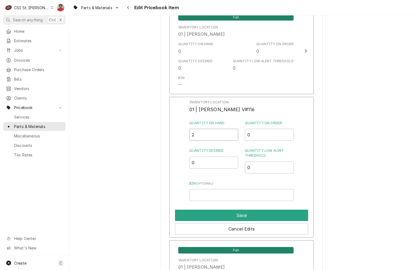
drag, startPoint x: 187, startPoint y: 134, endPoint x: 151, endPoint y: 135, distance: 35.9
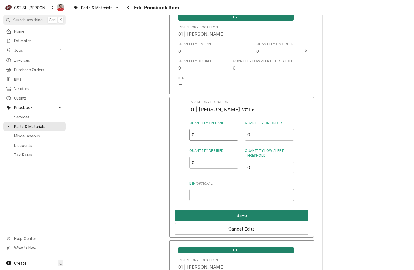
type input "0"
click at [177, 209] on button "Save" at bounding box center [241, 214] width 133 height 11
type textarea "x"
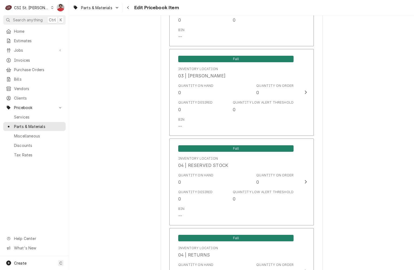
scroll to position [2891, 0]
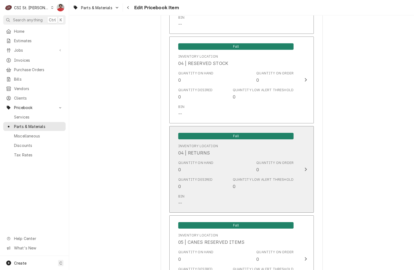
click at [187, 177] on div "Quantity Desired" at bounding box center [195, 179] width 35 height 5
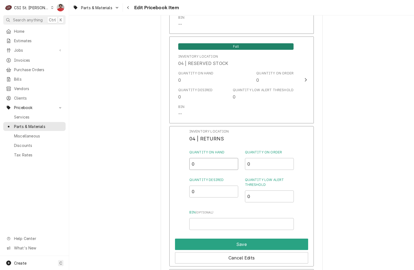
drag, startPoint x: 201, startPoint y: 160, endPoint x: 189, endPoint y: 162, distance: 12.3
click at [189, 162] on div "Inventory Location 04 | RETURNS Quantity on Hand 0 Quantity on Order 0 Quantity…" at bounding box center [241, 196] width 145 height 140
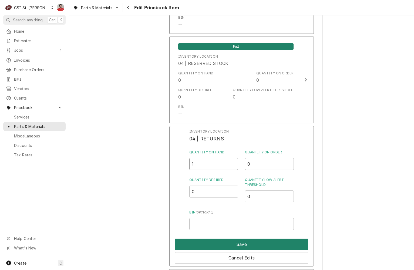
type input "1"
click at [206, 238] on button "Save" at bounding box center [241, 243] width 133 height 11
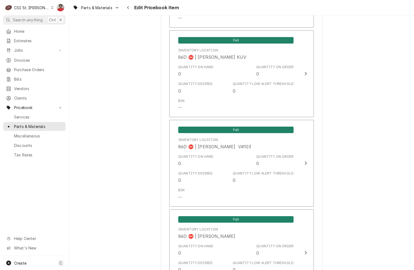
scroll to position [4554, 0]
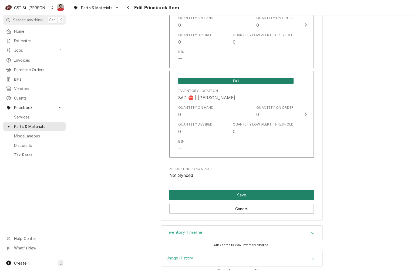
click at [266, 191] on button "Save" at bounding box center [241, 195] width 145 height 10
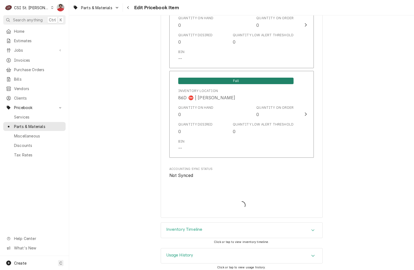
scroll to position [4551, 0]
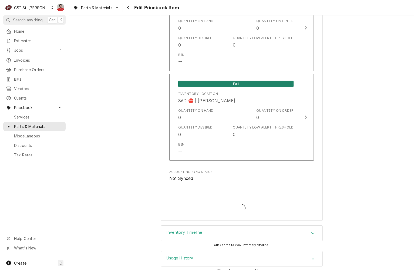
type textarea "x"
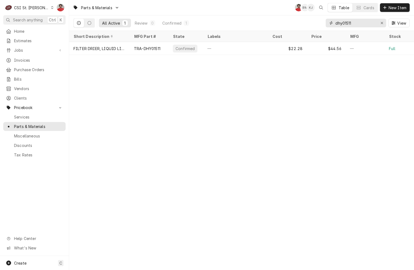
click at [360, 24] on input "dhy01511" at bounding box center [356, 23] width 41 height 9
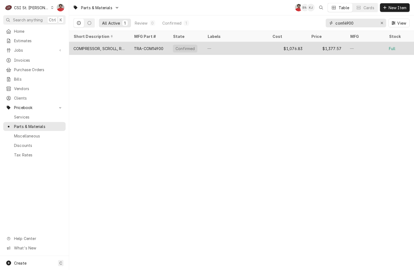
type input "com14900"
click at [197, 47] on div "Confirmed" at bounding box center [186, 48] width 35 height 13
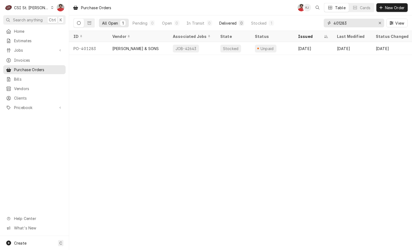
drag, startPoint x: 355, startPoint y: 20, endPoint x: 240, endPoint y: 21, distance: 114.8
click at [240, 21] on div "All Open 1 Pending 0 Open 0 In Transit 0 Delivered 0 Stocked 1 401283 View" at bounding box center [240, 22] width 334 height 15
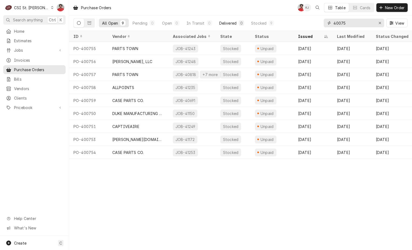
drag, startPoint x: 351, startPoint y: 26, endPoint x: 176, endPoint y: 29, distance: 175.1
click at [179, 29] on div "All Open 9 Pending 0 Open 0 In Transit 0 Delivered 0 Stocked 9 40075 View" at bounding box center [240, 22] width 334 height 15
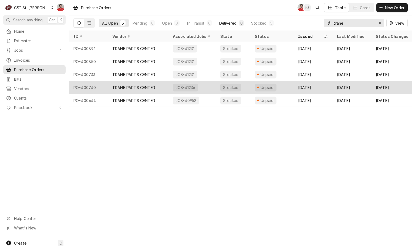
type input "trane"
click at [167, 91] on div "TRANE PARTS CENTER" at bounding box center [138, 87] width 61 height 13
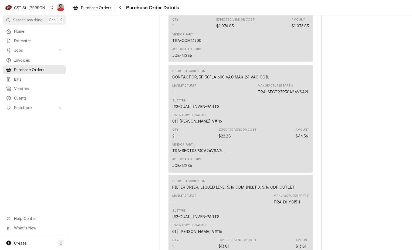
scroll to position [486, 0]
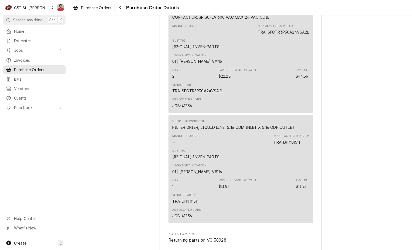
click at [292, 35] on div "TRA-SFCTR3P30A24VSA2L" at bounding box center [283, 32] width 51 height 6
copy div "SFCTR3P30A24VSA2L"
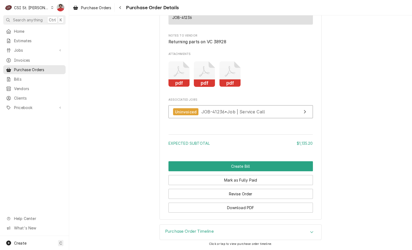
scroll to position [707, 0]
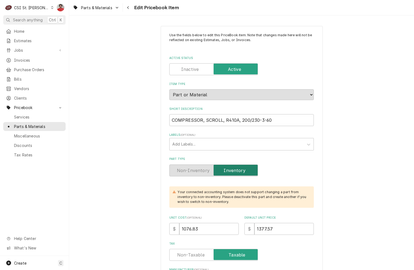
type textarea "x"
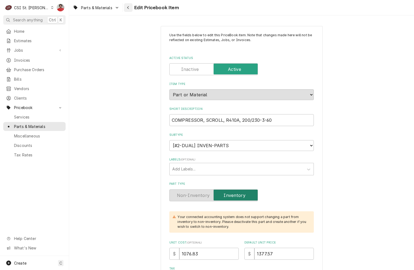
click icon "Navigate back"
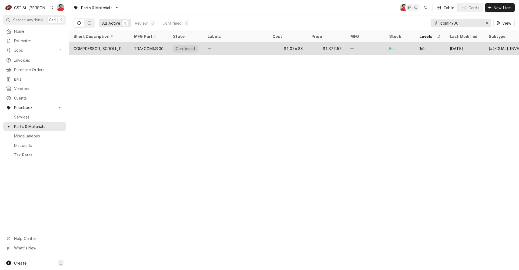
click at [219, 50] on div "—" at bounding box center [235, 48] width 65 height 13
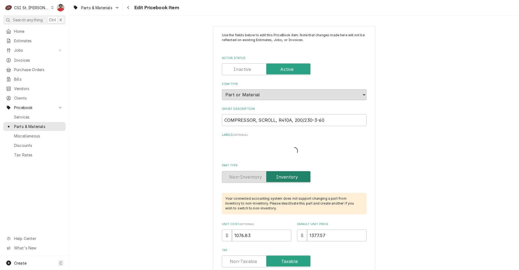
type textarea "x"
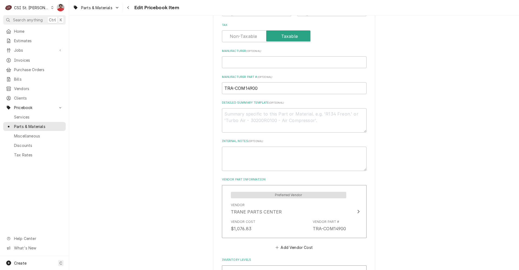
scroll to position [459, 0]
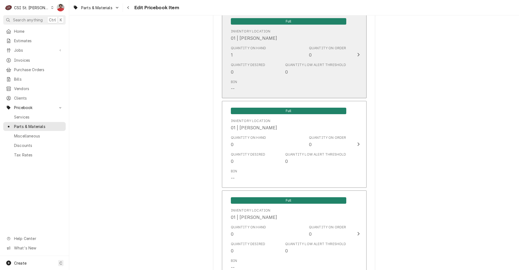
click at [255, 37] on div "01 | COURTNEY WILLIFORD" at bounding box center [254, 38] width 46 height 6
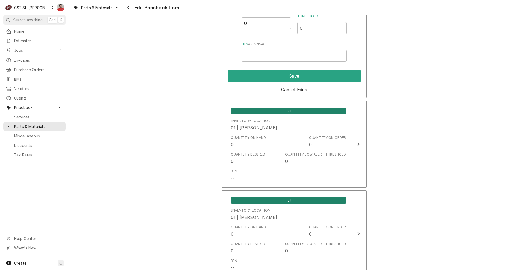
scroll to position [621, 0]
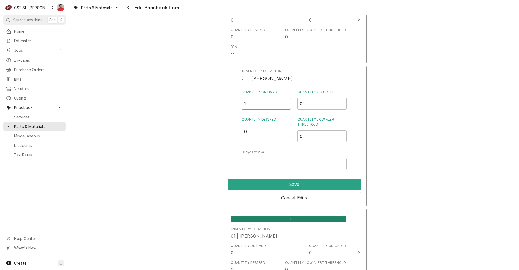
drag, startPoint x: 222, startPoint y: 96, endPoint x: 215, endPoint y: 95, distance: 6.8
type input "0"
click at [260, 183] on button "Save" at bounding box center [293, 183] width 133 height 11
type textarea "x"
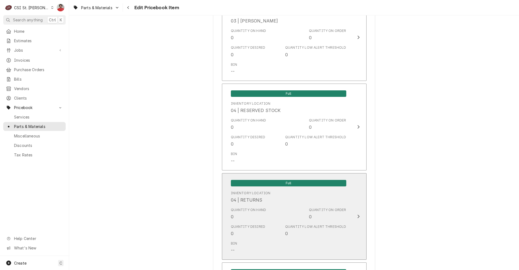
scroll to position [2918, 0]
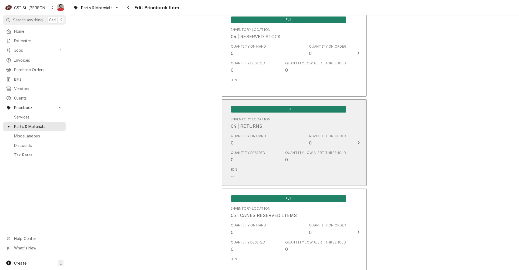
click at [262, 133] on div "Quantity on Hand 0" at bounding box center [248, 139] width 35 height 12
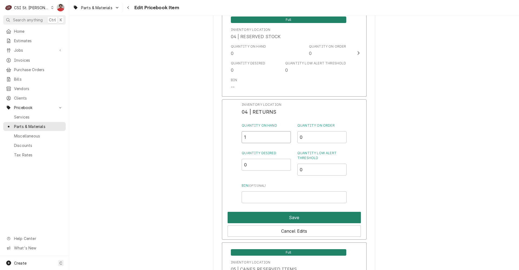
type input "1"
click at [253, 215] on button "Save" at bounding box center [293, 217] width 133 height 11
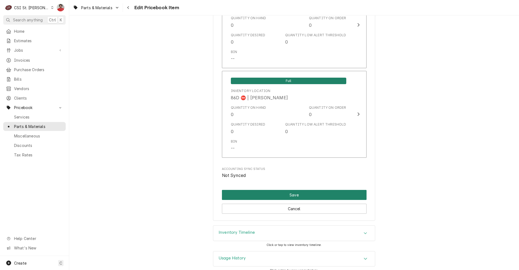
click at [295, 190] on button "Save" at bounding box center [294, 195] width 145 height 10
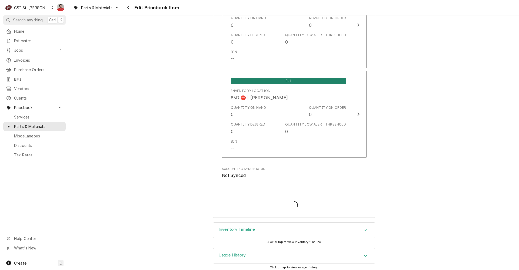
scroll to position [4551, 0]
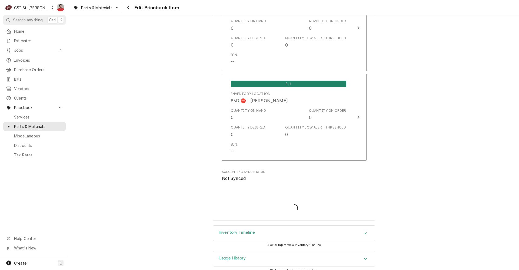
type textarea "x"
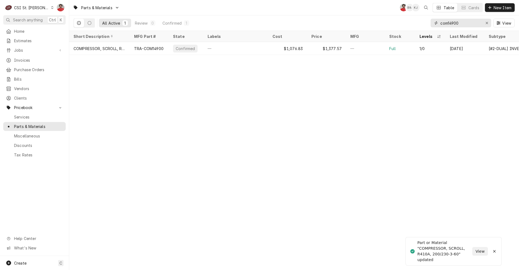
drag, startPoint x: 451, startPoint y: 23, endPoint x: 430, endPoint y: 24, distance: 21.6
click at [430, 24] on div "All Active 1 Review 0 Confirmed 1 com14900 View" at bounding box center [293, 22] width 441 height 15
click at [463, 22] on input "com14900" at bounding box center [460, 23] width 41 height 9
paste input "SFCTR3P30A24VSA2L"
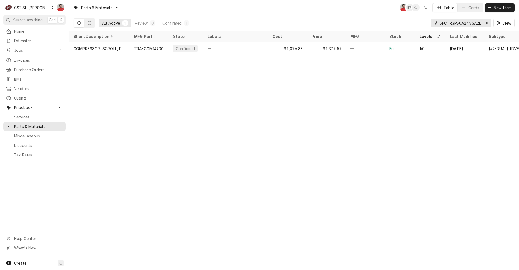
click at [465, 24] on input "com14900SFCTR3P30A24VSA2L" at bounding box center [460, 23] width 41 height 9
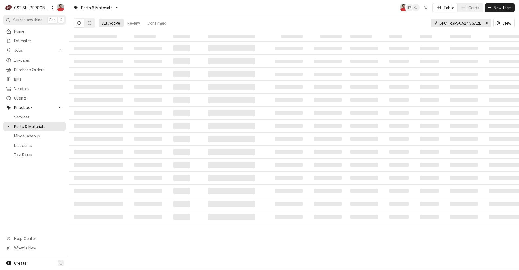
click at [465, 24] on input "com14900SFCTR3P30A24VSA2L" at bounding box center [460, 23] width 41 height 9
paste input "Dynamic Content Wrapper"
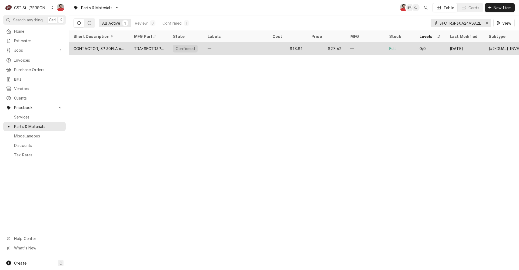
type input "SFCTR3P30A24VSA2L"
click at [360, 46] on div "—" at bounding box center [365, 48] width 39 height 13
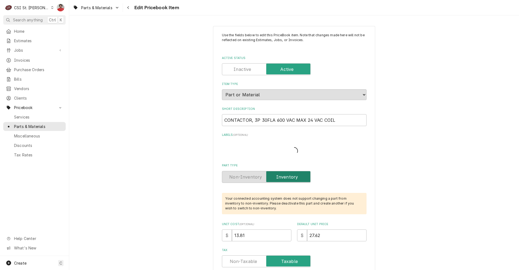
type textarea "x"
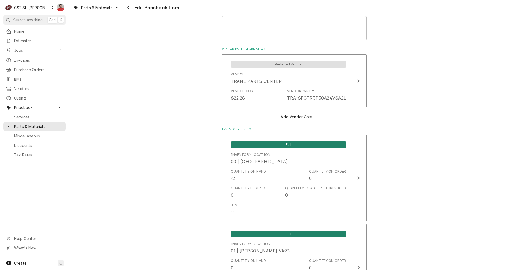
scroll to position [459, 0]
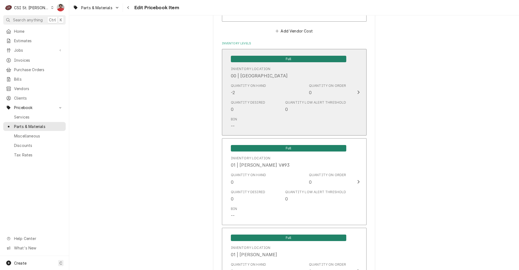
click at [303, 98] on div "Quantity Desired 0 Quantity Low Alert Threshold 0" at bounding box center [288, 106] width 115 height 17
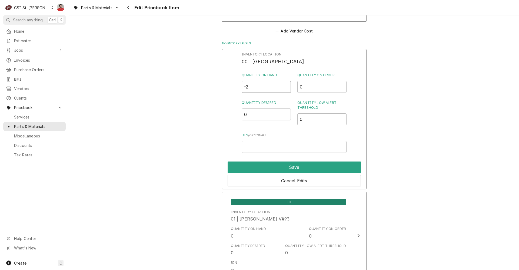
drag, startPoint x: 275, startPoint y: 91, endPoint x: 217, endPoint y: 92, distance: 57.8
click at [222, 92] on div "Inventory Location 00 | STL WAREHOUSE Quantity on Hand -2 Quantity on Order 0 Q…" at bounding box center [294, 119] width 145 height 140
type input "0"
click at [253, 165] on button "Save" at bounding box center [293, 166] width 133 height 11
type textarea "x"
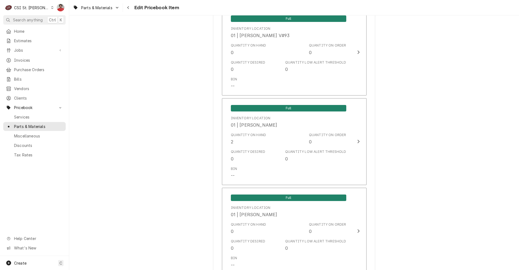
scroll to position [605, 0]
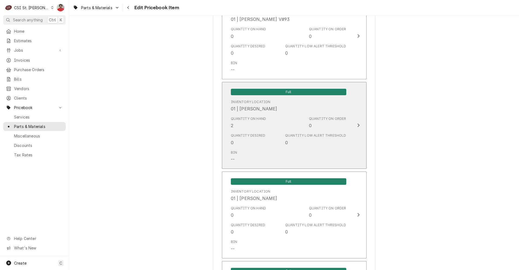
click at [253, 125] on div "Quantity on Hand 2" at bounding box center [248, 122] width 35 height 12
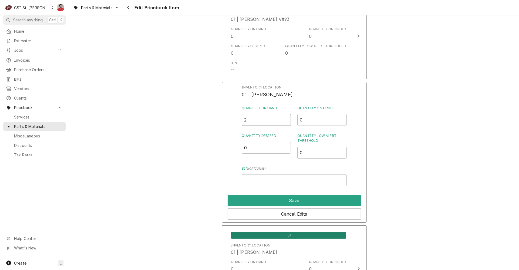
drag, startPoint x: 253, startPoint y: 121, endPoint x: 234, endPoint y: 121, distance: 19.5
click at [234, 121] on div "Inventory Location 01 | COURTNEY WILLIFORD Quantity on Hand 2 Quantity on Order…" at bounding box center [294, 152] width 145 height 140
type input "0"
click at [258, 200] on button "Save" at bounding box center [293, 200] width 133 height 11
type textarea "x"
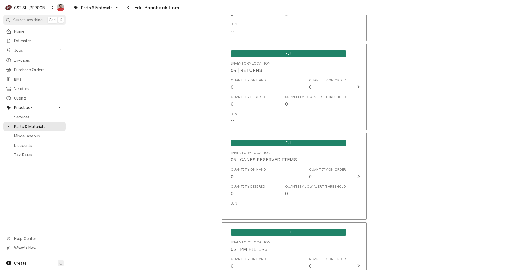
scroll to position [2968, 0]
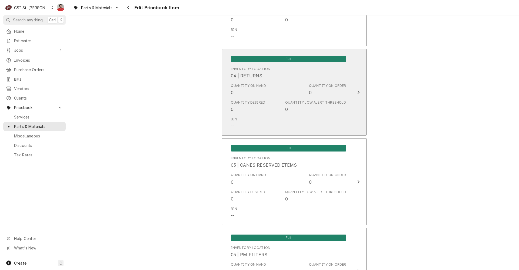
click at [312, 100] on div "Quantity Low Alert Threshold" at bounding box center [315, 102] width 61 height 5
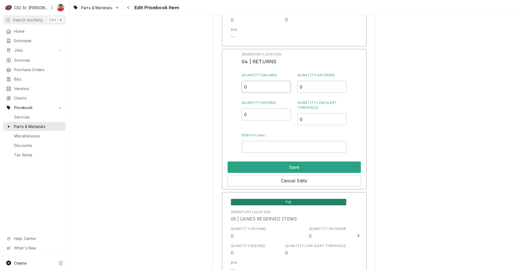
drag, startPoint x: 262, startPoint y: 84, endPoint x: 198, endPoint y: 88, distance: 64.4
type input "2"
click at [244, 161] on button "Save" at bounding box center [293, 166] width 133 height 11
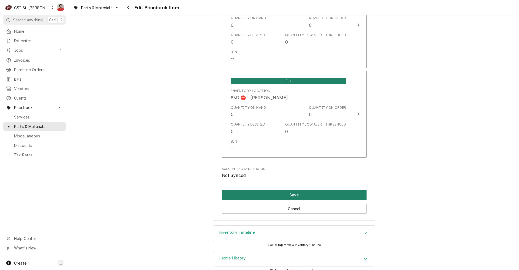
click at [313, 190] on button "Save" at bounding box center [294, 195] width 145 height 10
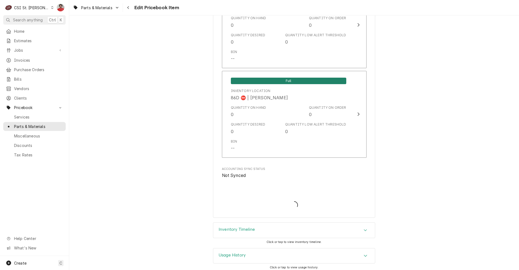
scroll to position [4551, 0]
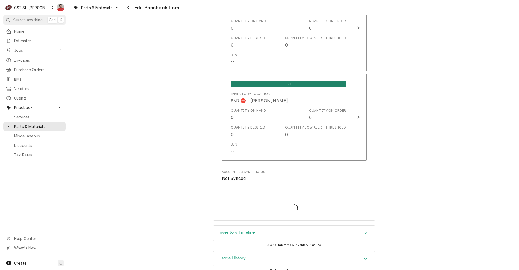
type textarea "x"
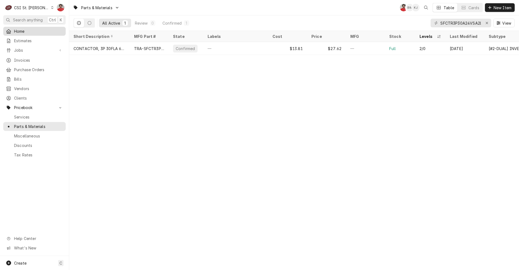
click at [36, 33] on div "Home" at bounding box center [34, 31] width 60 height 7
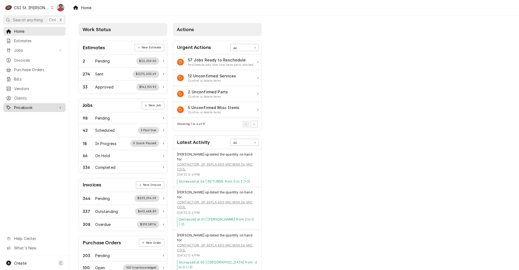
click at [19, 105] on span "Pricebook" at bounding box center [34, 108] width 41 height 6
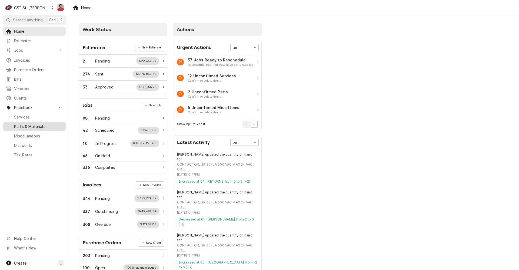
click at [29, 123] on span "Parts & Materials" at bounding box center [38, 126] width 49 height 6
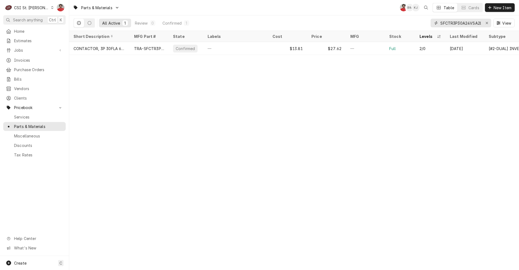
click at [485, 22] on icon "Erase input" at bounding box center [486, 23] width 3 height 4
click at [475, 24] on input "Dynamic Content Wrapper" at bounding box center [465, 23] width 51 height 9
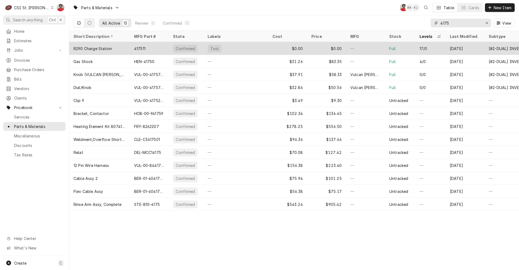
type input "4175"
click at [269, 49] on div "$0.00" at bounding box center [287, 48] width 39 height 13
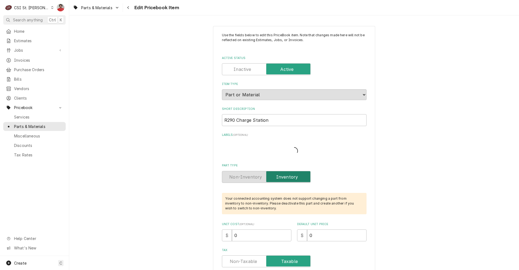
type textarea "x"
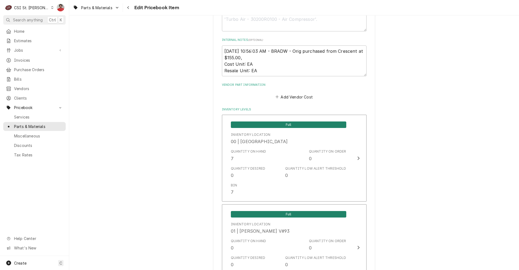
scroll to position [405, 0]
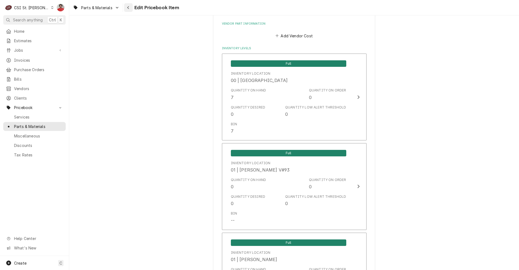
click at [128, 9] on icon "Navigate back" at bounding box center [128, 8] width 2 height 4
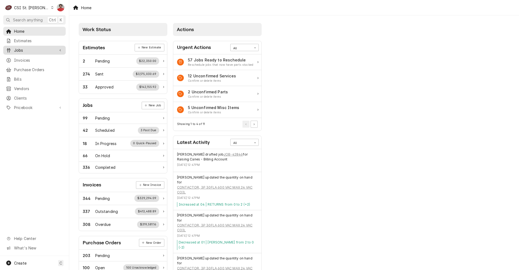
click at [25, 50] on span "Jobs" at bounding box center [34, 50] width 41 height 6
click at [25, 60] on span "Jobs" at bounding box center [38, 60] width 49 height 6
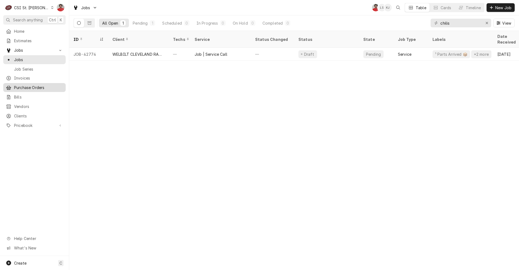
click at [28, 87] on span "Purchase Orders" at bounding box center [38, 88] width 49 height 6
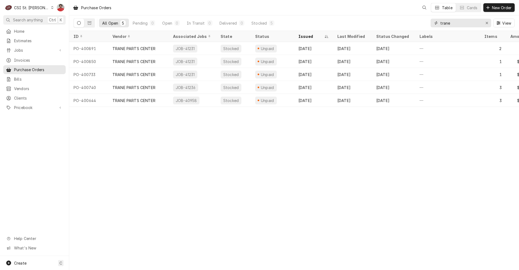
click at [470, 22] on input "trane" at bounding box center [460, 23] width 41 height 9
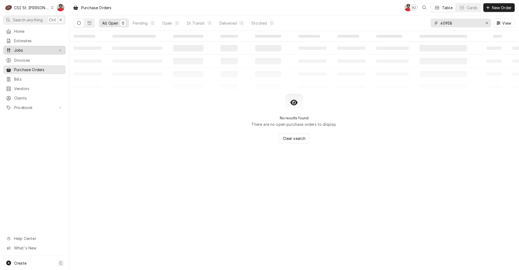
type input "40958"
click at [36, 47] on span "Jobs" at bounding box center [34, 50] width 41 height 6
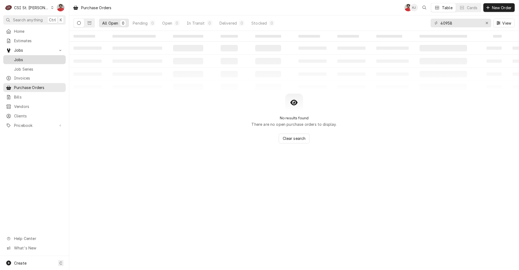
click at [35, 57] on span "Jobs" at bounding box center [38, 60] width 49 height 6
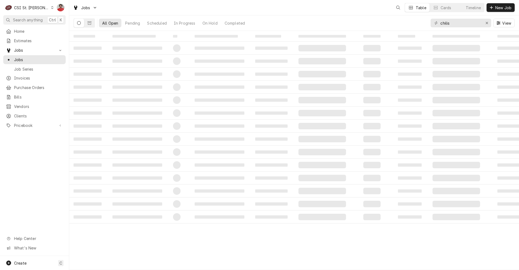
click at [462, 24] on input "chilis" at bounding box center [460, 23] width 41 height 9
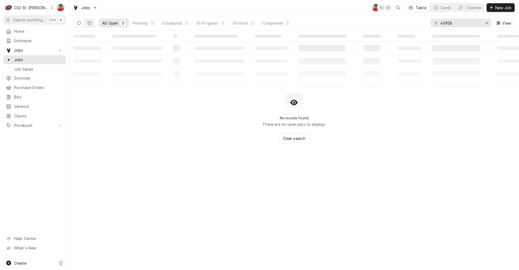
type input "40958"
click at [31, 9] on div "CSI St. [PERSON_NAME]" at bounding box center [31, 8] width 35 height 6
click at [29, 21] on html "C CSI St. Louis NF Search anything Ctrl K Home Estimates Jobs Jobs Job Series I…" at bounding box center [259, 135] width 519 height 270
click at [29, 21] on span "Search anything" at bounding box center [28, 20] width 30 height 6
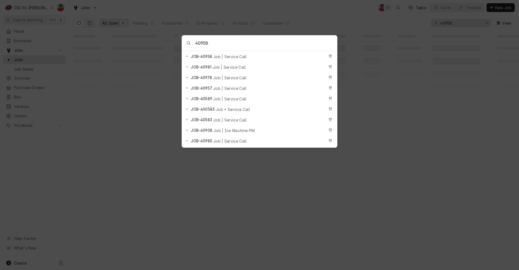
scroll to position [108, 0]
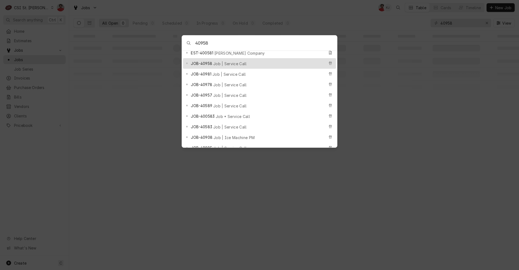
type input "40958"
click at [239, 61] on span "Job | Service Call" at bounding box center [230, 64] width 34 height 6
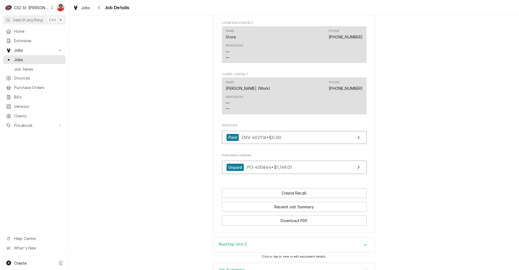
scroll to position [527, 0]
